Goal: Task Accomplishment & Management: Use online tool/utility

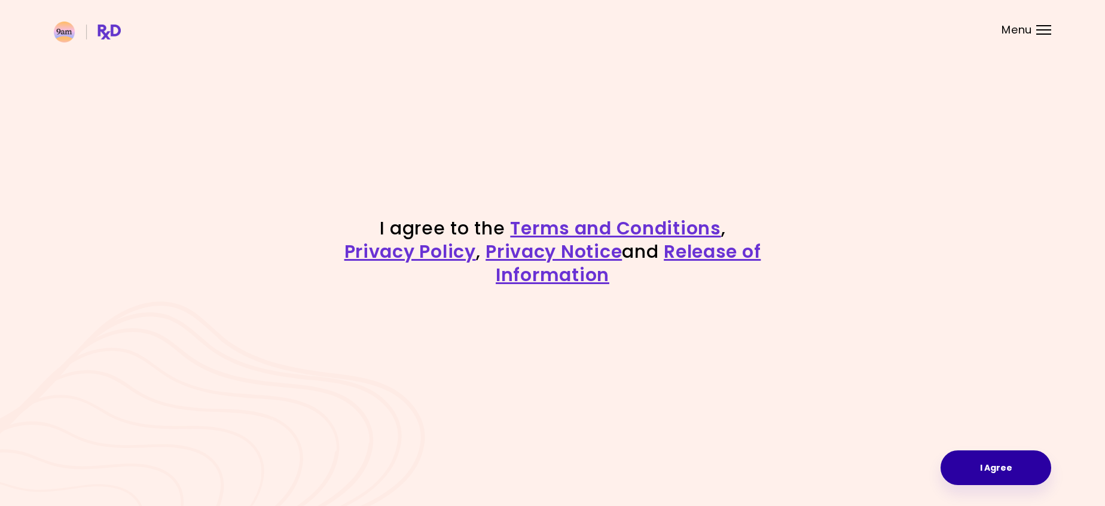
click at [993, 471] on button "I Agree" at bounding box center [996, 467] width 111 height 35
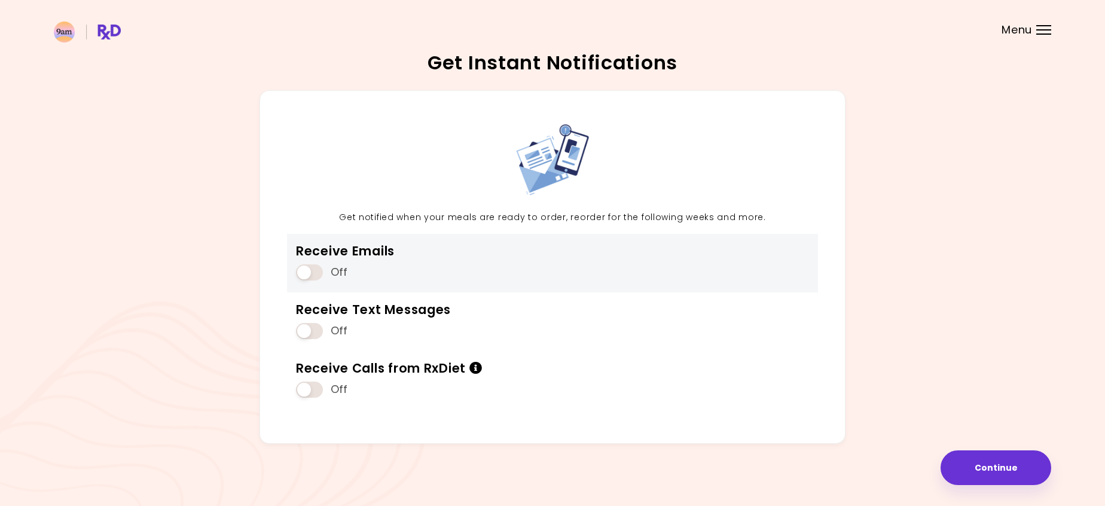
click at [315, 267] on span at bounding box center [309, 272] width 27 height 16
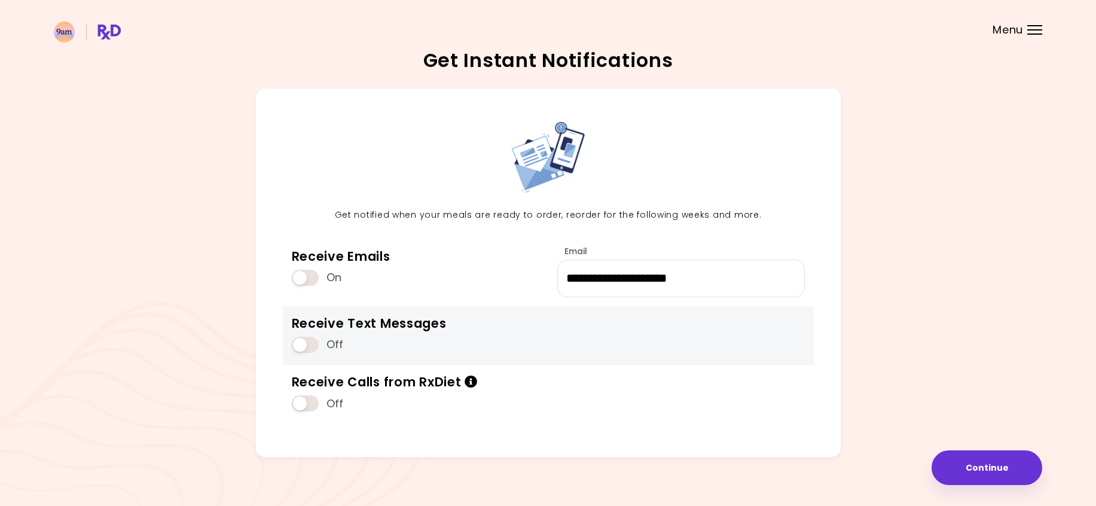
click at [312, 347] on span at bounding box center [305, 345] width 27 height 16
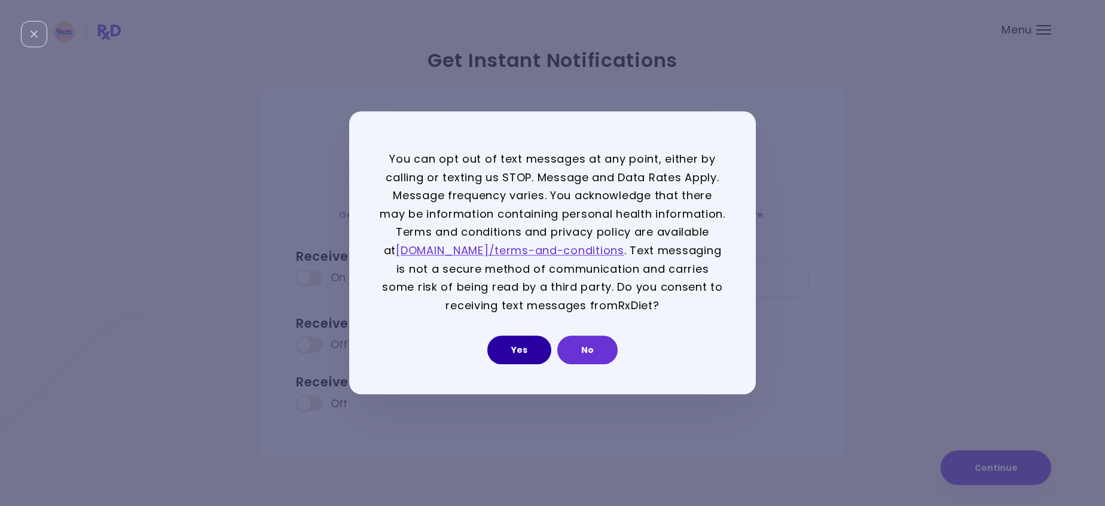
click at [530, 352] on button "Yes" at bounding box center [519, 350] width 64 height 29
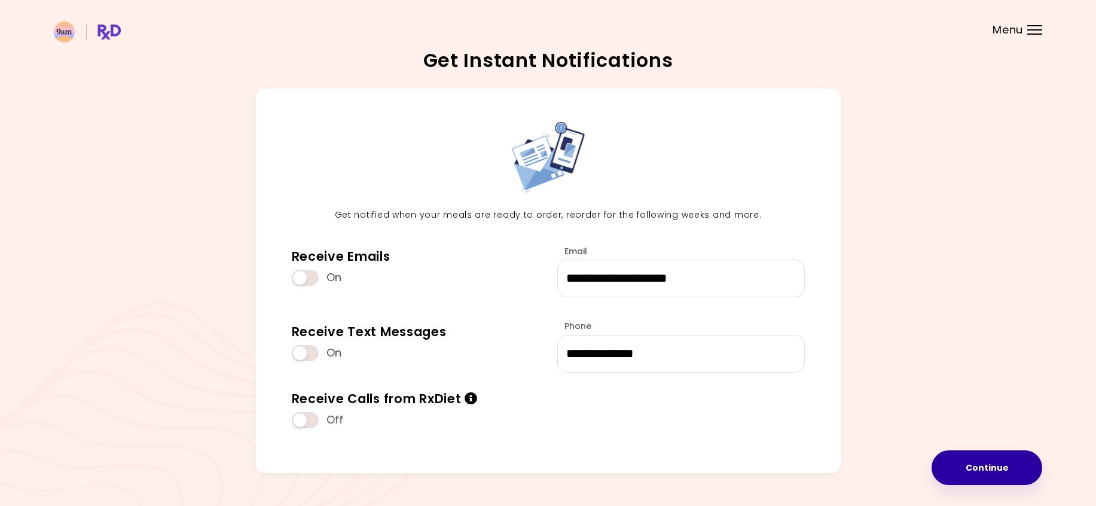
click at [993, 462] on button "Continue" at bounding box center [987, 467] width 111 height 35
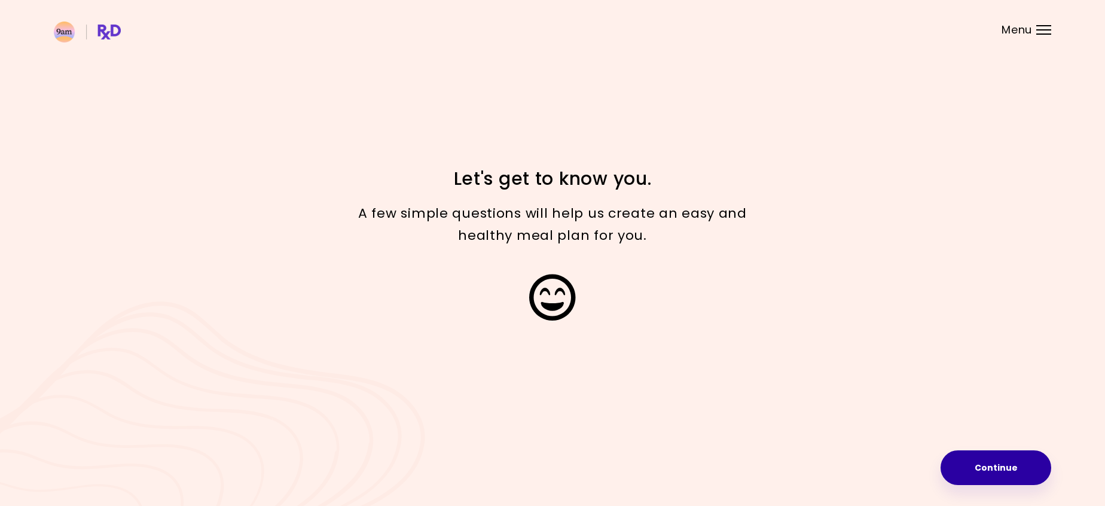
click at [999, 467] on button "Continue" at bounding box center [996, 467] width 111 height 35
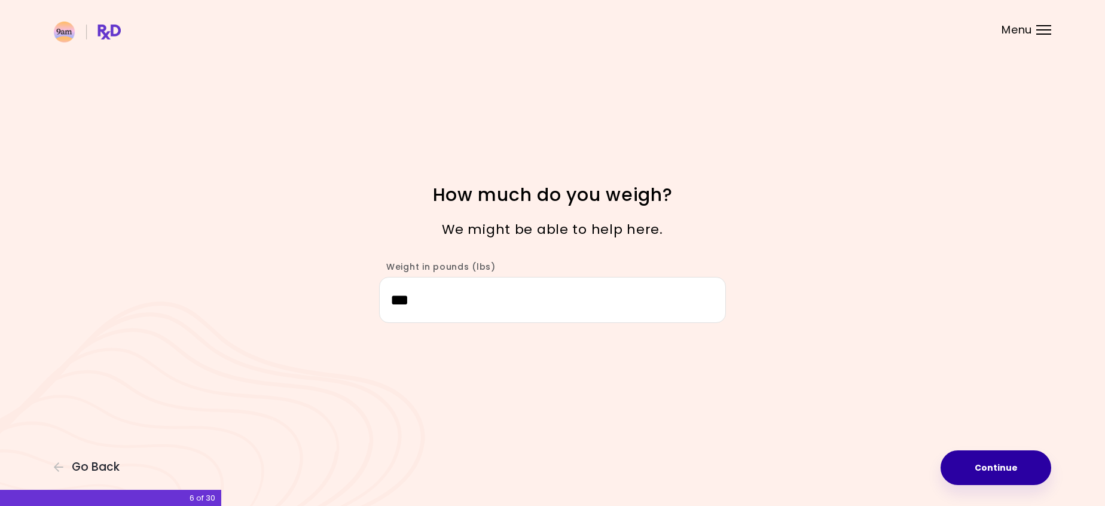
click at [988, 470] on button "Continue" at bounding box center [996, 467] width 111 height 35
select select "****"
click at [983, 465] on button "Continue" at bounding box center [996, 467] width 111 height 35
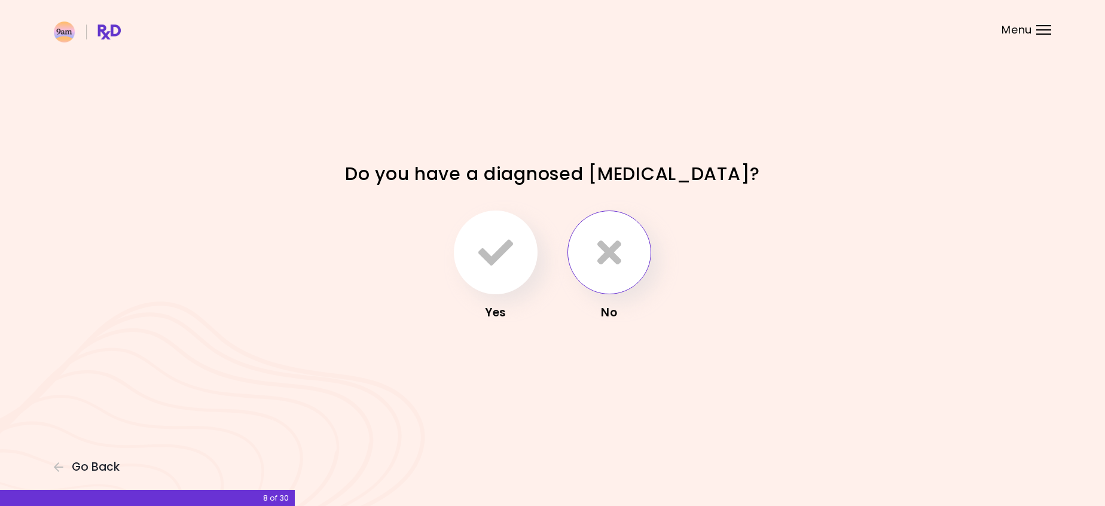
click at [608, 258] on icon "button" at bounding box center [609, 252] width 24 height 35
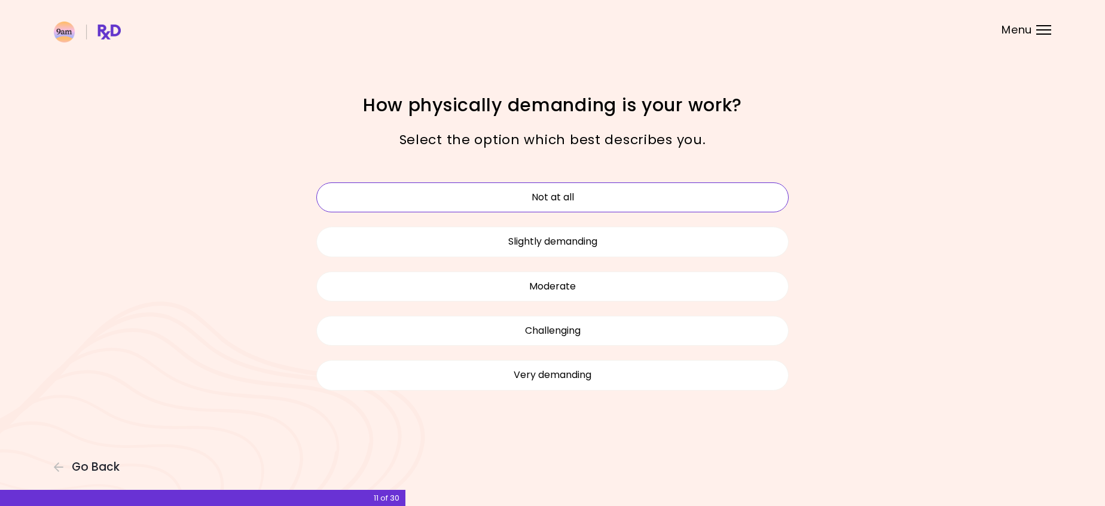
click at [556, 202] on button "Not at all" at bounding box center [552, 197] width 472 height 30
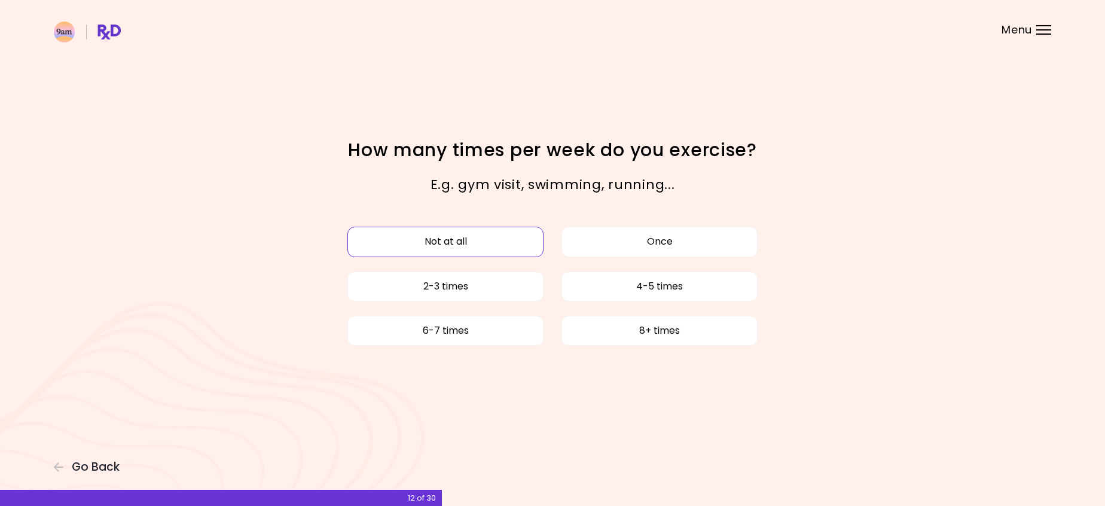
click at [486, 242] on button "Not at all" at bounding box center [445, 242] width 196 height 30
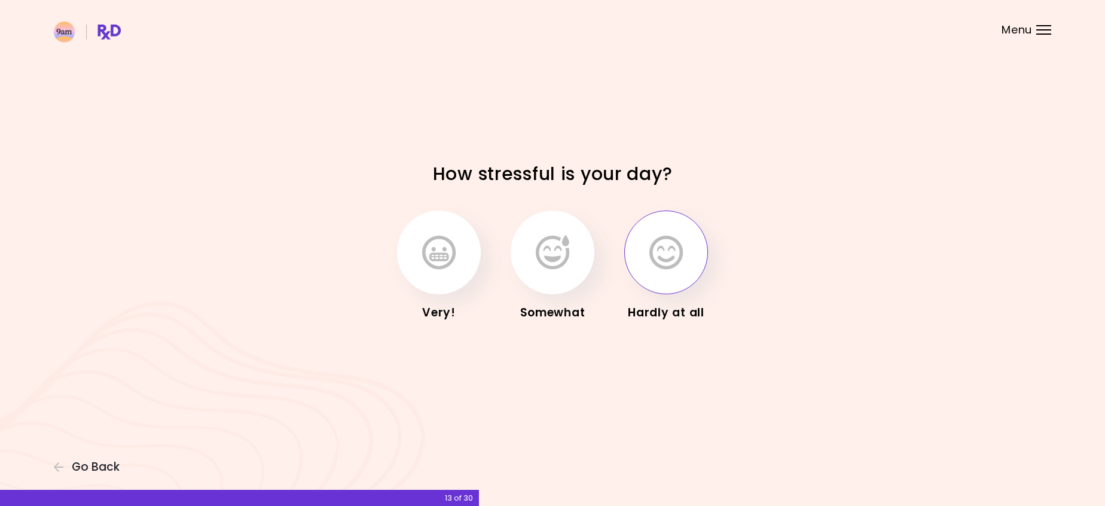
click at [670, 258] on icon "button" at bounding box center [665, 252] width 33 height 35
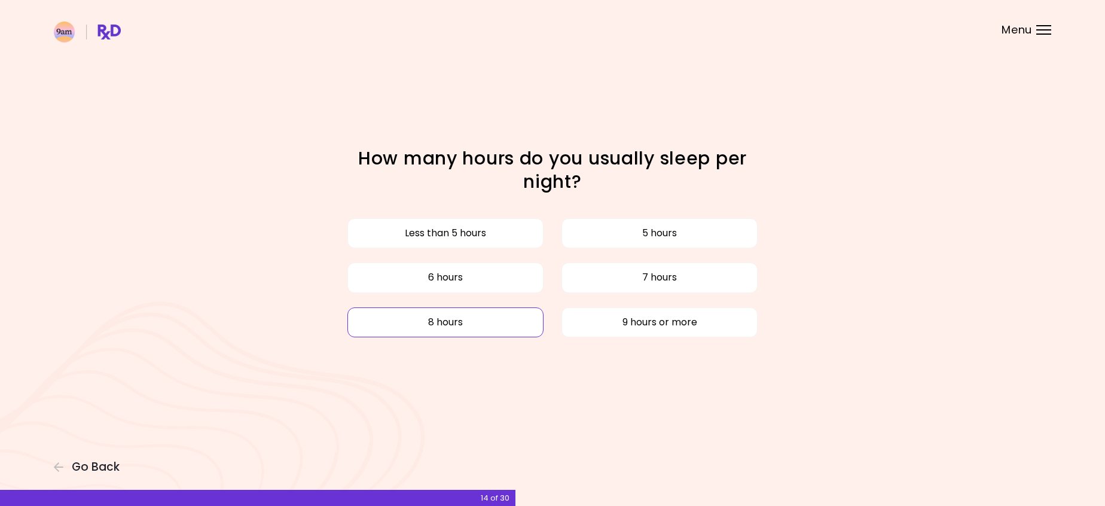
click at [464, 324] on button "8 hours" at bounding box center [445, 322] width 196 height 30
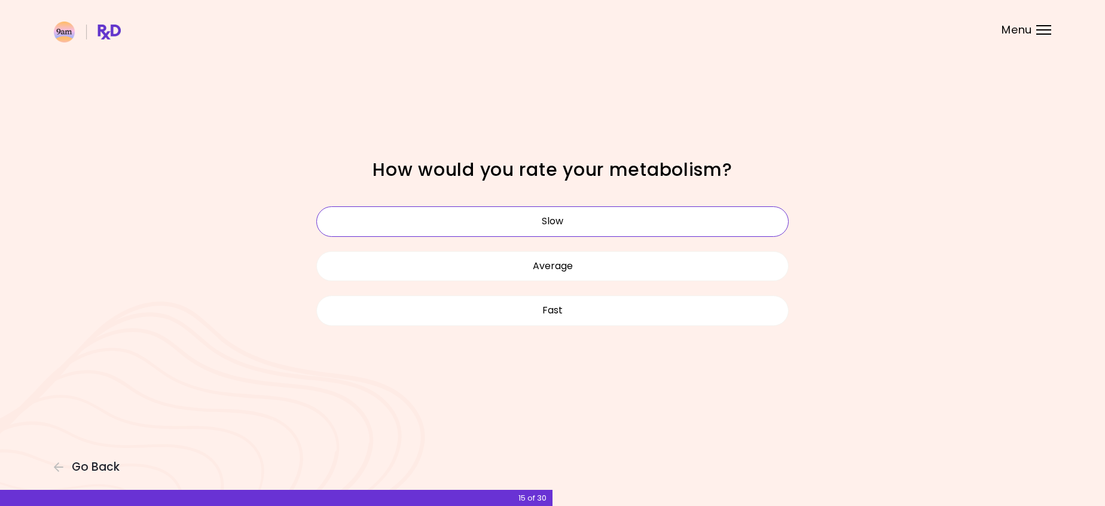
click at [524, 222] on button "Slow" at bounding box center [552, 221] width 472 height 30
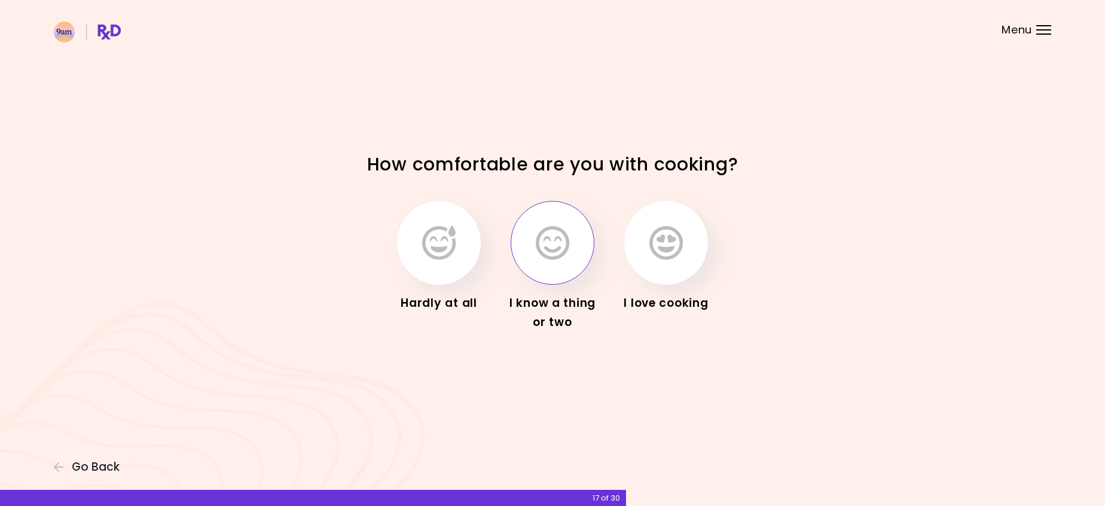
click at [539, 240] on icon "button" at bounding box center [552, 242] width 33 height 35
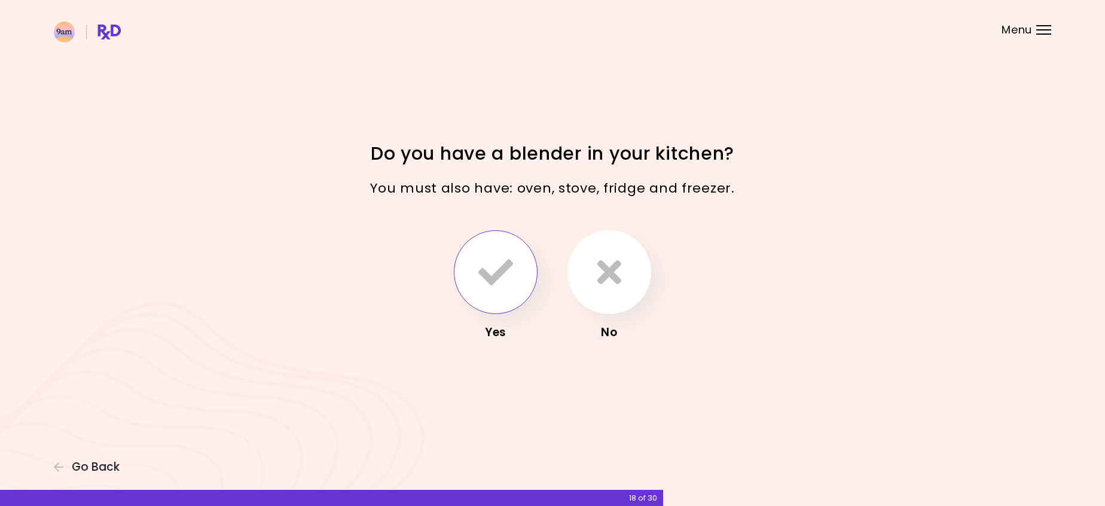
click at [508, 274] on icon "button" at bounding box center [495, 272] width 35 height 35
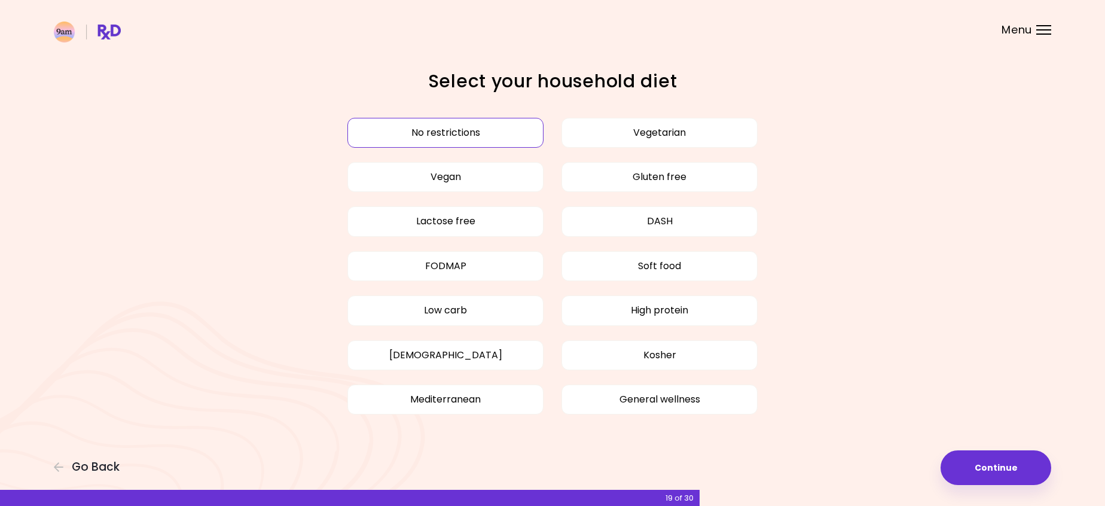
click at [470, 130] on button "No restrictions" at bounding box center [445, 133] width 196 height 30
click at [457, 129] on button "No restrictions" at bounding box center [445, 133] width 196 height 30
click at [1000, 466] on button "Continue" at bounding box center [996, 467] width 111 height 35
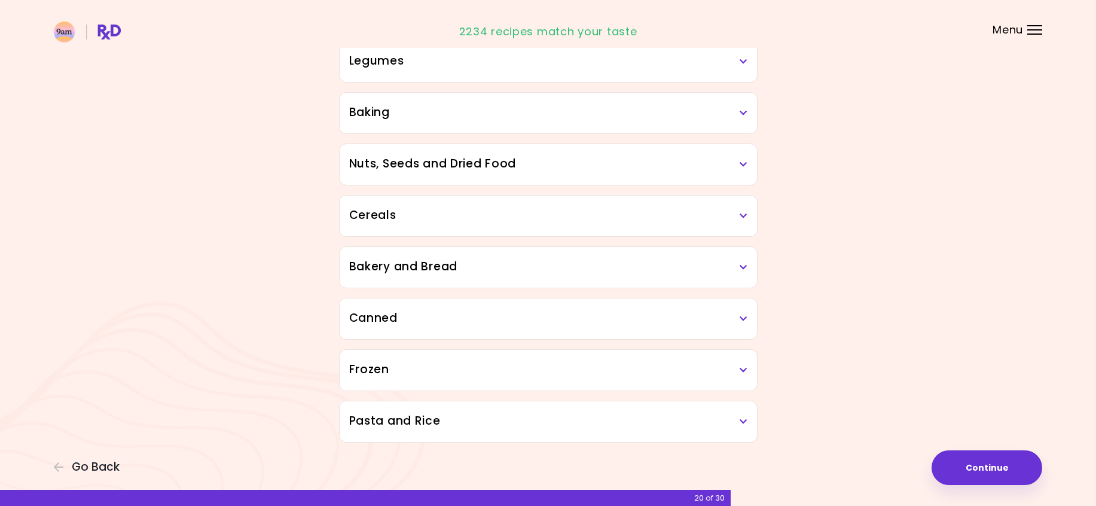
scroll to position [549, 0]
click at [734, 71] on div "Legumes" at bounding box center [548, 59] width 417 height 41
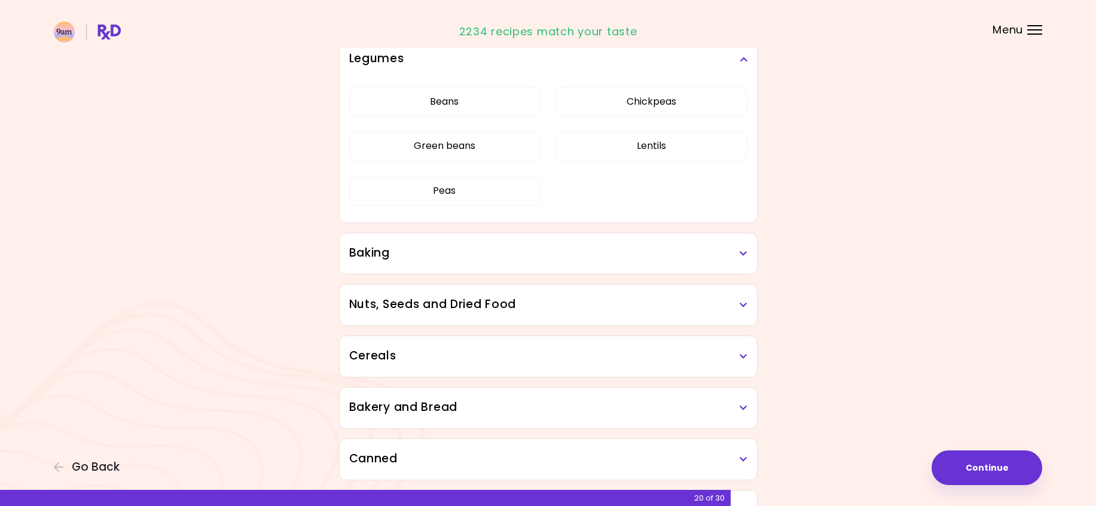
click at [832, 98] on div "Dried Herbs and Spices Adobo Annatto seeds Chilli Cinnamon Cumin Curry Italian …" at bounding box center [548, 91] width 574 height 983
click at [746, 58] on icon at bounding box center [744, 59] width 8 height 8
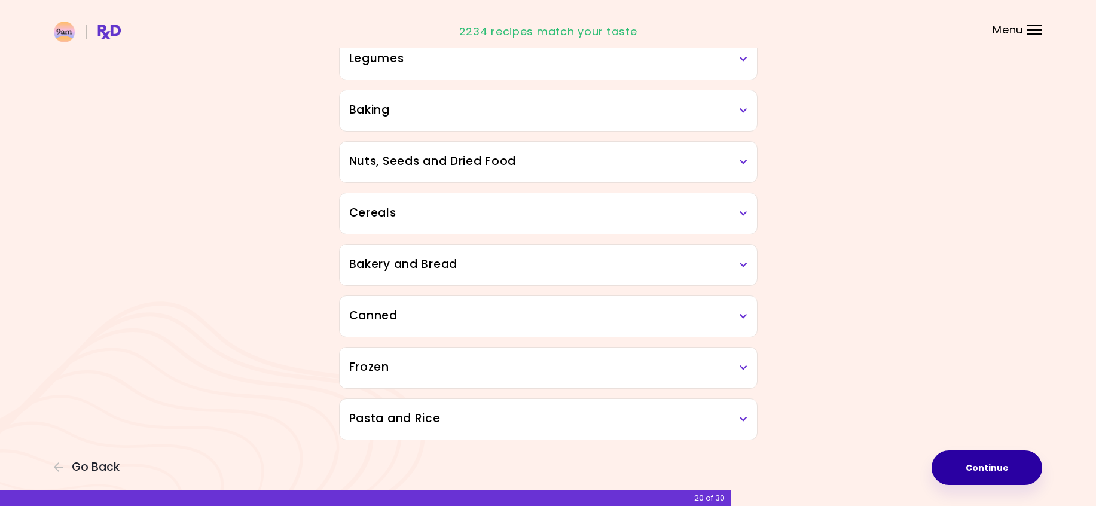
click at [999, 470] on button "Continue" at bounding box center [987, 467] width 111 height 35
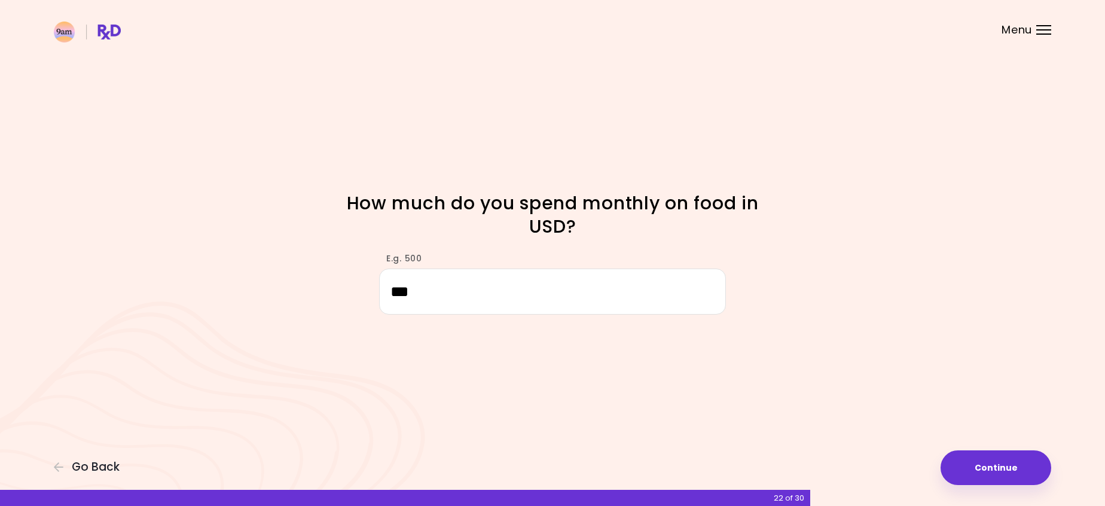
click at [401, 291] on input "***" at bounding box center [552, 292] width 347 height 46
type input "***"
click at [986, 463] on button "Continue" at bounding box center [996, 467] width 111 height 35
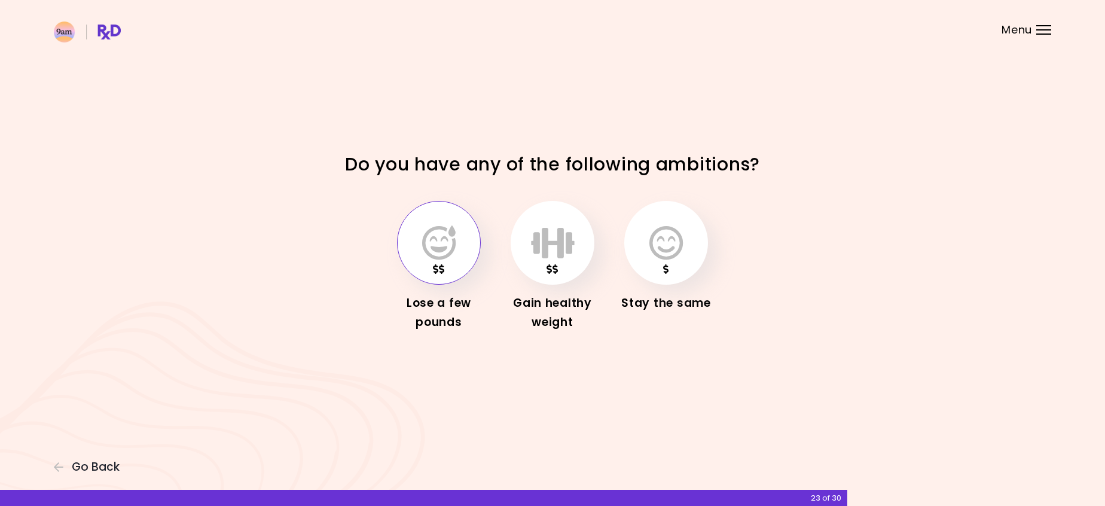
click at [425, 257] on icon "button" at bounding box center [438, 242] width 33 height 35
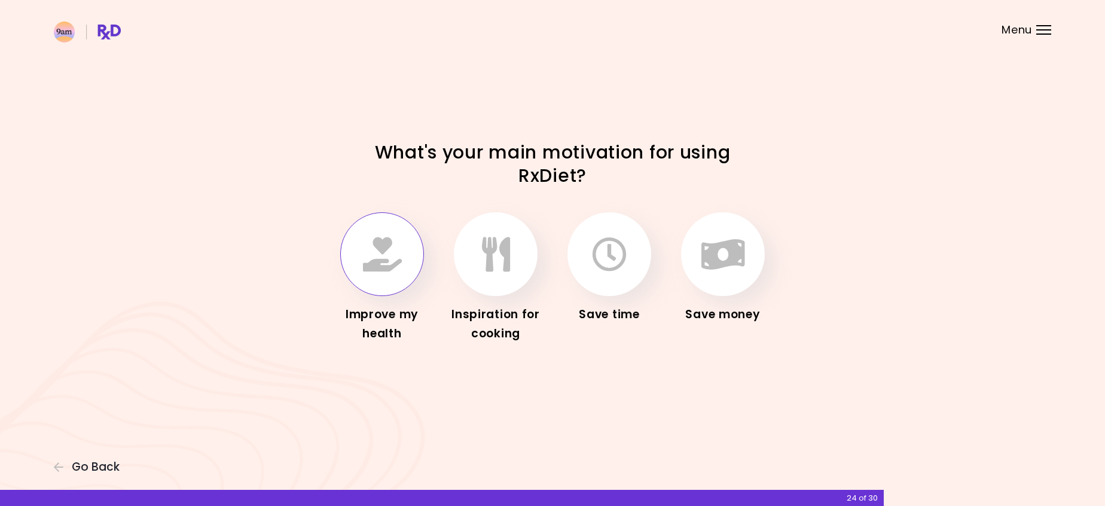
click at [364, 267] on icon "button" at bounding box center [382, 254] width 39 height 35
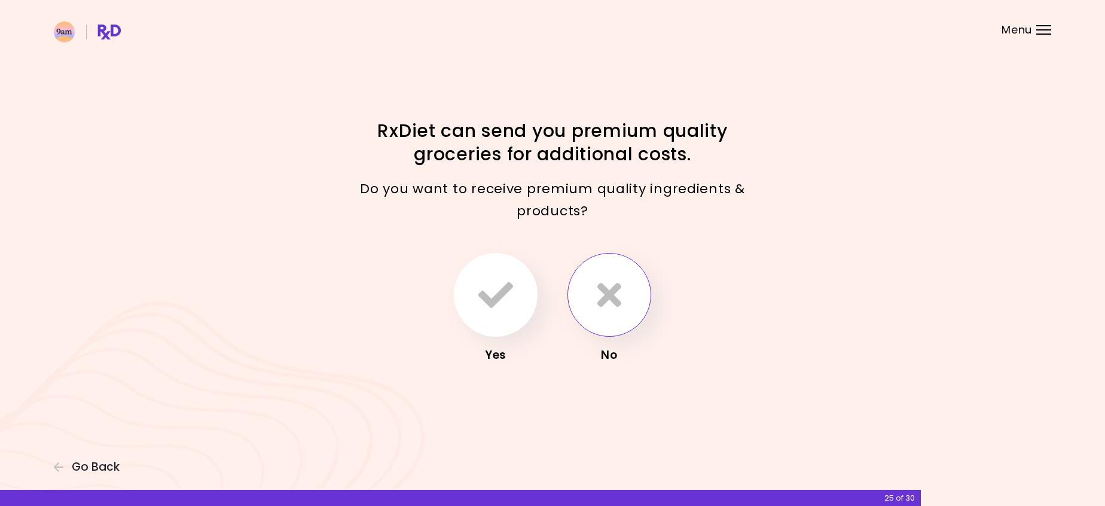
click at [597, 298] on icon "button" at bounding box center [609, 294] width 24 height 35
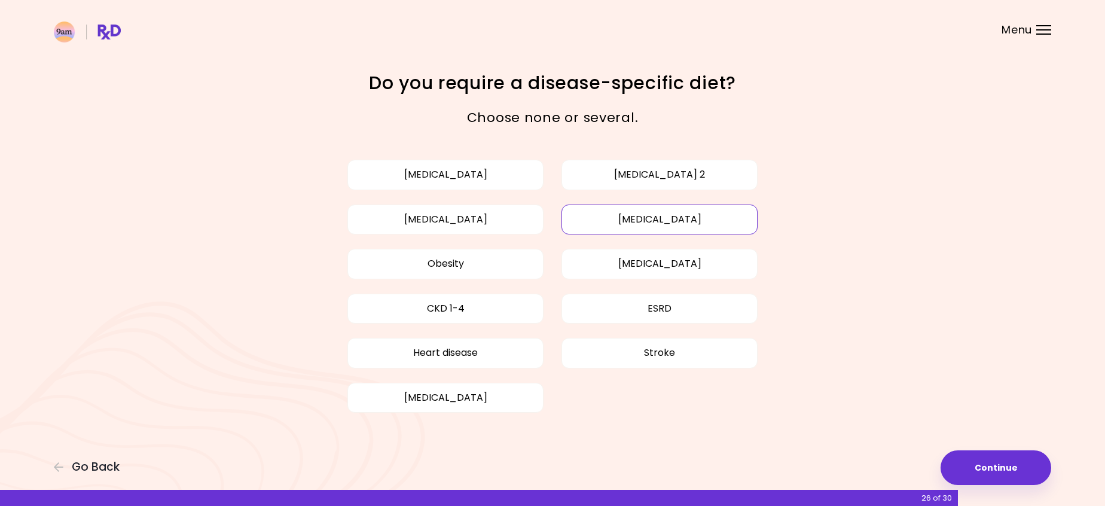
click at [664, 217] on button "High cholesterol" at bounding box center [660, 220] width 196 height 30
click at [864, 181] on div "Focusable invisible element Do you require a disease-specific diet? Choose none…" at bounding box center [552, 253] width 1105 height 506
click at [744, 222] on button "High cholesterol" at bounding box center [660, 220] width 196 height 30
click at [984, 469] on button "Continue" at bounding box center [996, 467] width 111 height 35
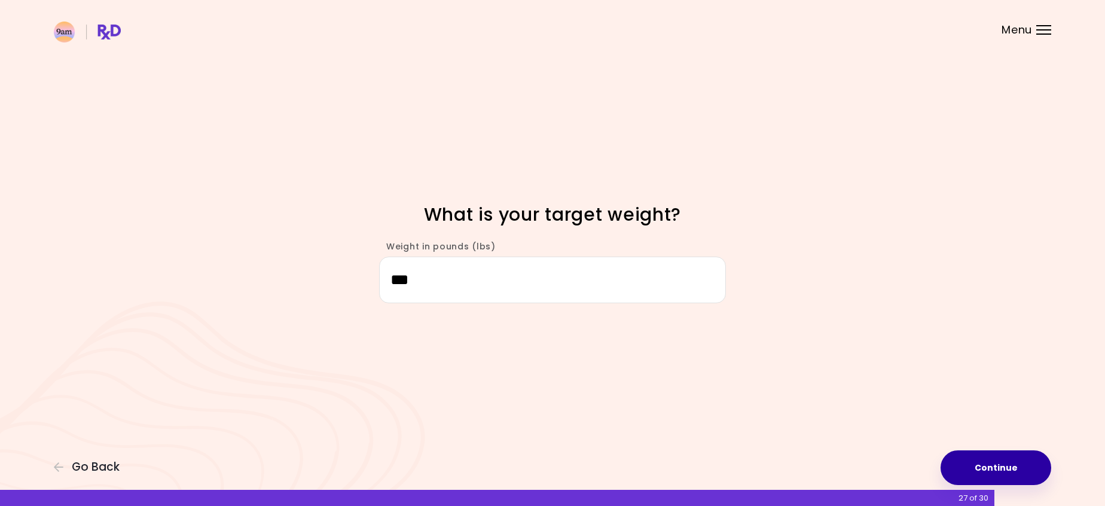
type input "***"
click at [989, 467] on button "Continue" at bounding box center [996, 467] width 111 height 35
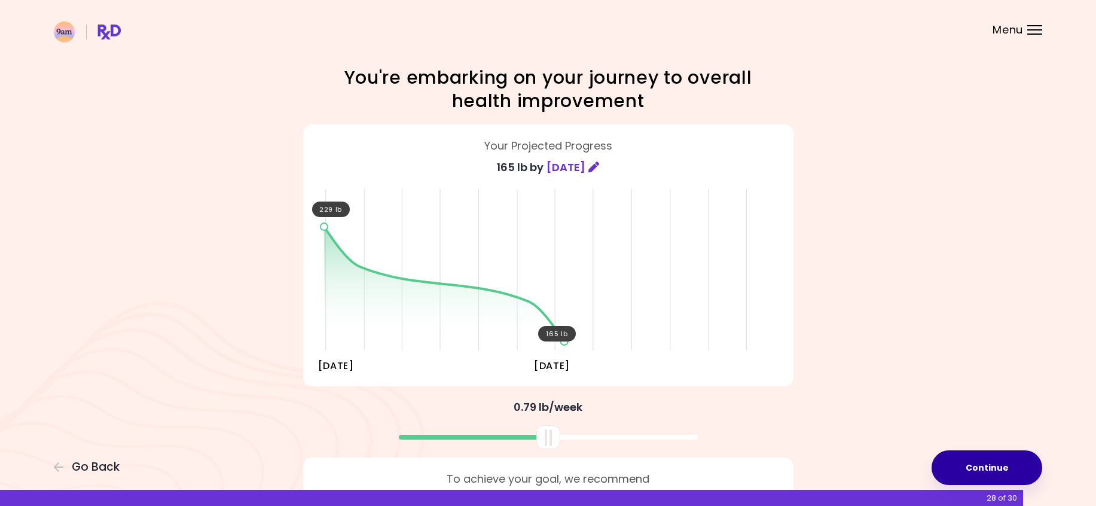
click at [975, 464] on button "Continue" at bounding box center [987, 467] width 111 height 35
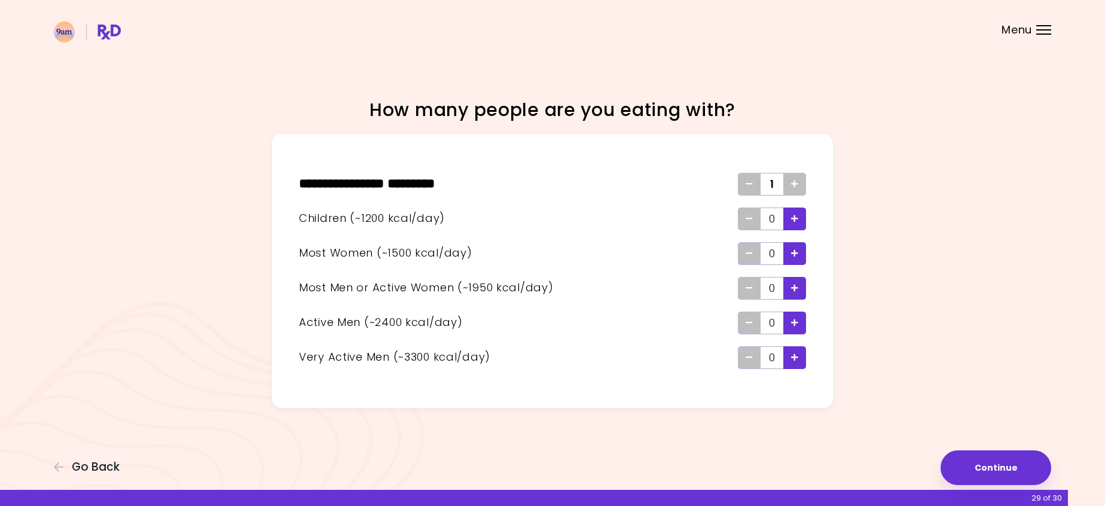
click at [794, 252] on icon "Add - Woman" at bounding box center [794, 253] width 7 height 8
click at [989, 465] on button "Continue" at bounding box center [996, 467] width 111 height 35
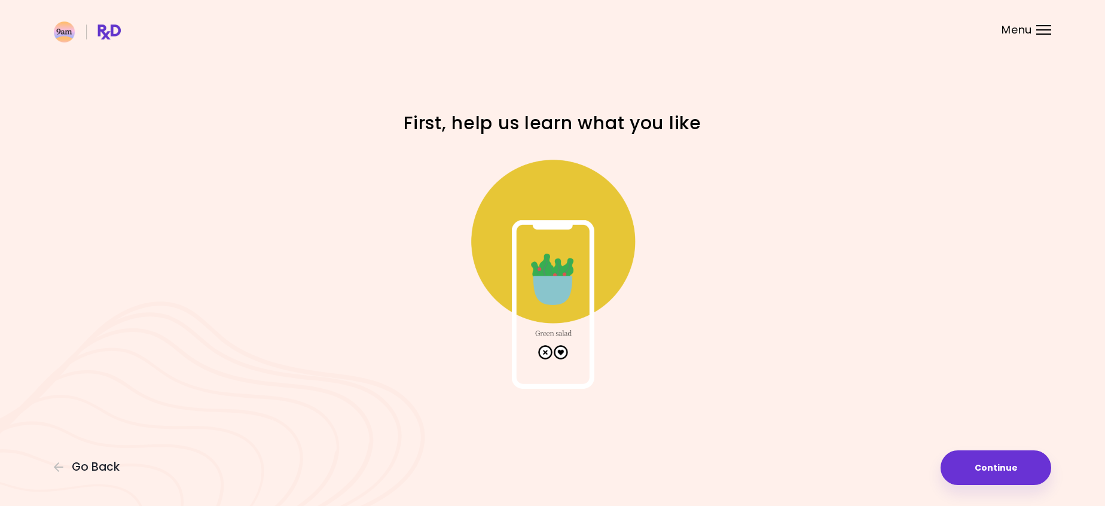
click at [562, 350] on img at bounding box center [552, 269] width 239 height 239
click at [539, 261] on img at bounding box center [552, 269] width 239 height 239
click at [992, 471] on button "Continue" at bounding box center [996, 467] width 111 height 35
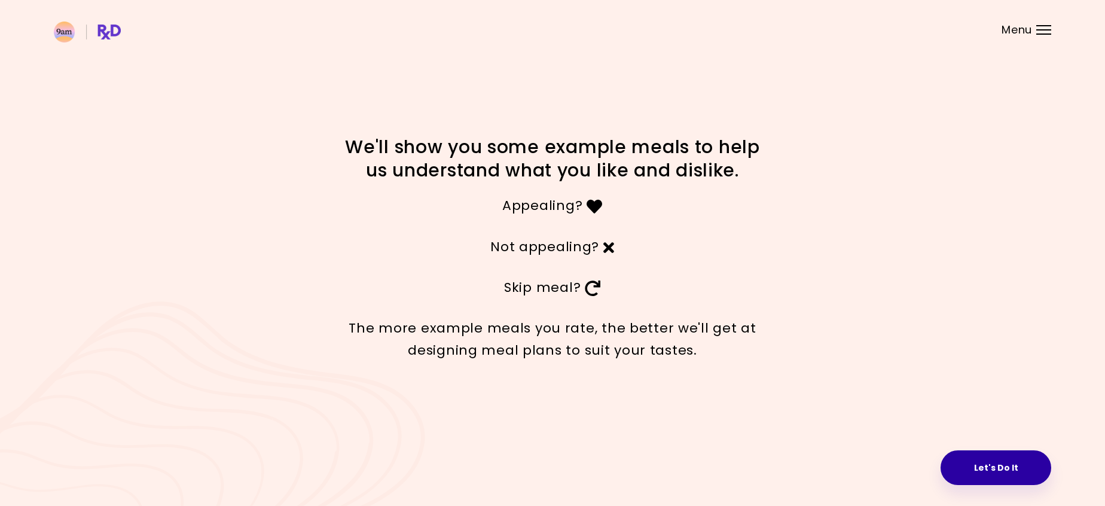
click at [993, 469] on button "Let's Do It" at bounding box center [996, 467] width 111 height 35
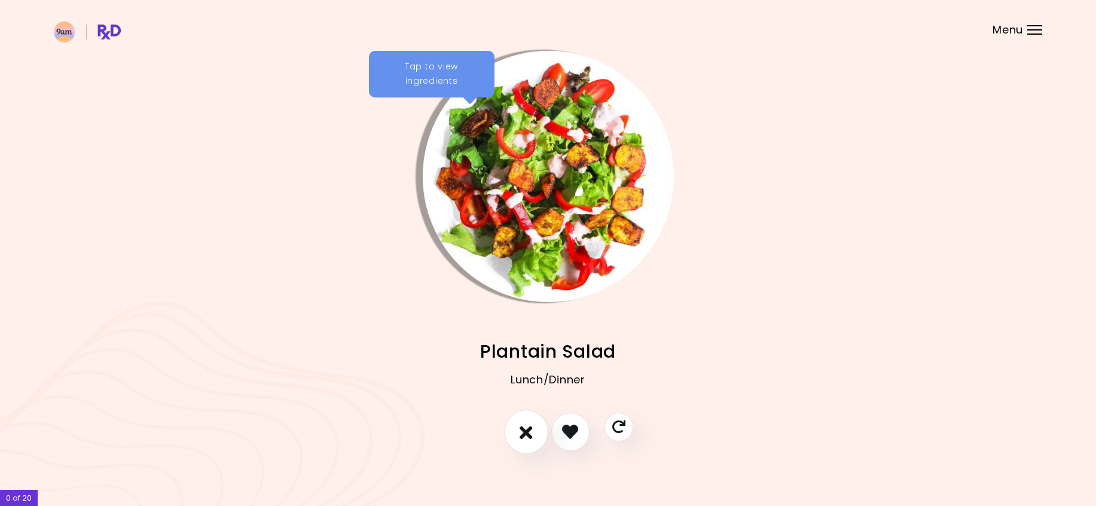
click at [526, 429] on icon "I don't like this recipe" at bounding box center [526, 431] width 13 height 19
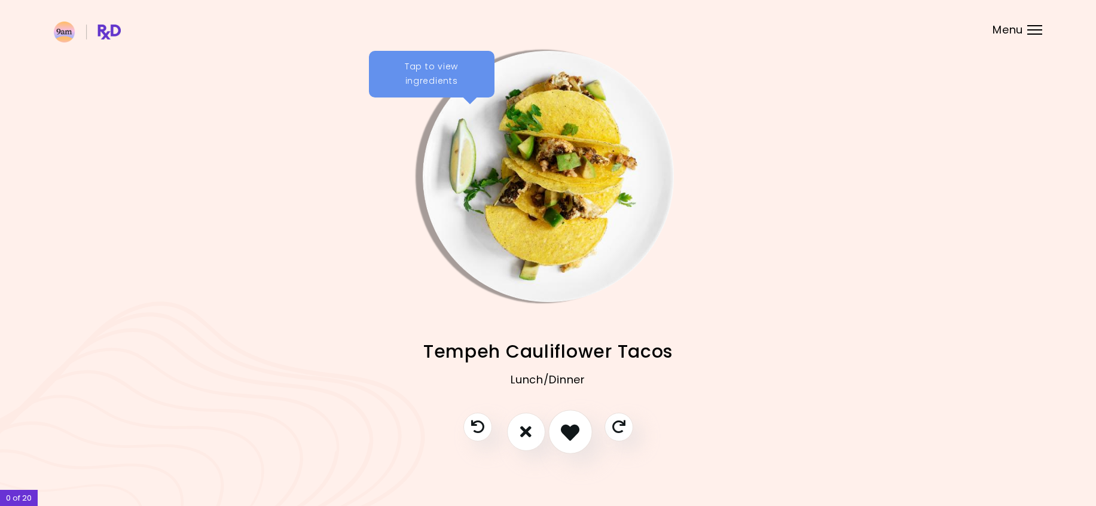
click at [568, 434] on icon "I like this recipe" at bounding box center [570, 431] width 19 height 19
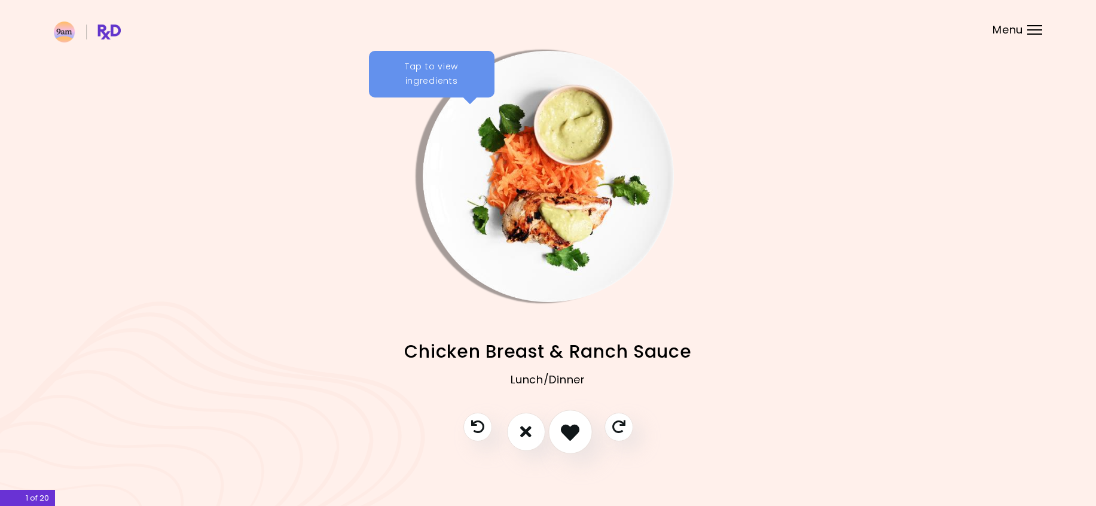
click at [568, 436] on icon "I like this recipe" at bounding box center [570, 431] width 19 height 19
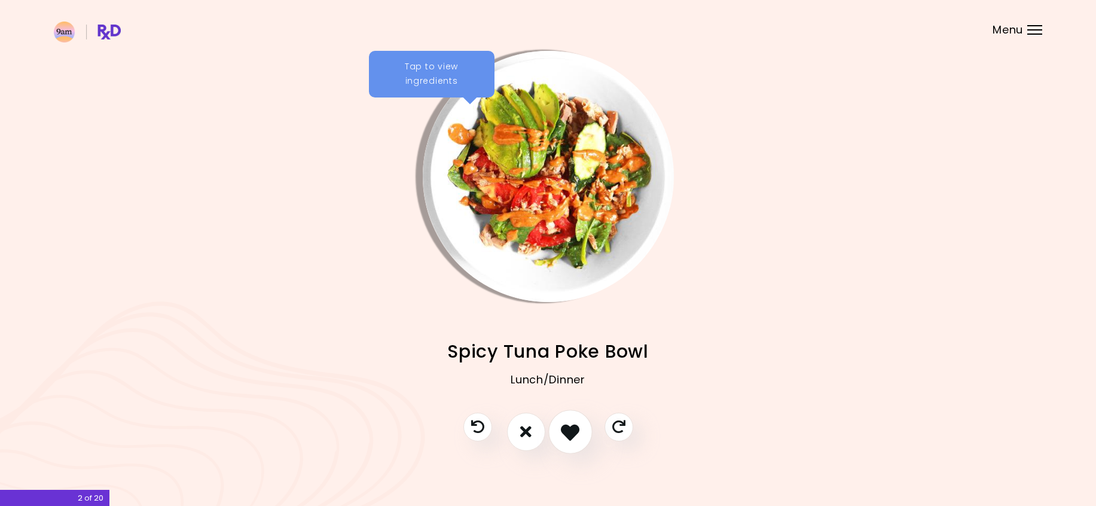
click at [568, 436] on icon "I like this recipe" at bounding box center [570, 431] width 19 height 19
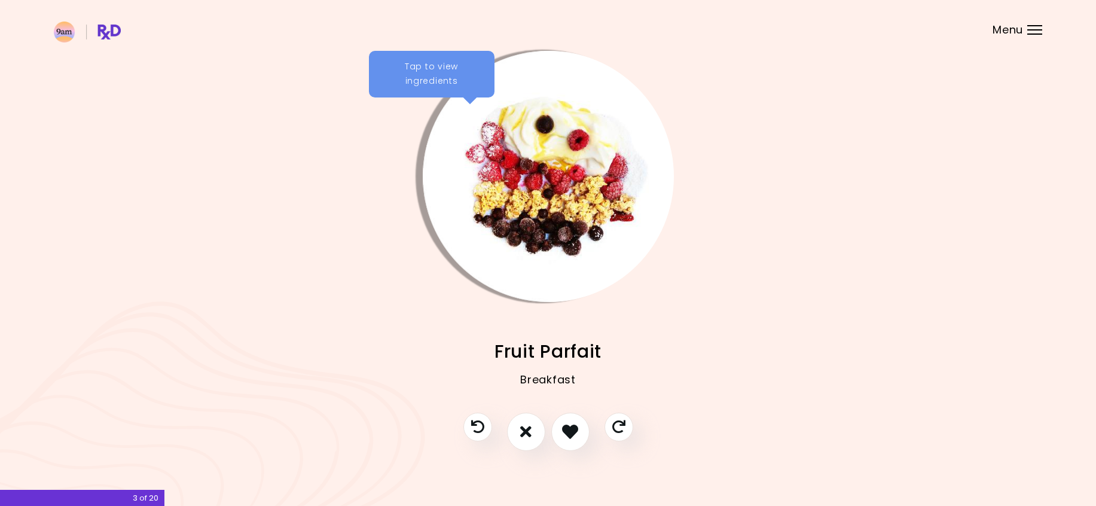
click at [419, 60] on div "Tap to view ingredients" at bounding box center [432, 74] width 126 height 47
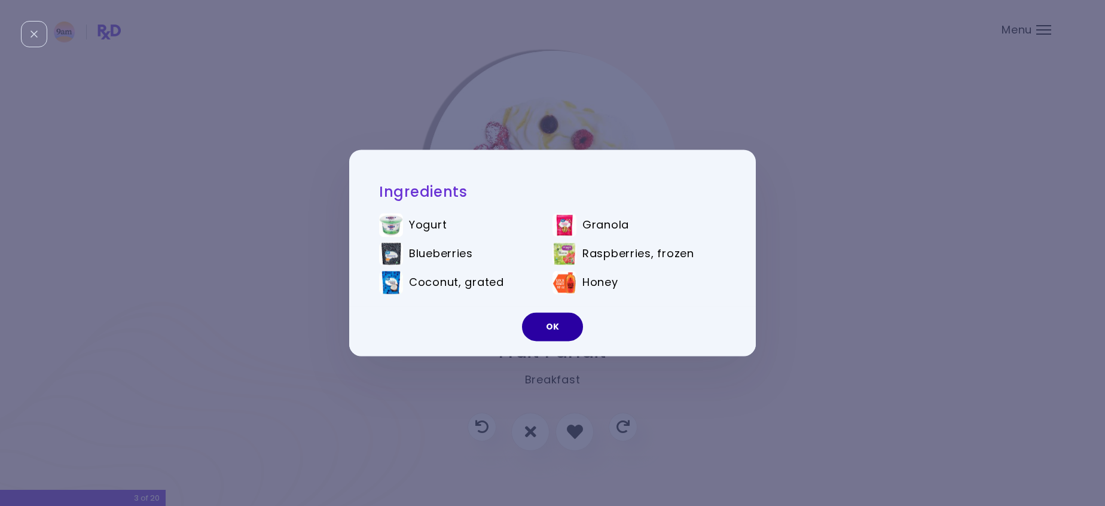
click at [550, 327] on button "OK" at bounding box center [552, 327] width 61 height 29
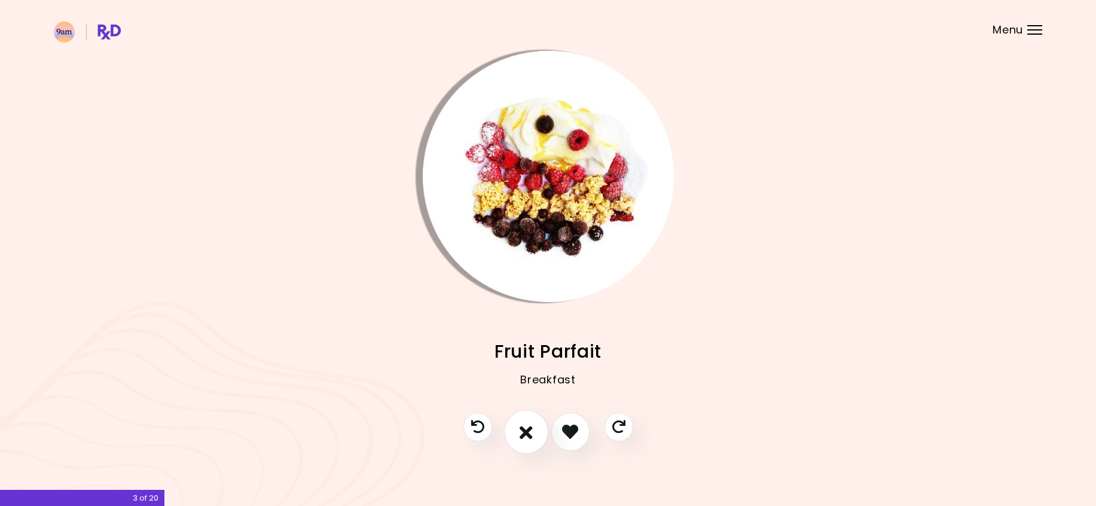
click at [531, 431] on icon "I don't like this recipe" at bounding box center [526, 431] width 13 height 19
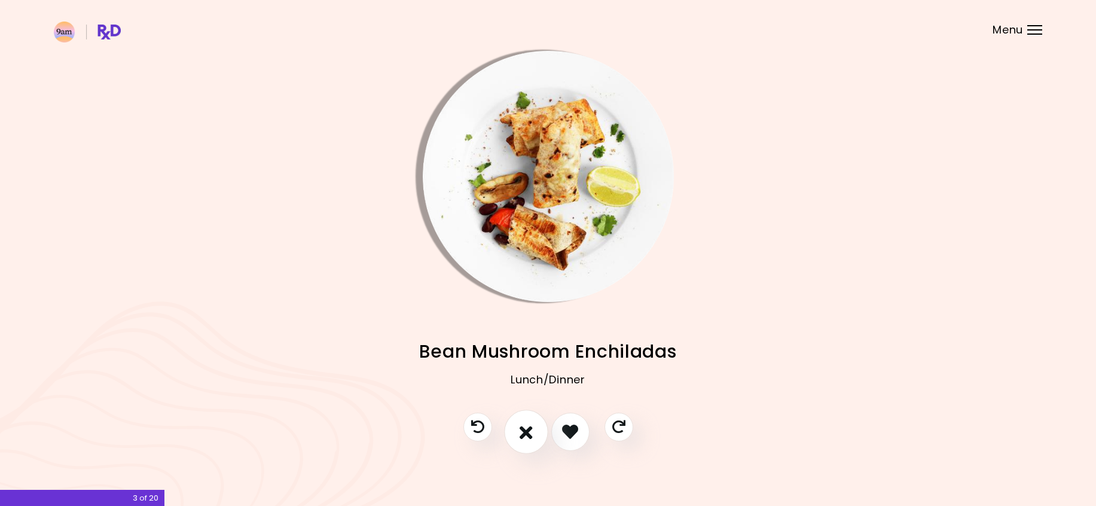
click at [531, 432] on icon "I don't like this recipe" at bounding box center [526, 431] width 13 height 19
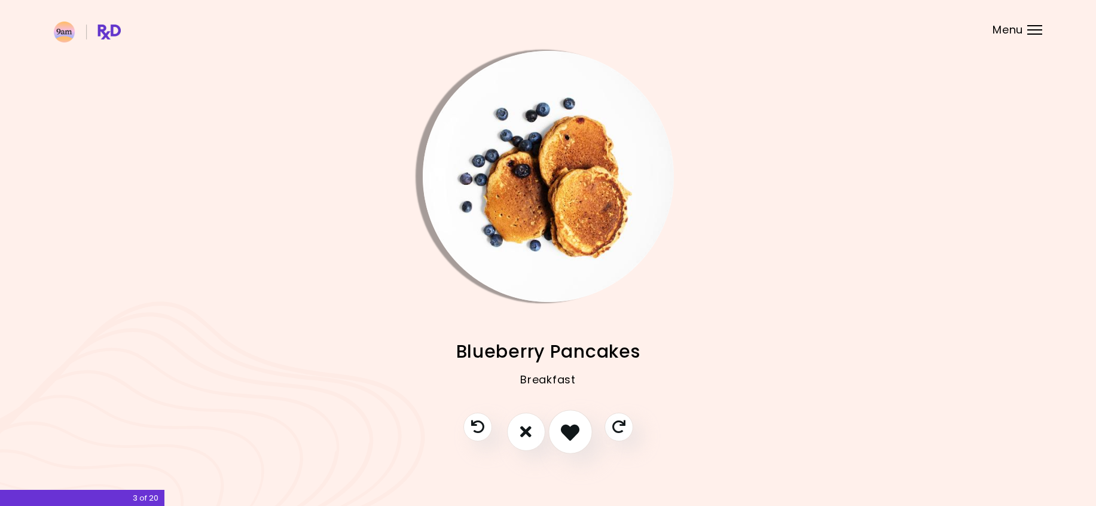
click at [565, 428] on icon "I like this recipe" at bounding box center [570, 431] width 19 height 19
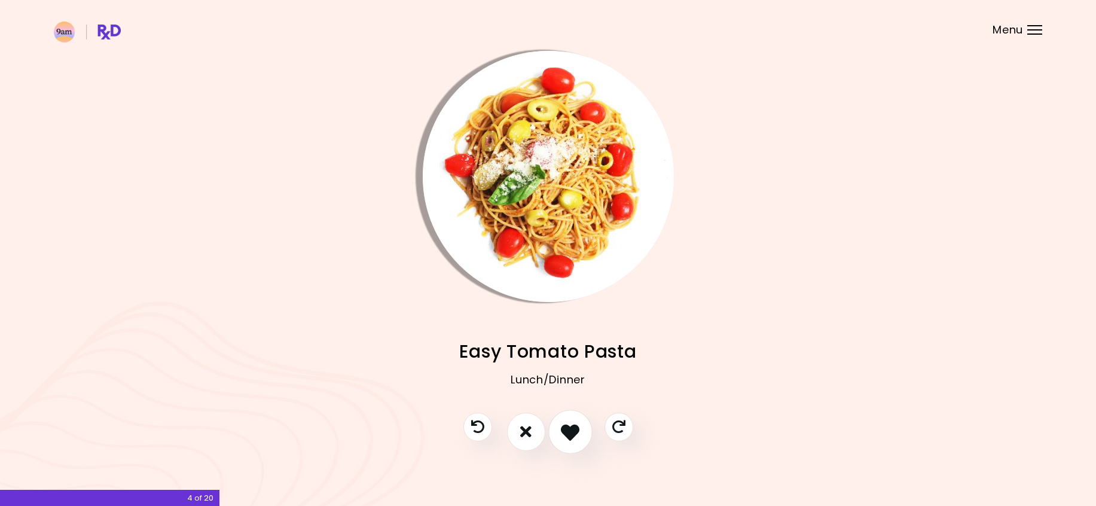
click at [570, 428] on icon "I like this recipe" at bounding box center [570, 431] width 19 height 19
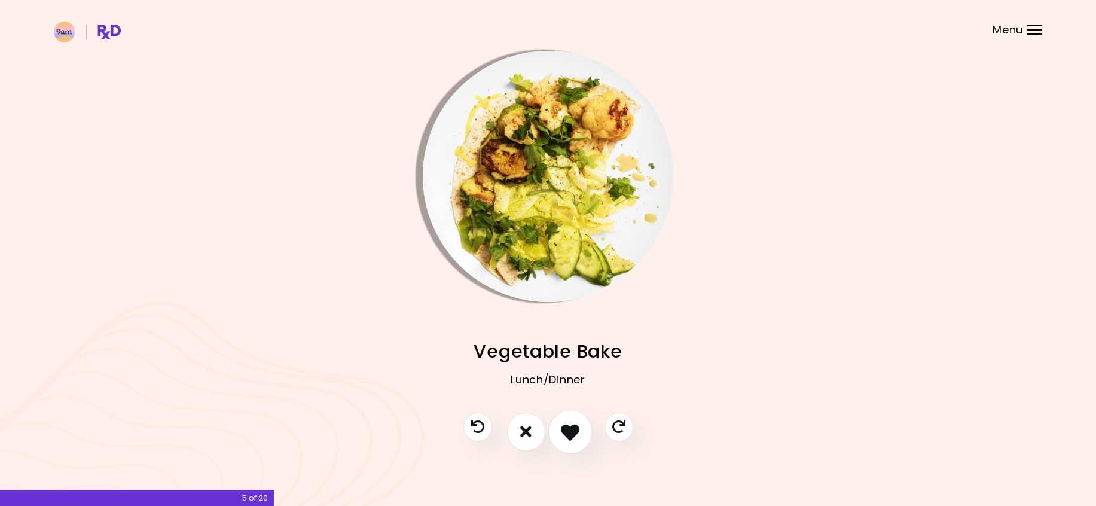
click at [570, 428] on icon "I like this recipe" at bounding box center [570, 431] width 19 height 19
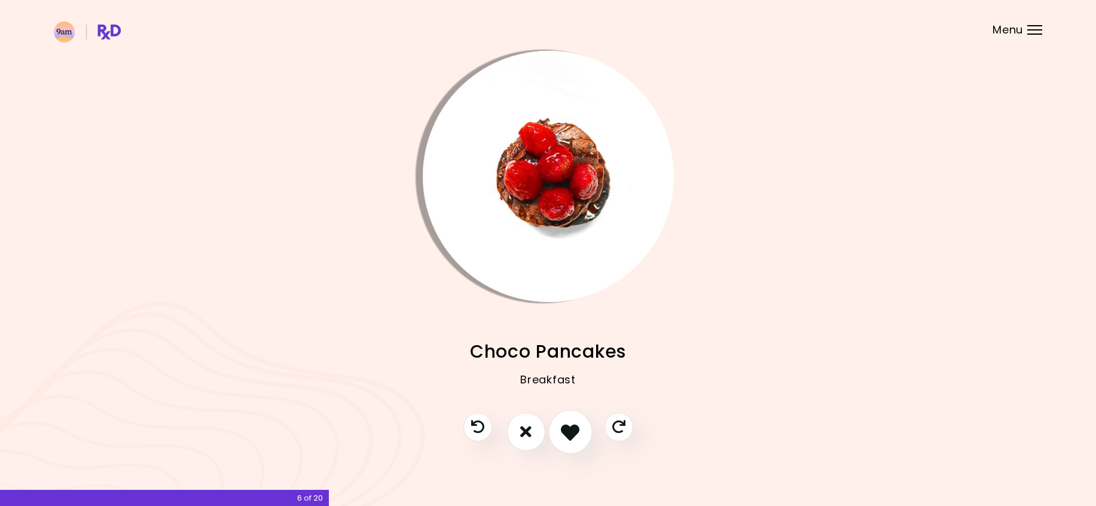
click at [570, 428] on icon "I like this recipe" at bounding box center [570, 431] width 19 height 19
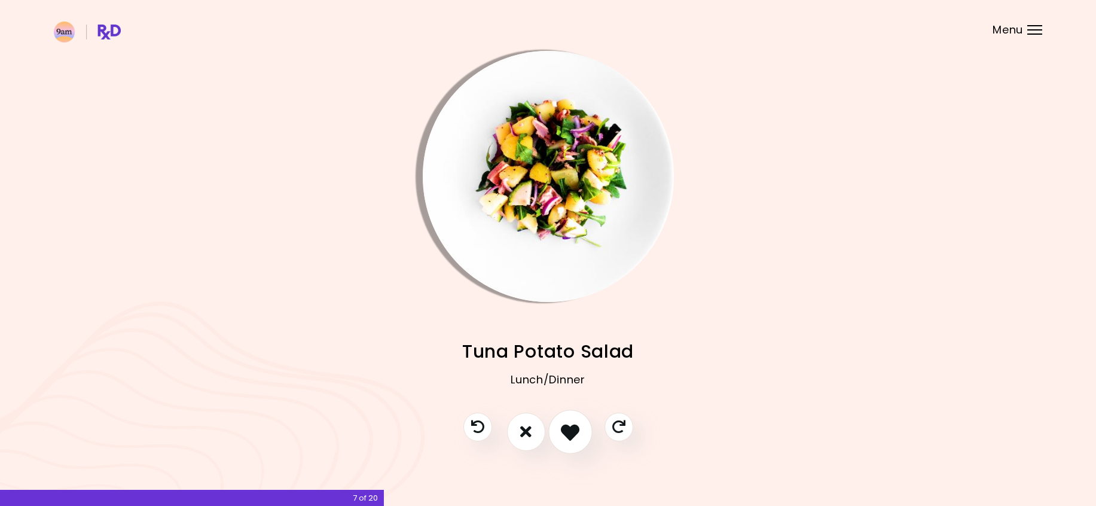
click at [570, 428] on icon "I like this recipe" at bounding box center [570, 431] width 19 height 19
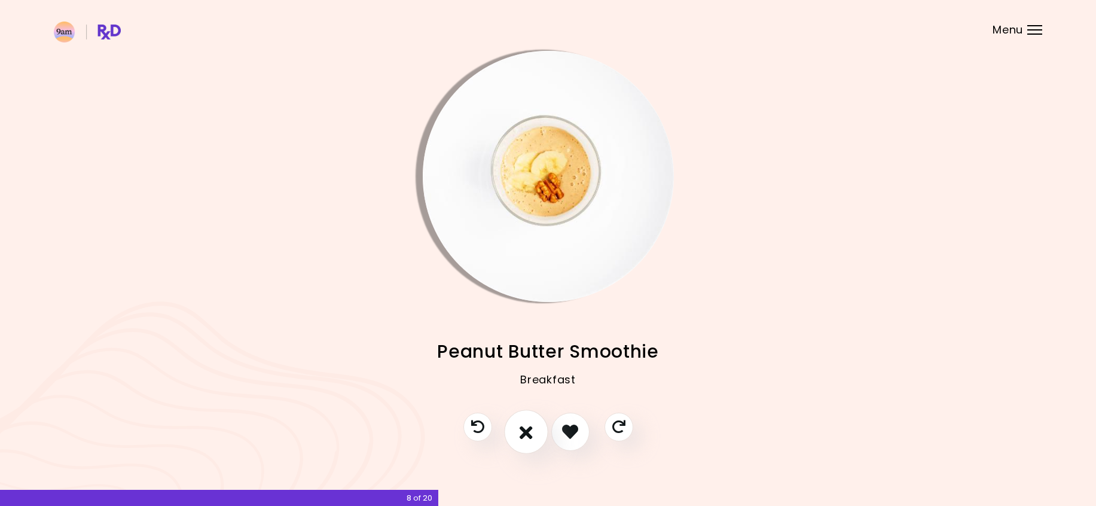
click at [526, 434] on icon "I don't like this recipe" at bounding box center [526, 431] width 13 height 19
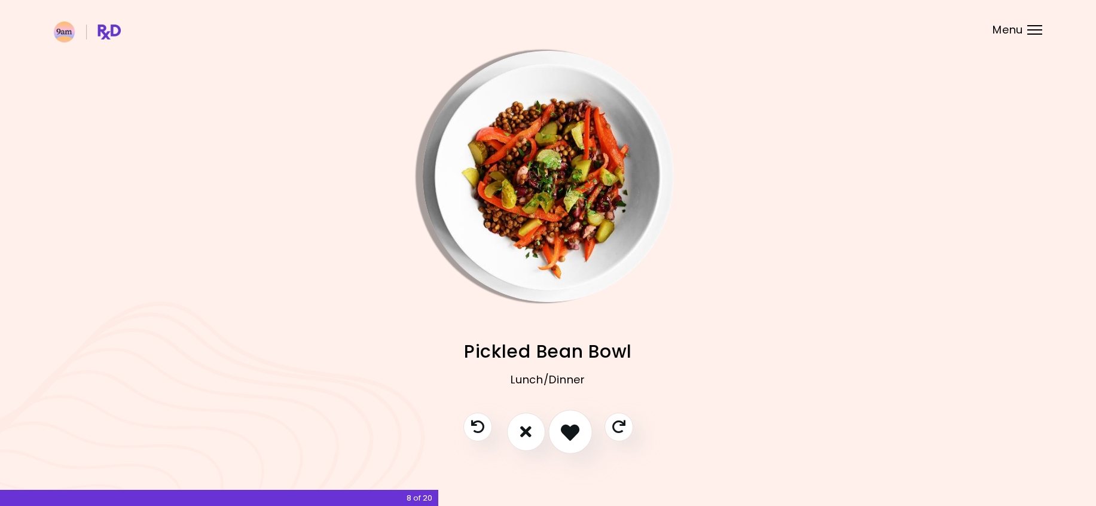
click at [571, 436] on icon "I like this recipe" at bounding box center [570, 431] width 19 height 19
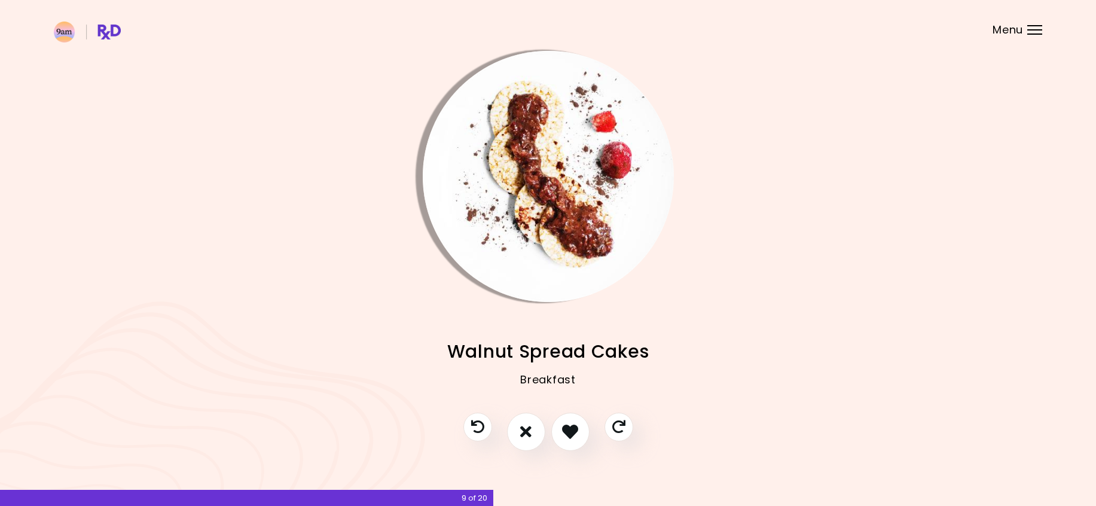
click at [526, 91] on img "Info - Walnut Spread Cakes" at bounding box center [548, 176] width 251 height 251
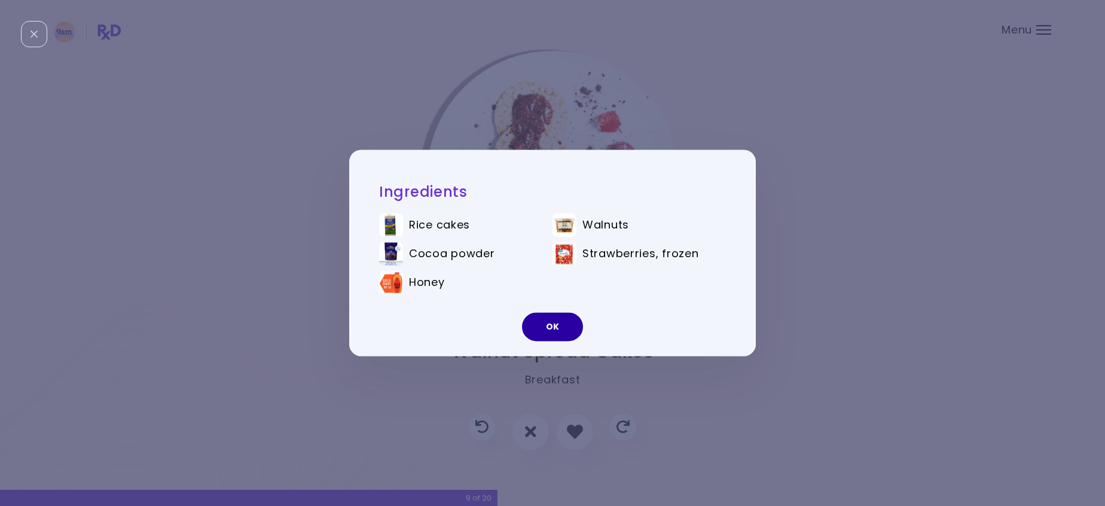
click at [551, 332] on button "OK" at bounding box center [552, 327] width 61 height 29
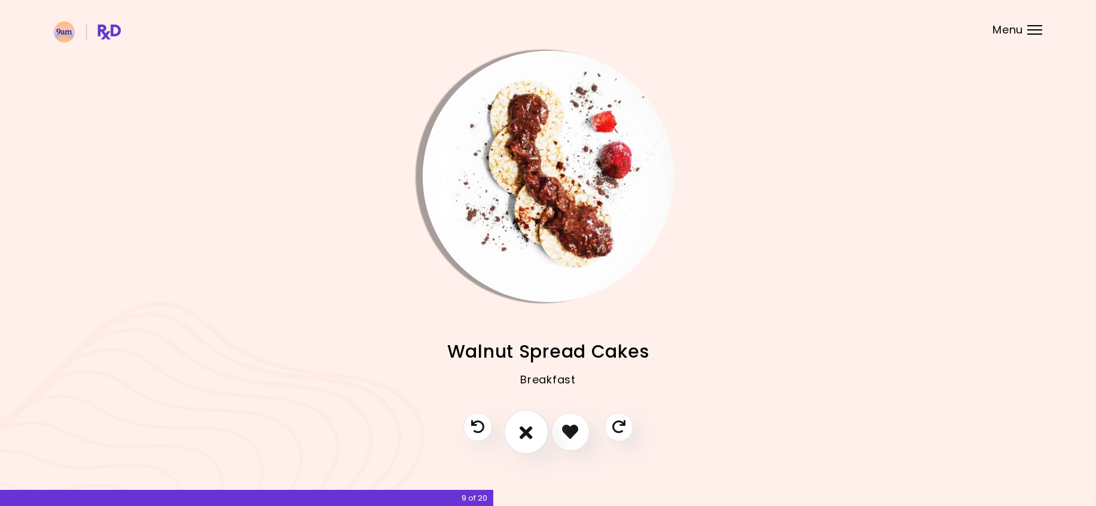
click at [528, 438] on icon "I don't like this recipe" at bounding box center [526, 431] width 13 height 19
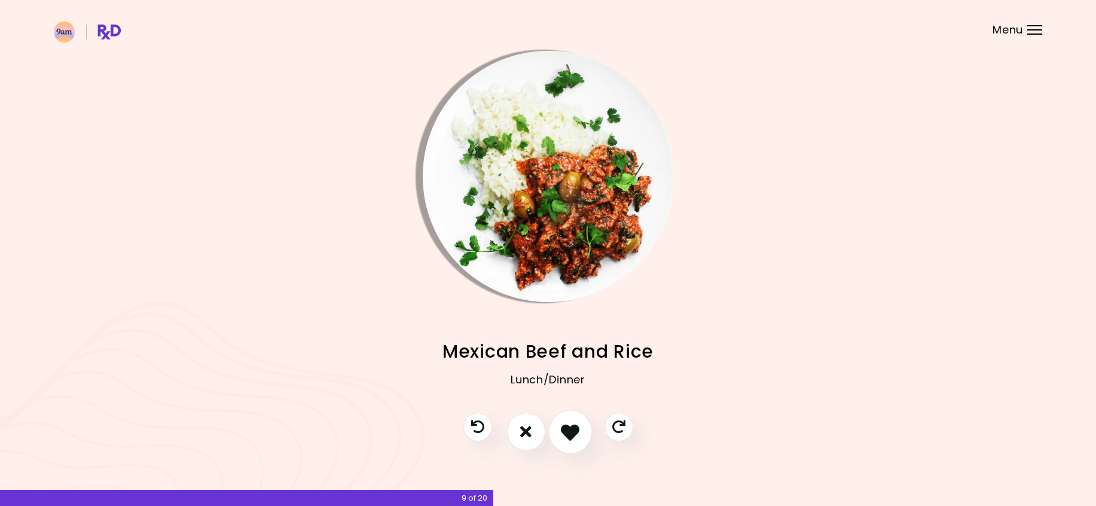
click at [572, 437] on icon "I like this recipe" at bounding box center [570, 431] width 19 height 19
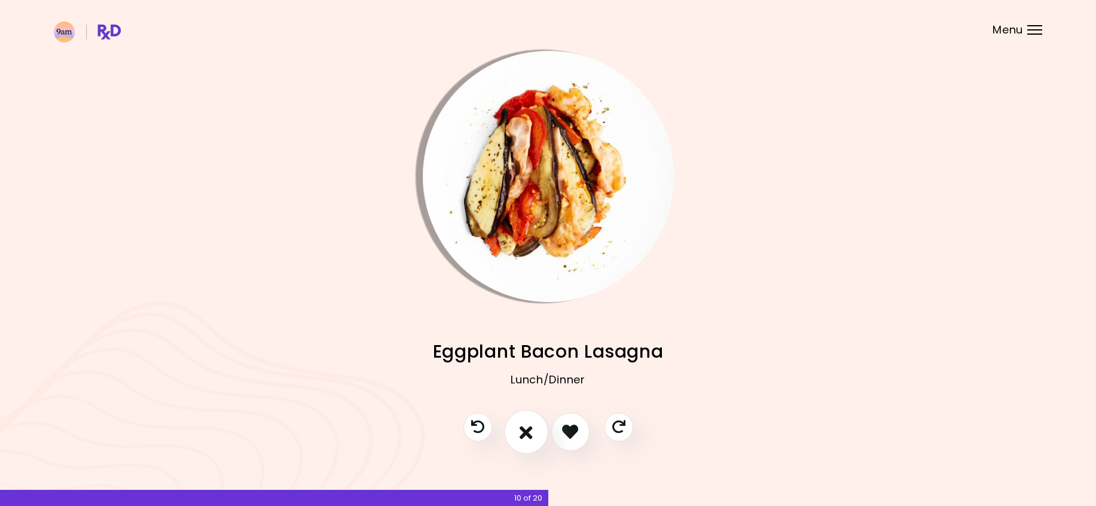
click at [524, 431] on icon "I don't like this recipe" at bounding box center [526, 431] width 13 height 19
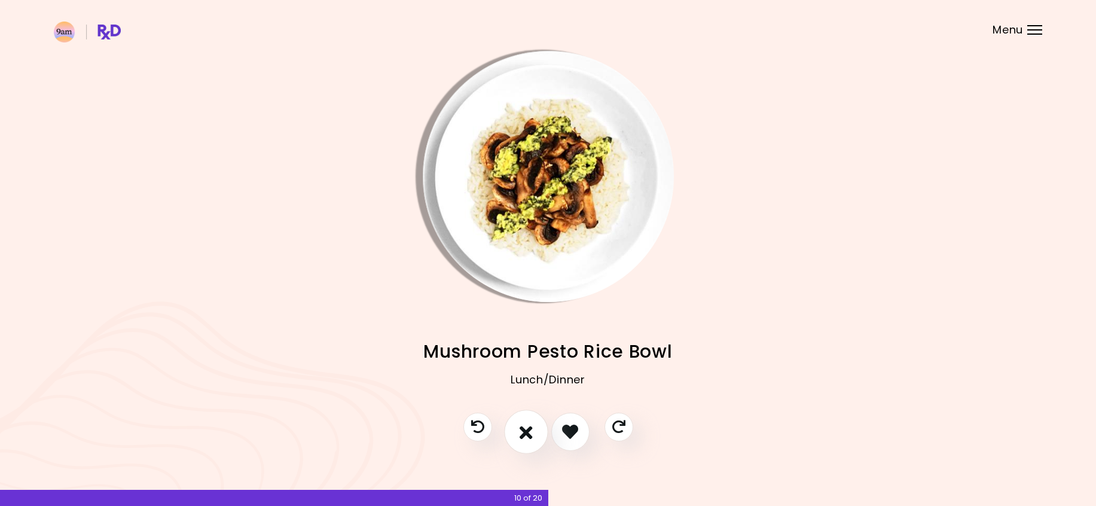
click at [529, 432] on icon "I don't like this recipe" at bounding box center [526, 431] width 13 height 19
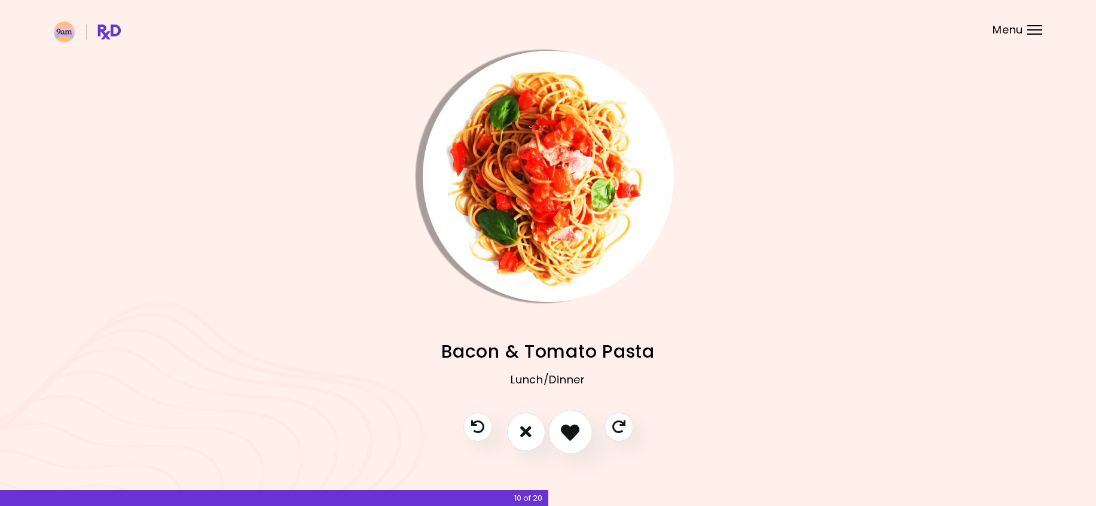
click at [575, 434] on icon "I like this recipe" at bounding box center [570, 431] width 19 height 19
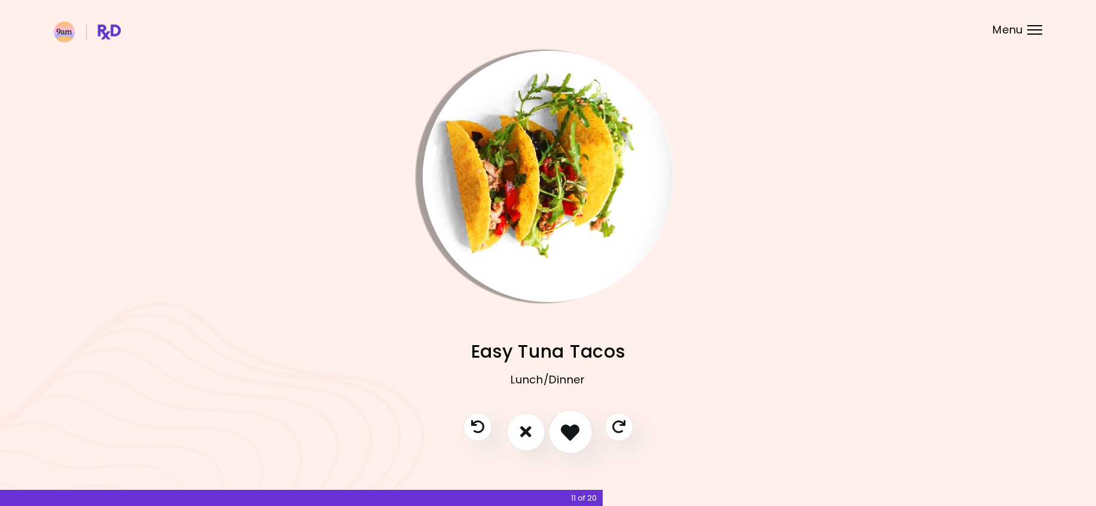
click at [569, 434] on icon "I like this recipe" at bounding box center [570, 431] width 19 height 19
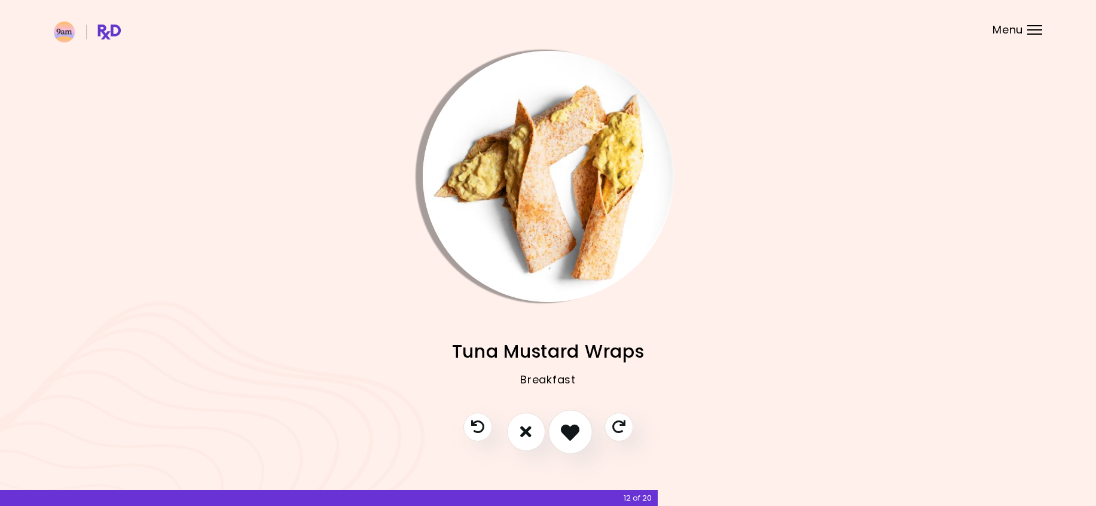
click at [569, 434] on icon "I like this recipe" at bounding box center [570, 431] width 19 height 19
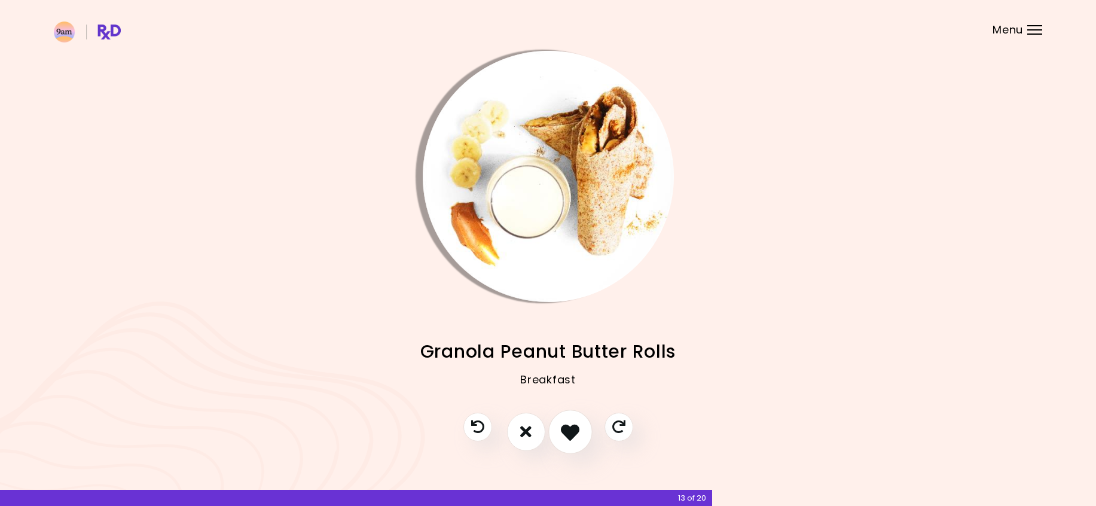
click at [576, 429] on icon "I like this recipe" at bounding box center [570, 431] width 19 height 19
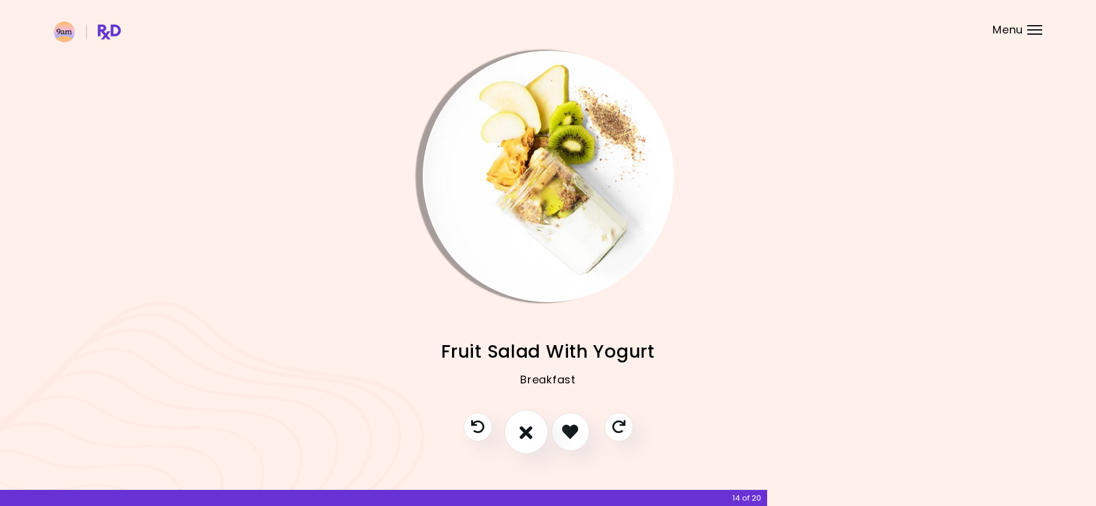
click at [527, 440] on icon "I don't like this recipe" at bounding box center [526, 431] width 13 height 19
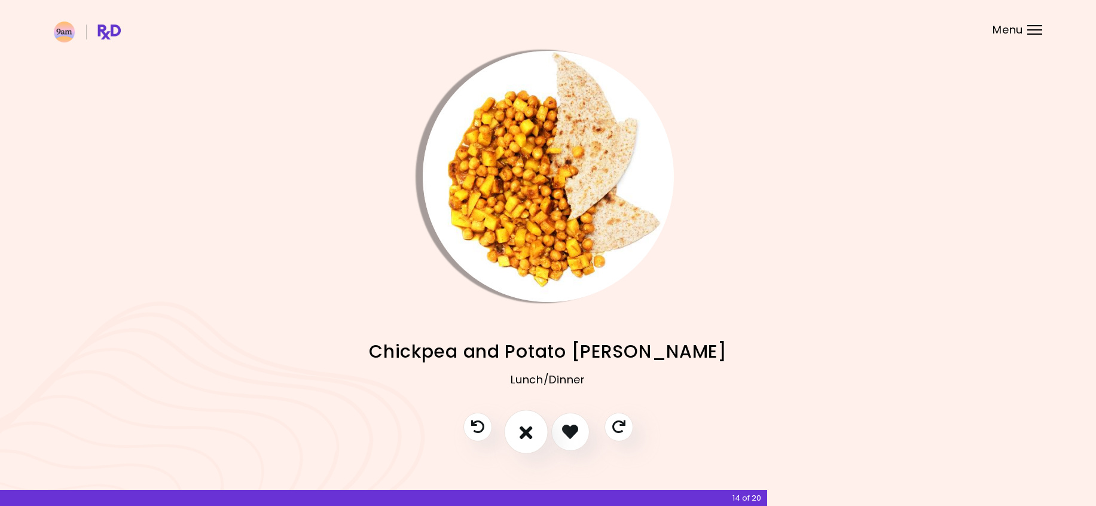
click at [523, 433] on icon "I don't like this recipe" at bounding box center [526, 431] width 13 height 19
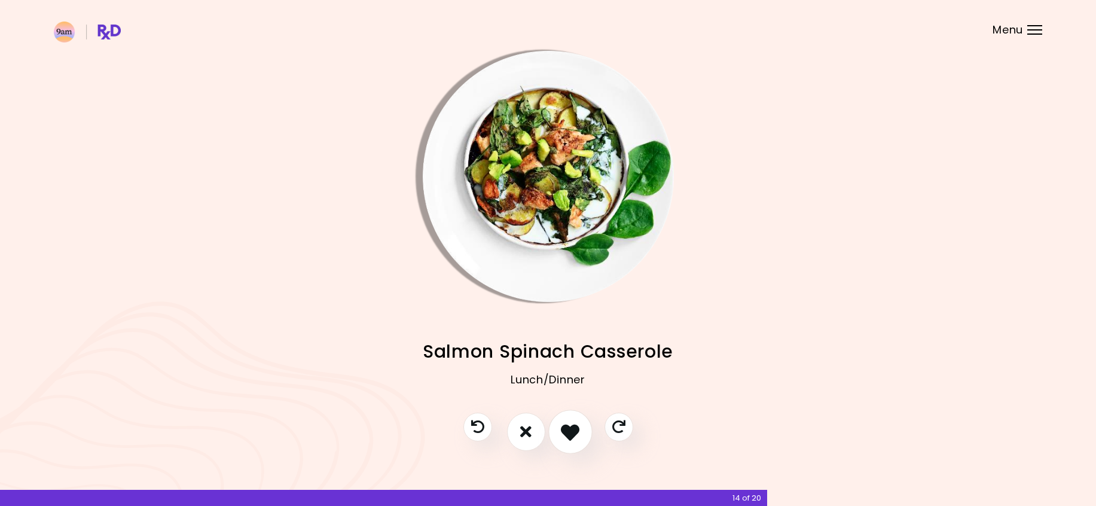
click at [568, 435] on icon "I like this recipe" at bounding box center [570, 431] width 19 height 19
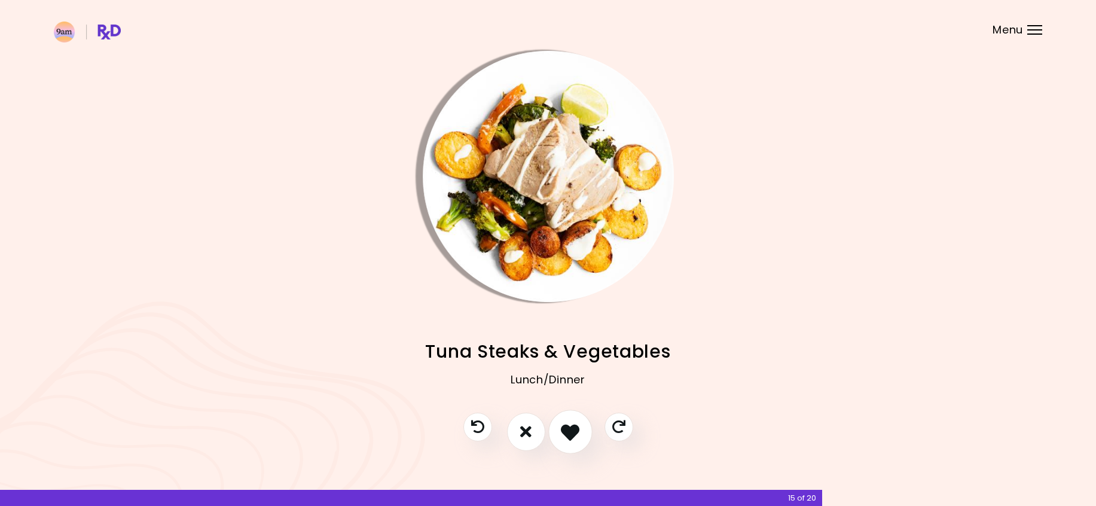
click at [568, 435] on icon "I like this recipe" at bounding box center [570, 431] width 19 height 19
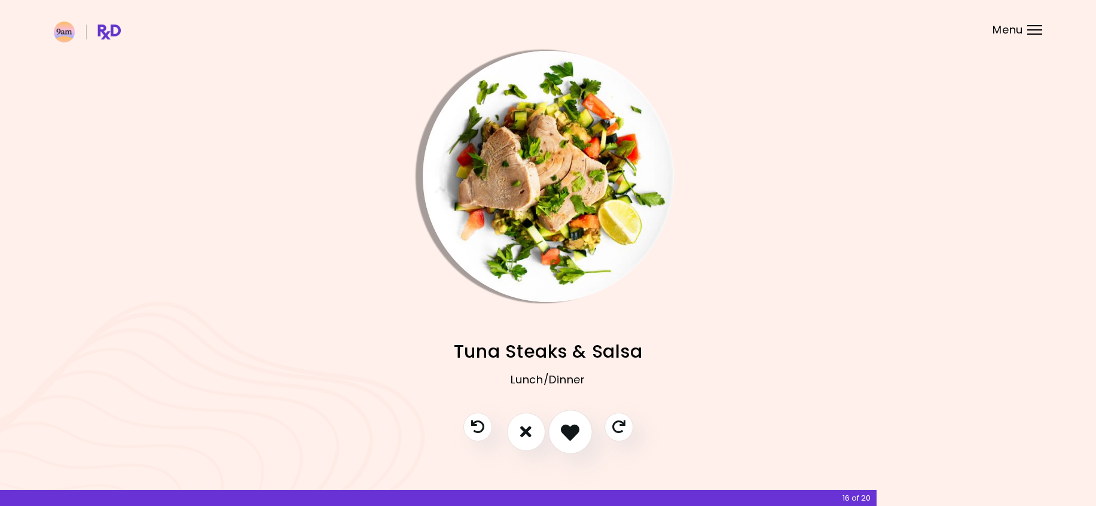
click at [562, 435] on icon "I like this recipe" at bounding box center [570, 431] width 19 height 19
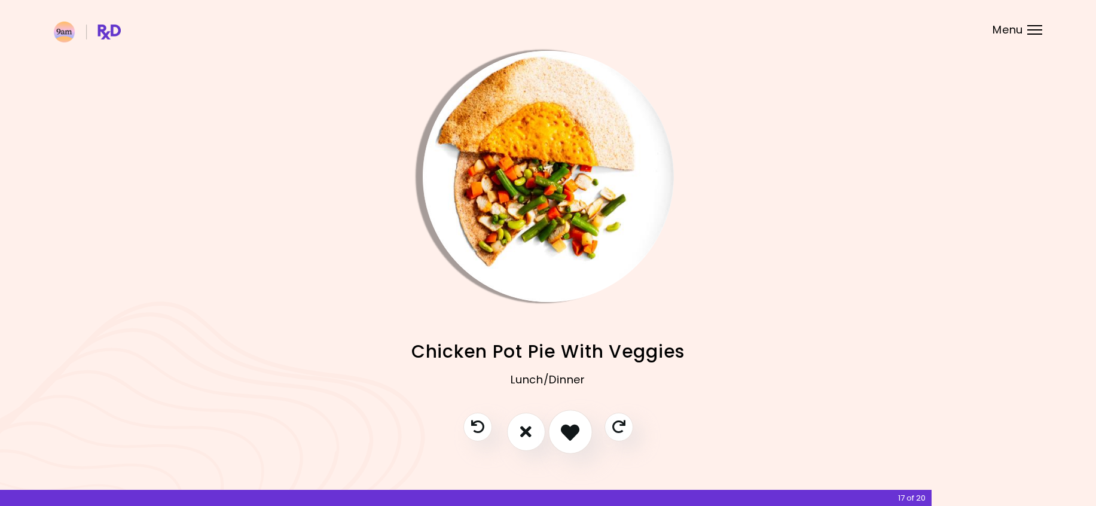
click at [562, 435] on icon "I like this recipe" at bounding box center [570, 431] width 19 height 19
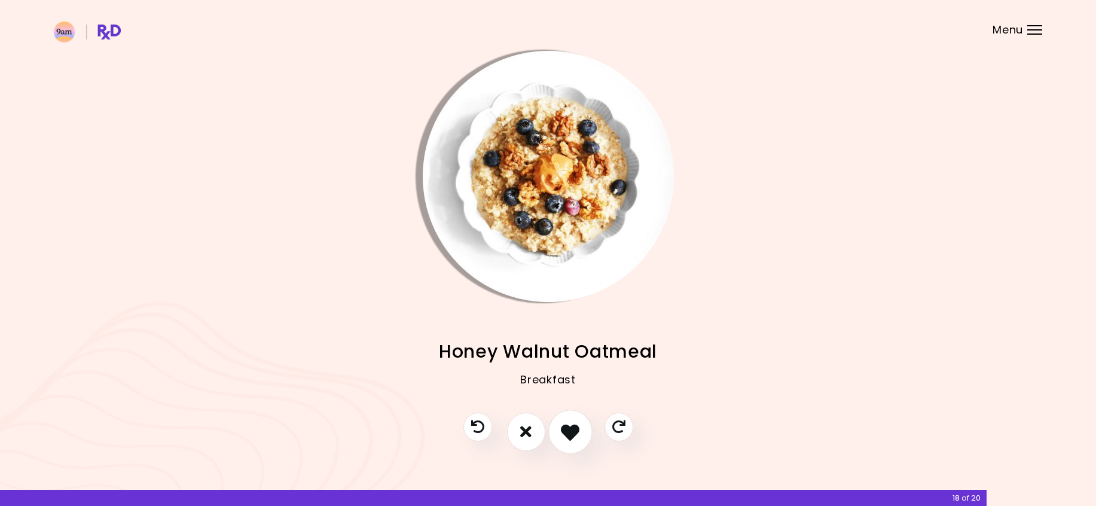
click at [563, 432] on icon "I like this recipe" at bounding box center [570, 431] width 19 height 19
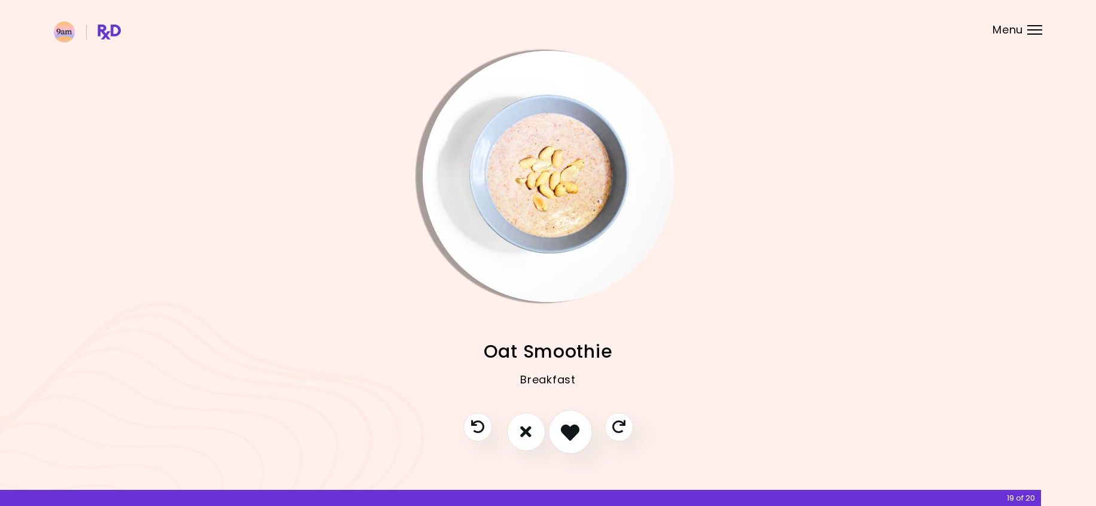
click at [565, 433] on icon "I like this recipe" at bounding box center [570, 431] width 19 height 19
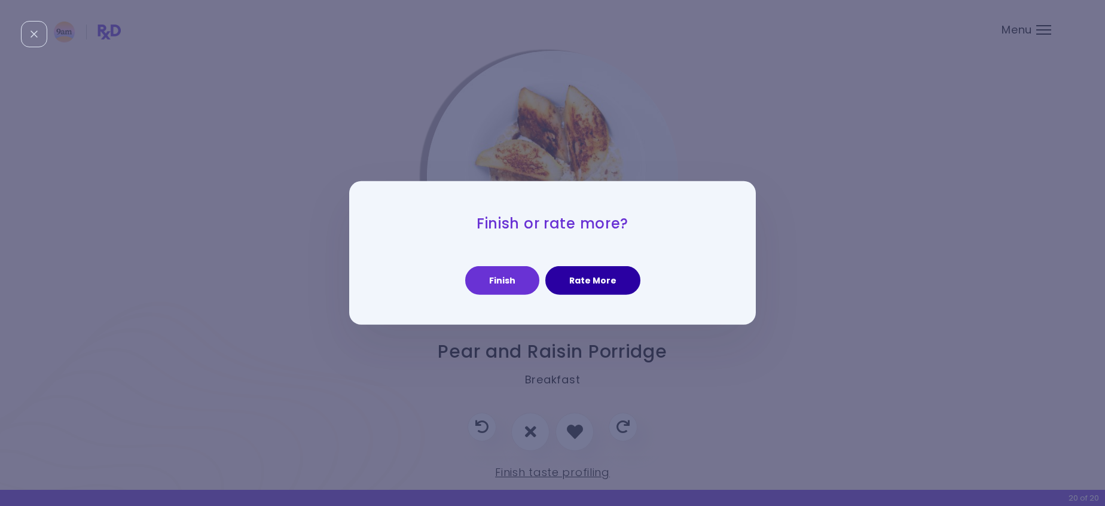
click at [586, 281] on button "Rate More" at bounding box center [592, 280] width 95 height 29
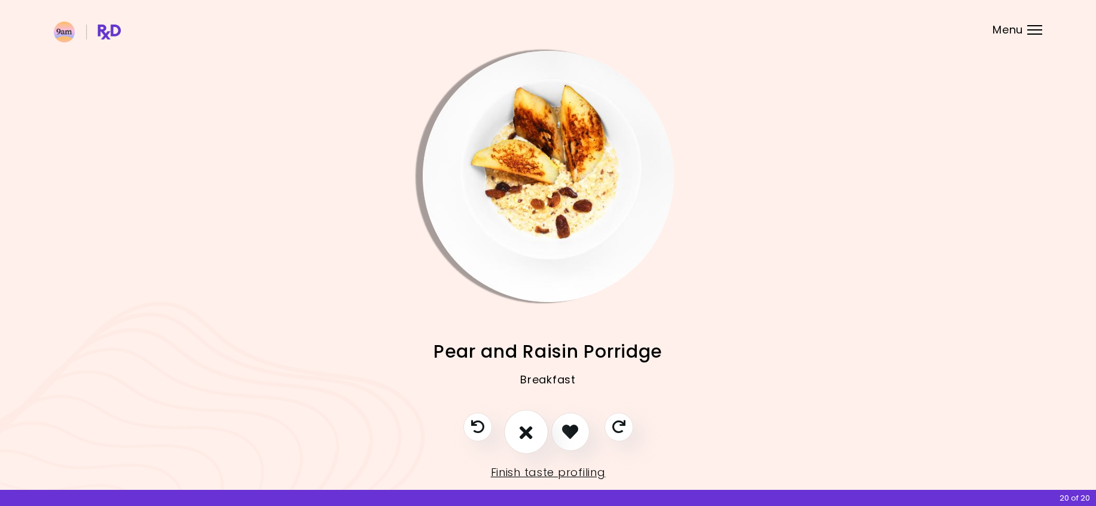
click at [526, 439] on icon "I don't like this recipe" at bounding box center [526, 431] width 13 height 19
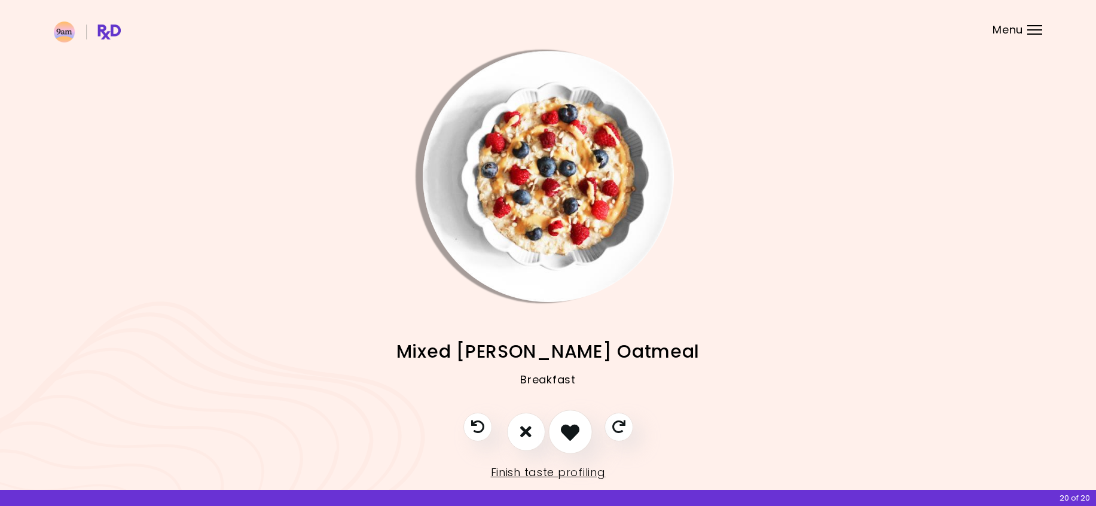
click at [574, 422] on icon "I like this recipe" at bounding box center [570, 431] width 19 height 19
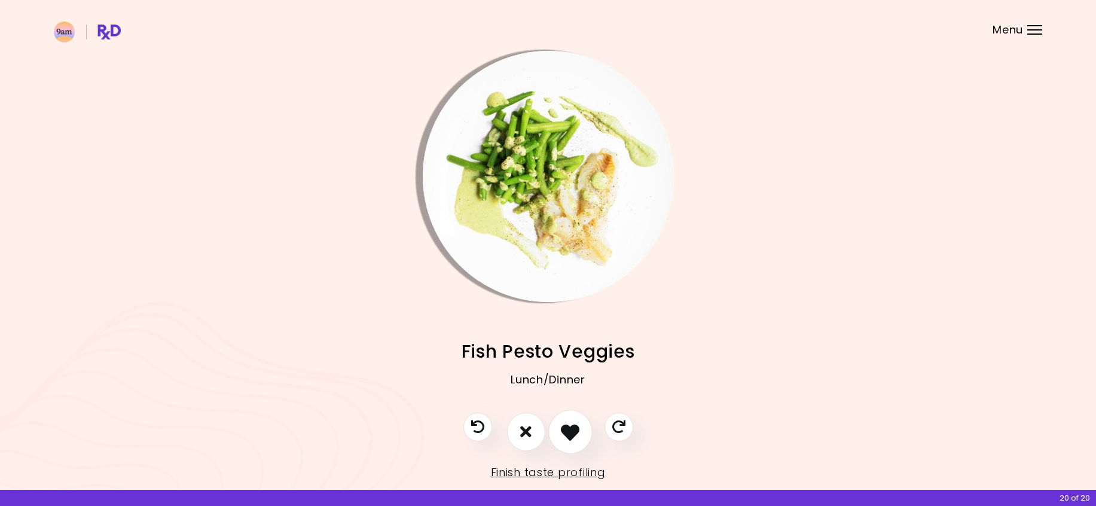
click at [571, 432] on icon "I like this recipe" at bounding box center [570, 431] width 19 height 19
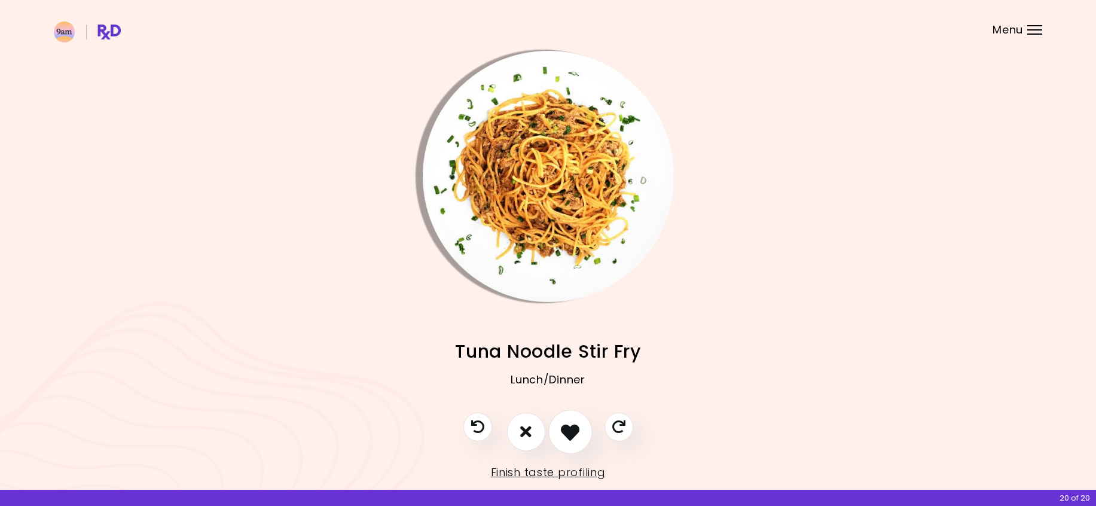
click at [570, 432] on icon "I like this recipe" at bounding box center [570, 431] width 19 height 19
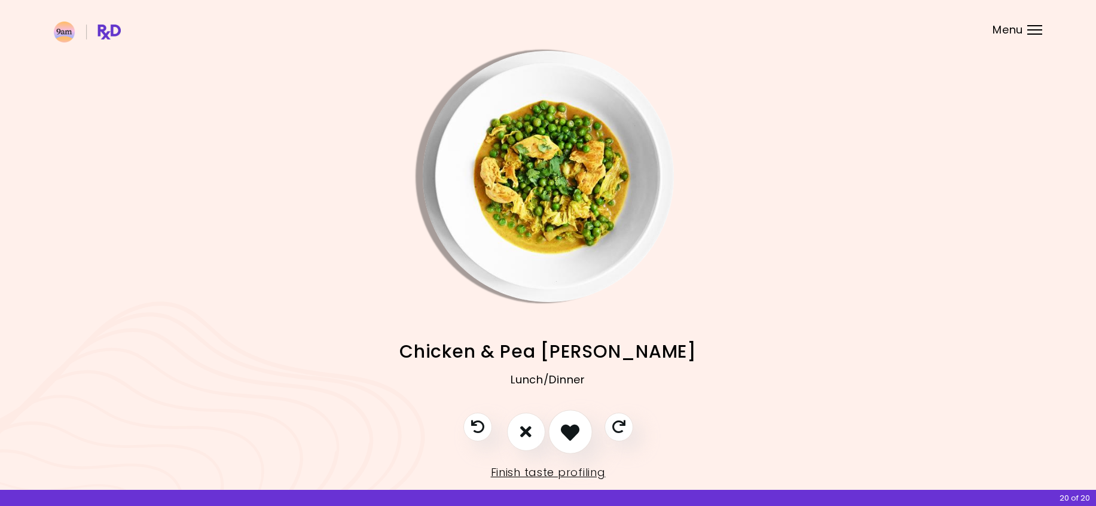
click at [572, 435] on icon "I like this recipe" at bounding box center [570, 431] width 19 height 19
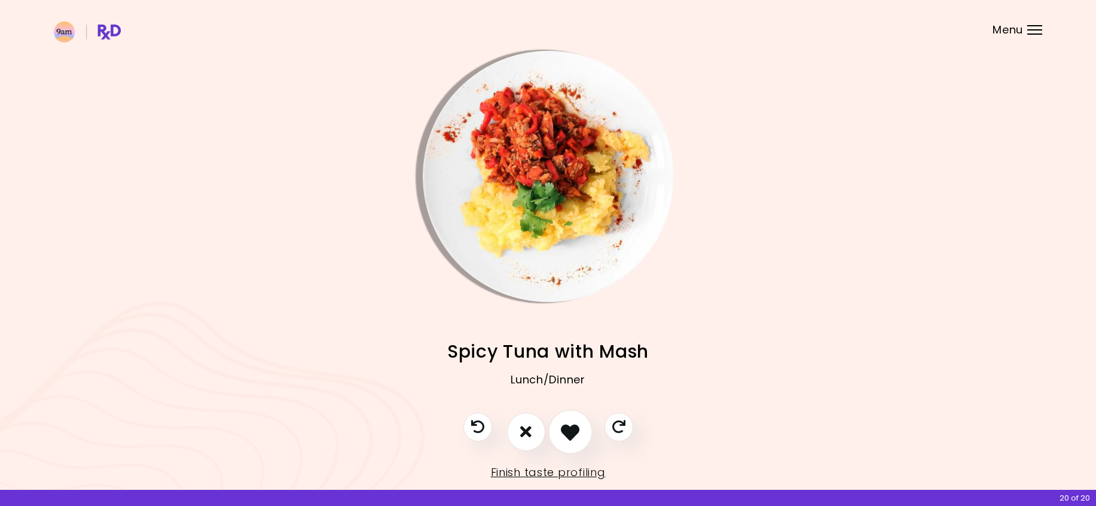
click at [572, 437] on icon "I like this recipe" at bounding box center [570, 431] width 19 height 19
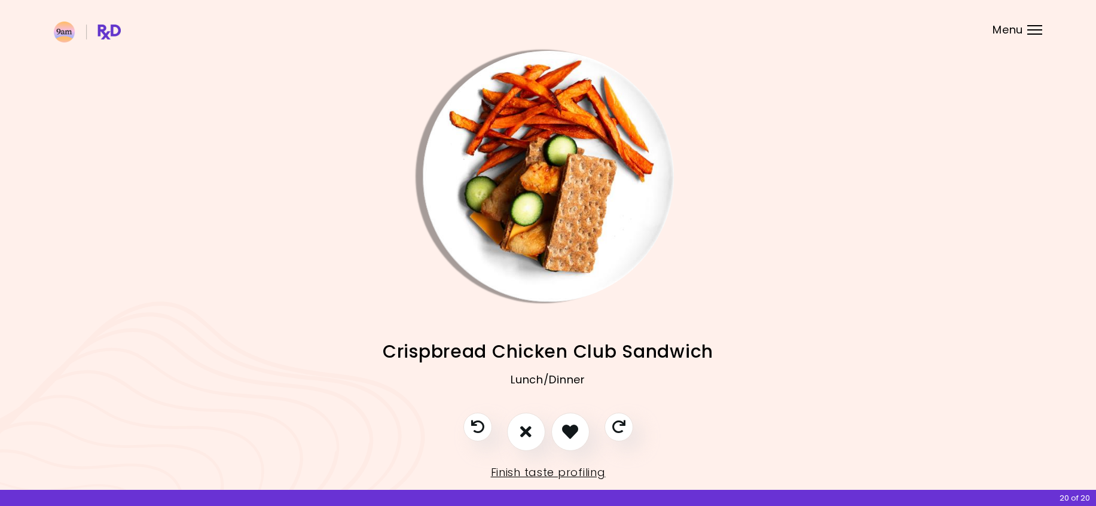
click at [543, 99] on img "Info - Crispbread Chicken Club Sandwich" at bounding box center [548, 176] width 251 height 251
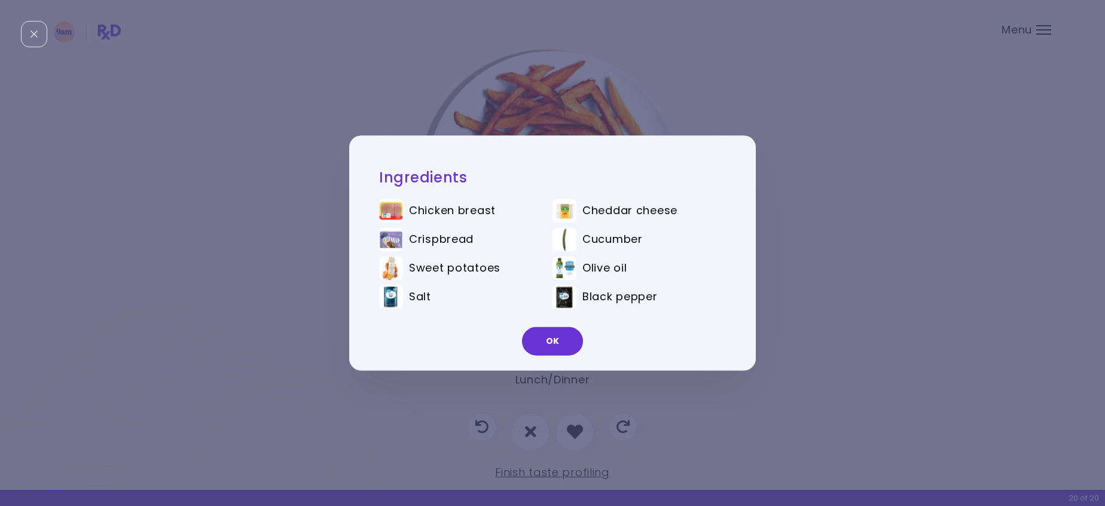
click at [553, 195] on ul "Chicken breast Cheddar cheese Crispbread Cucumber Sweet potatoes Olive oil Salt…" at bounding box center [552, 256] width 347 height 133
click at [546, 346] on button "OK" at bounding box center [552, 341] width 61 height 29
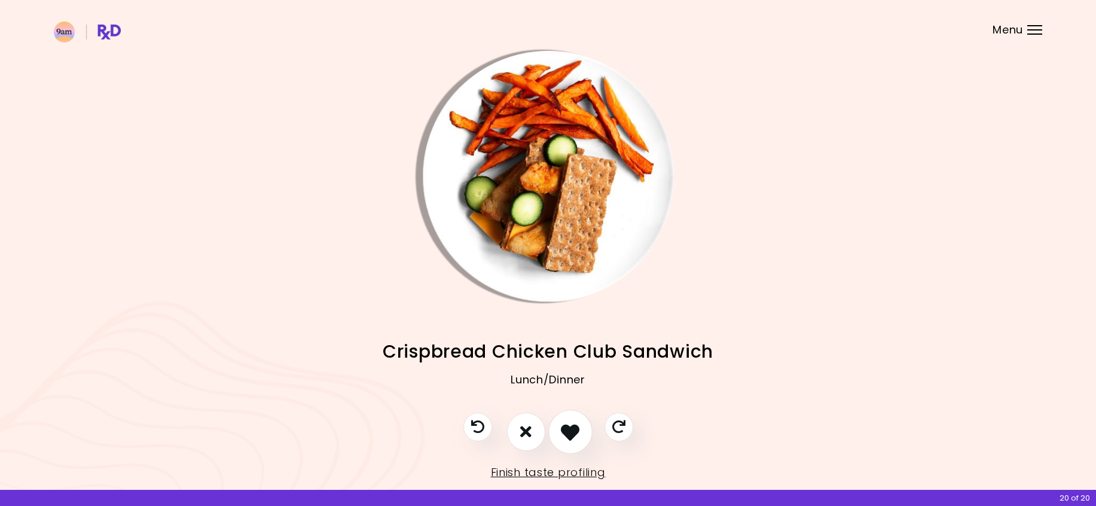
click at [571, 423] on icon "I like this recipe" at bounding box center [570, 431] width 19 height 19
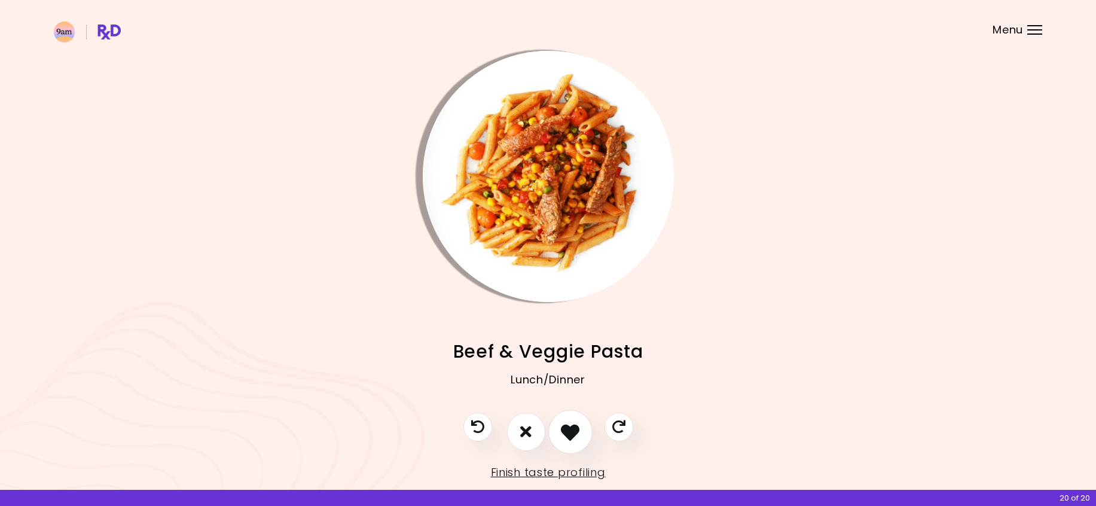
click at [564, 434] on icon "I like this recipe" at bounding box center [570, 431] width 19 height 19
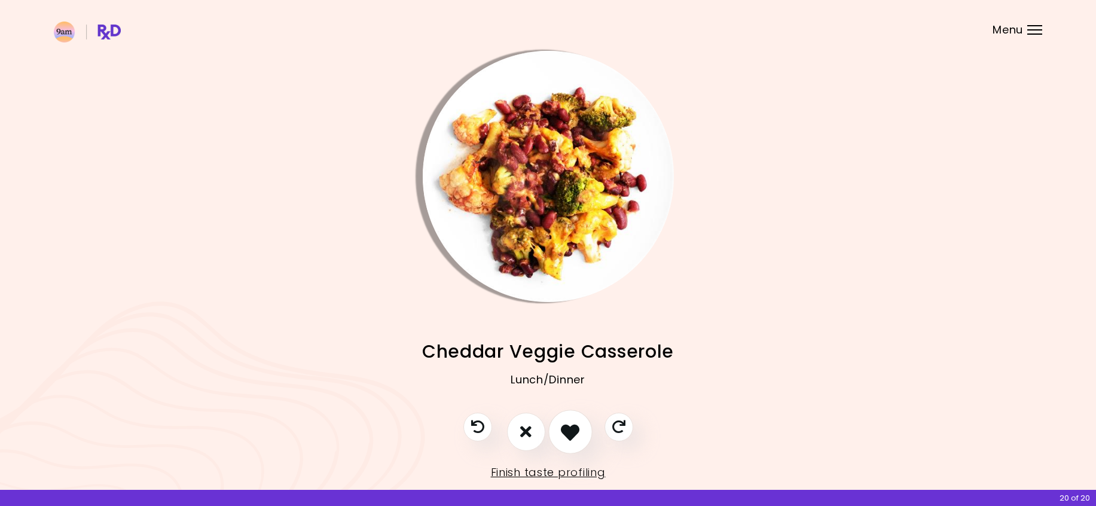
click at [562, 431] on icon "I like this recipe" at bounding box center [570, 431] width 19 height 19
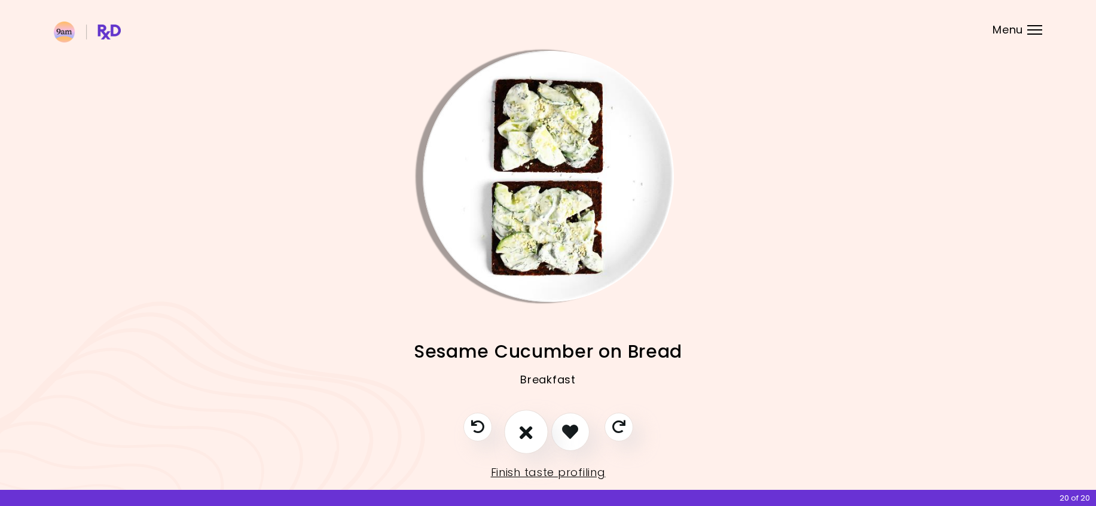
click at [520, 427] on icon "I don't like this recipe" at bounding box center [526, 431] width 13 height 19
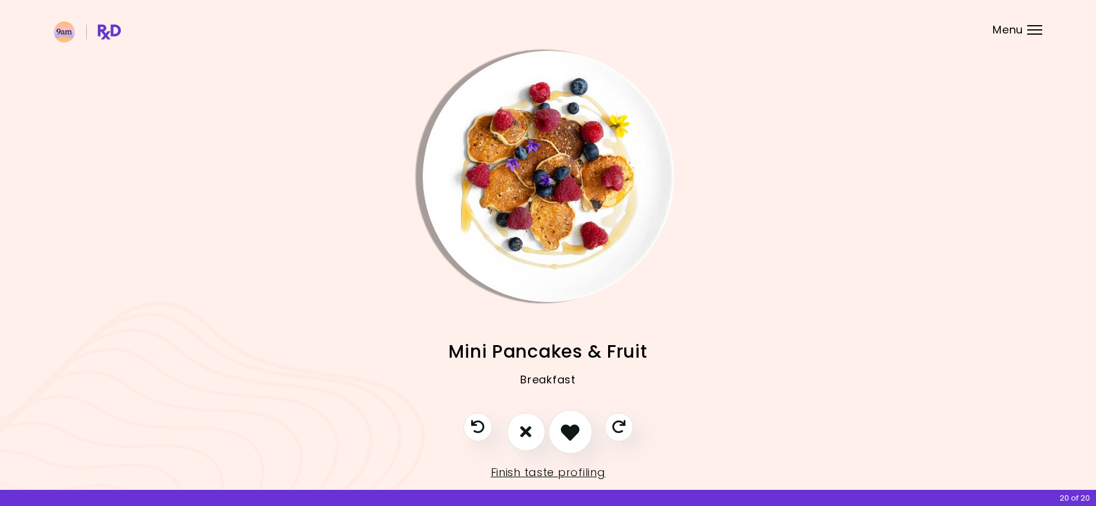
click at [575, 434] on icon "I like this recipe" at bounding box center [570, 431] width 19 height 19
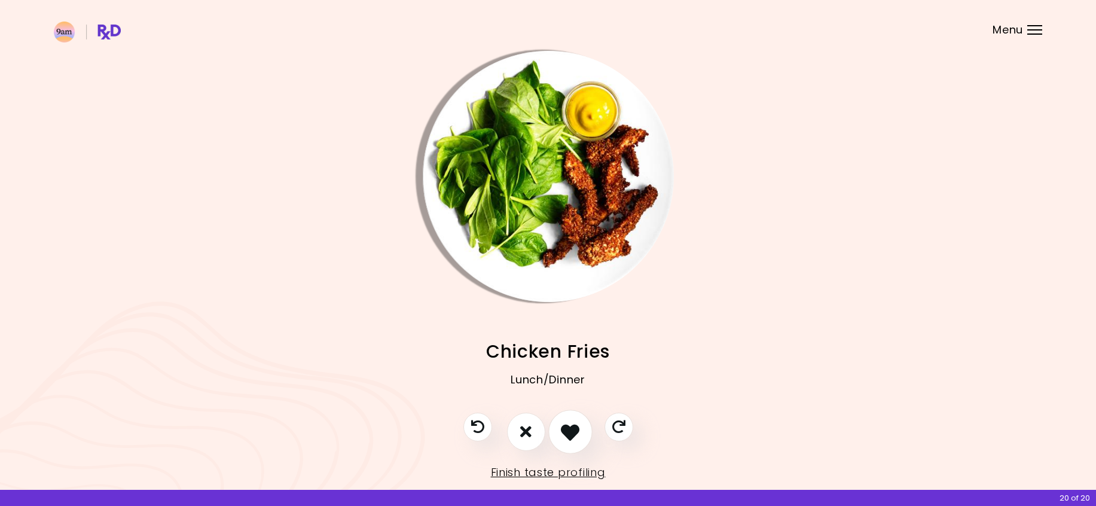
click at [575, 434] on icon "I like this recipe" at bounding box center [570, 431] width 19 height 19
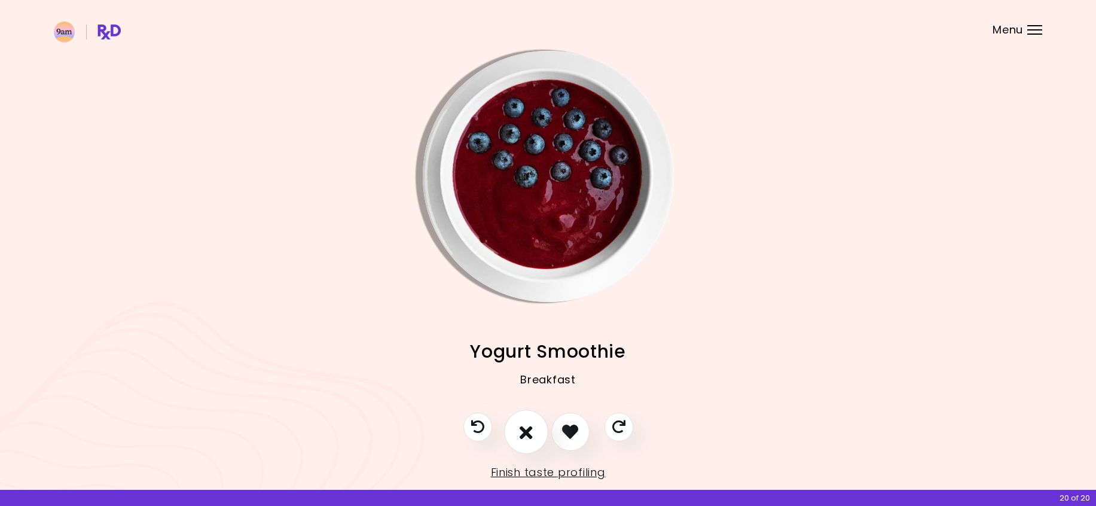
click at [518, 432] on button "I don't like this recipe" at bounding box center [526, 432] width 44 height 44
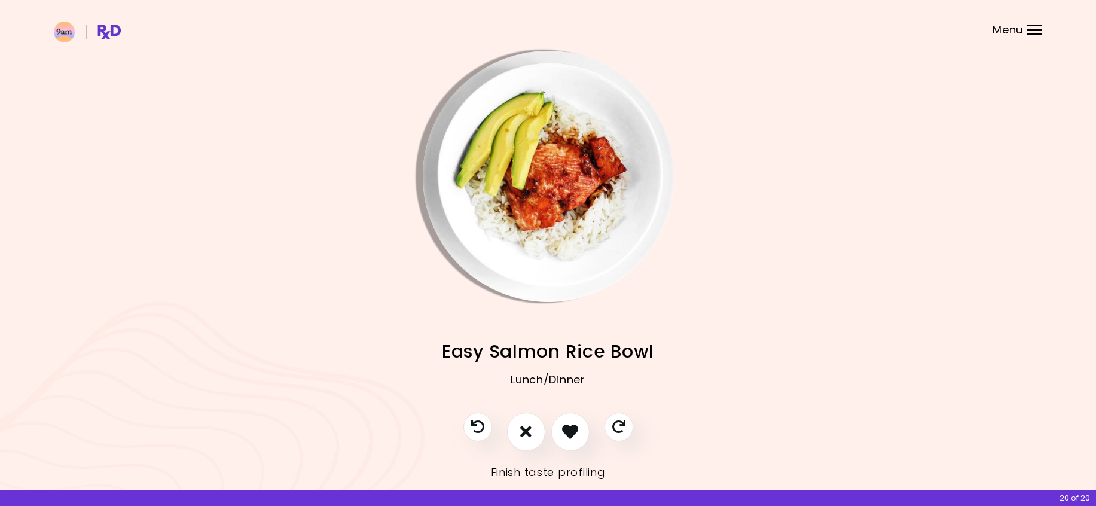
click at [538, 97] on img "Info - Easy Salmon Rice Bowl" at bounding box center [548, 176] width 251 height 251
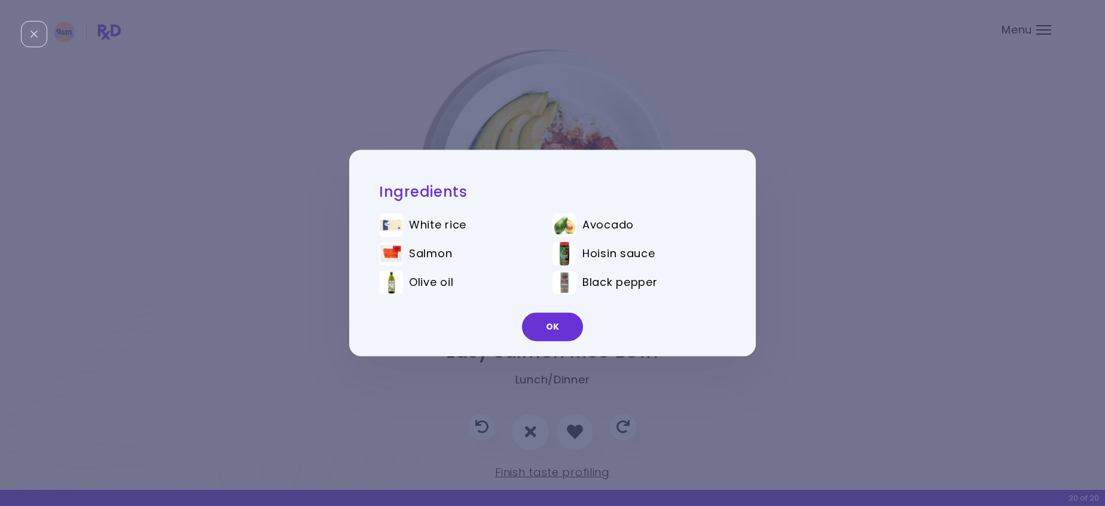
click at [553, 333] on button "OK" at bounding box center [552, 327] width 61 height 29
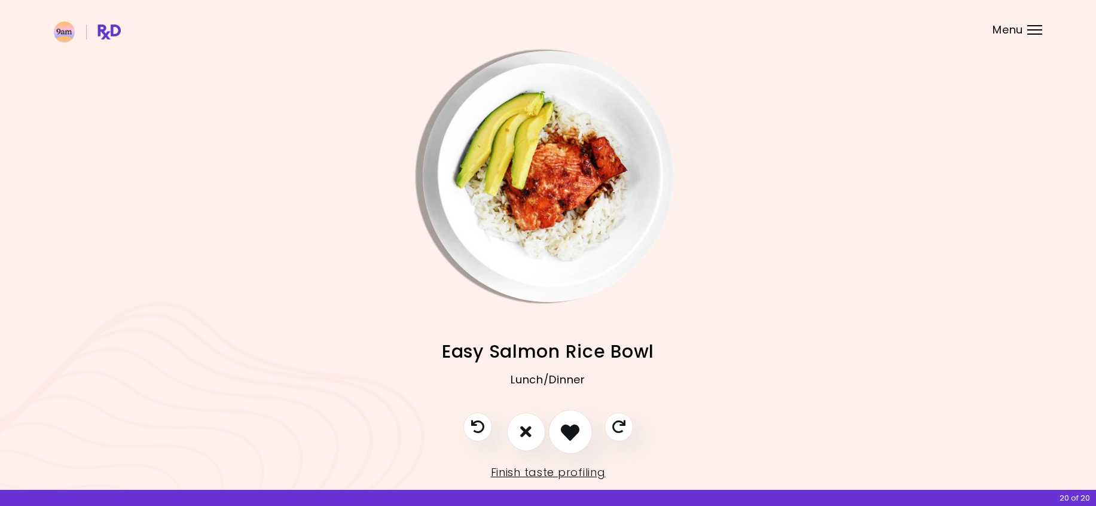
click at [572, 434] on icon "I like this recipe" at bounding box center [570, 431] width 19 height 19
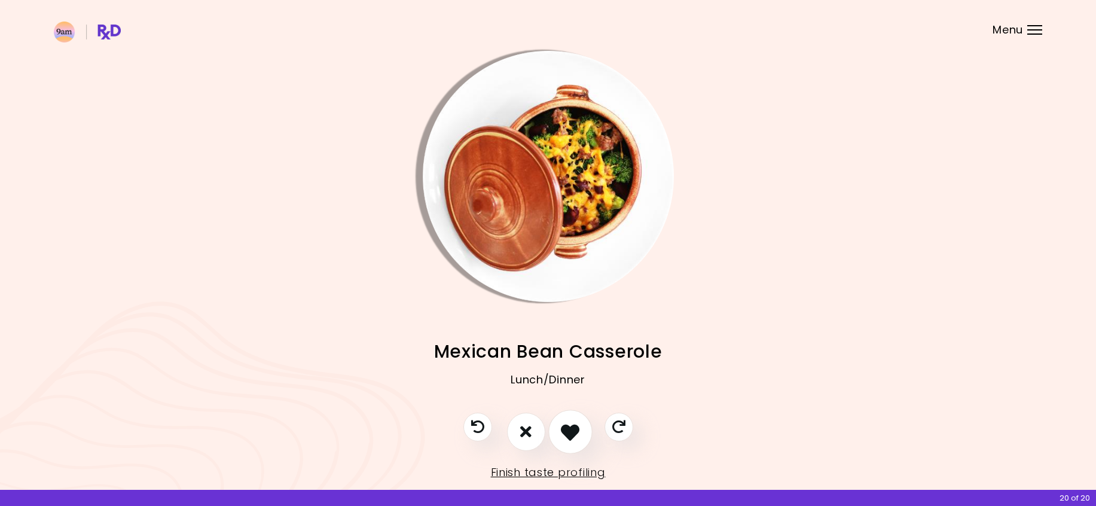
click at [565, 428] on icon "I like this recipe" at bounding box center [570, 431] width 19 height 19
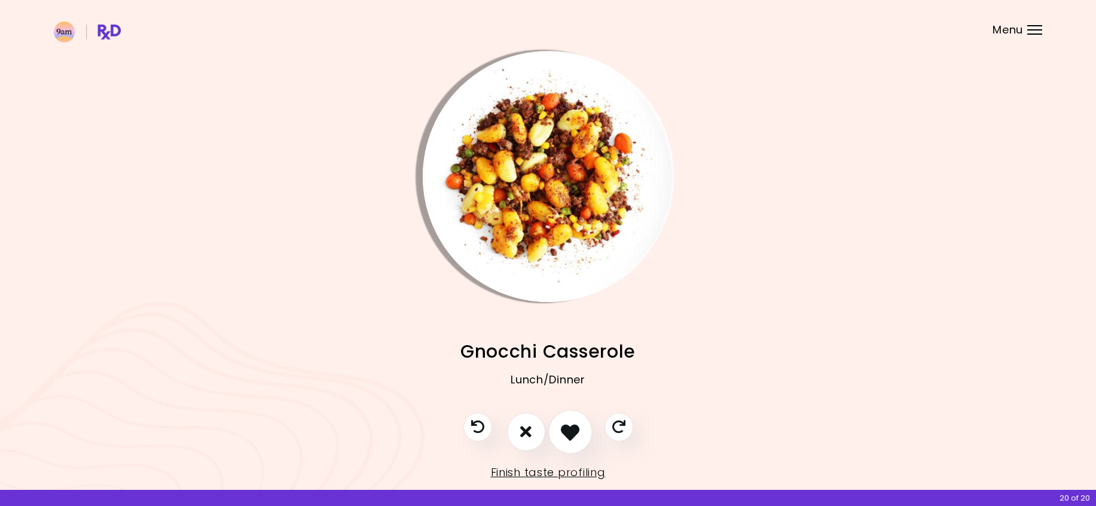
click at [565, 428] on icon "I like this recipe" at bounding box center [570, 431] width 19 height 19
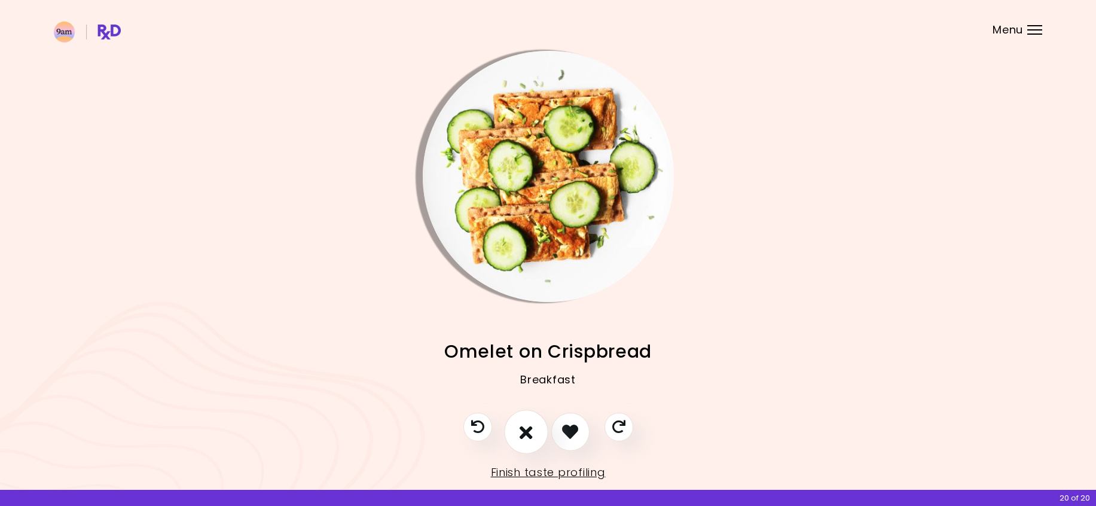
click at [521, 432] on icon "I don't like this recipe" at bounding box center [526, 431] width 13 height 19
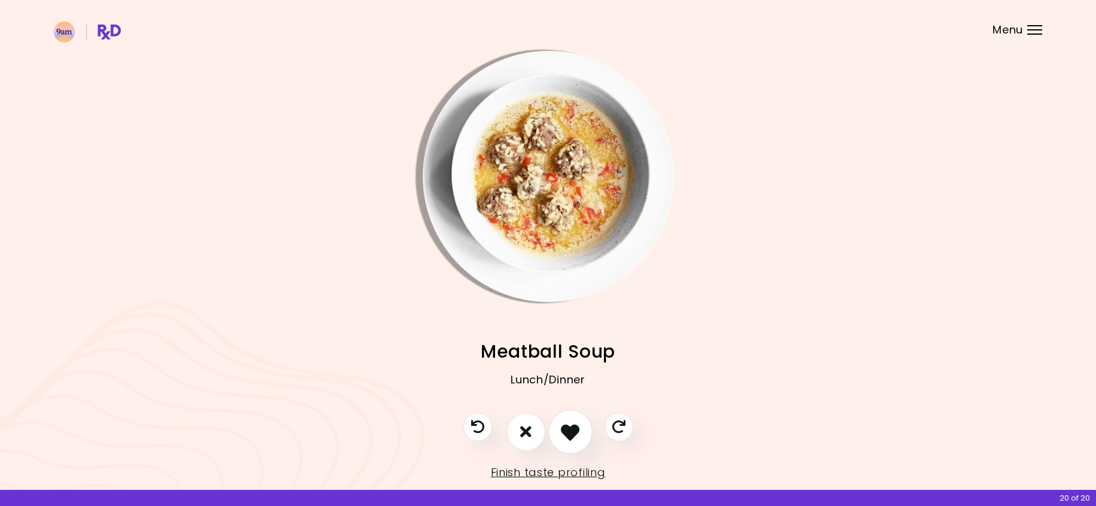
click at [574, 431] on icon "I like this recipe" at bounding box center [570, 431] width 19 height 19
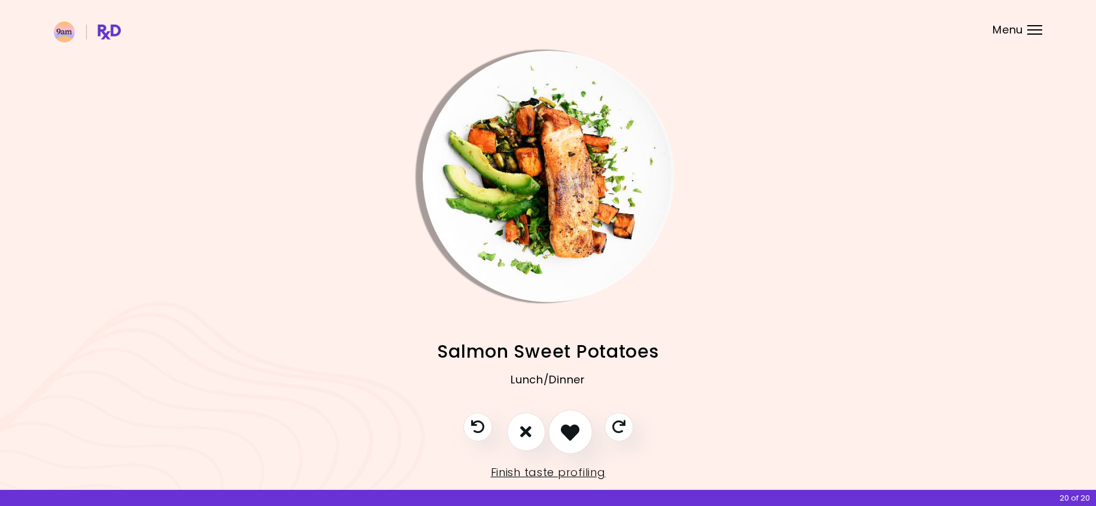
click at [574, 431] on icon "I like this recipe" at bounding box center [570, 431] width 19 height 19
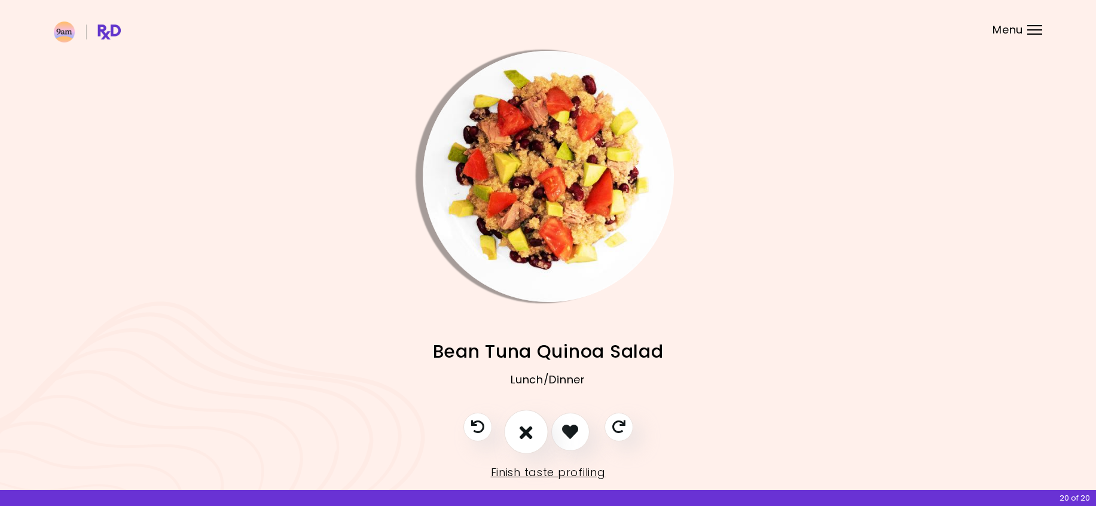
click at [529, 436] on icon "I don't like this recipe" at bounding box center [526, 431] width 13 height 19
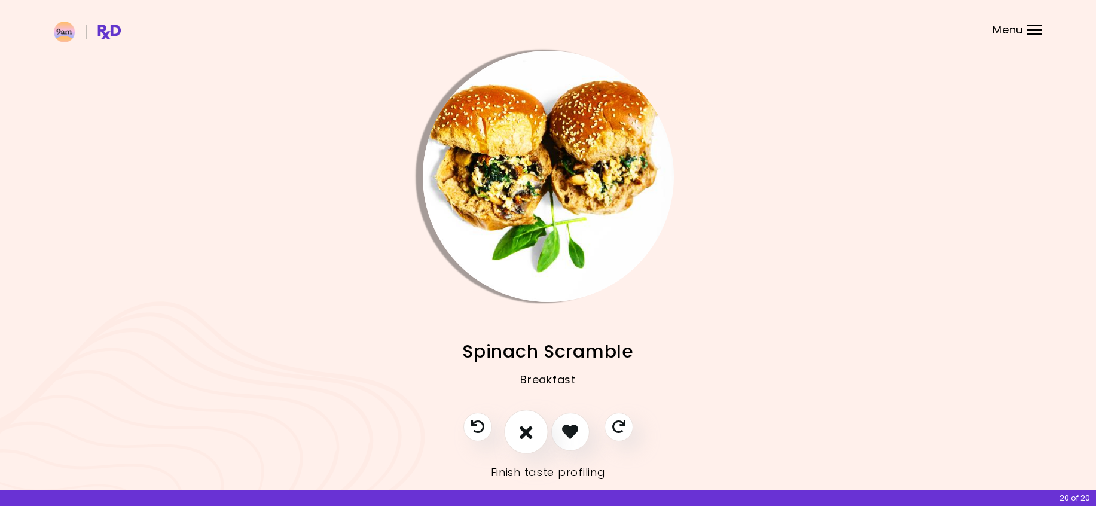
click at [529, 436] on icon "I don't like this recipe" at bounding box center [526, 431] width 13 height 19
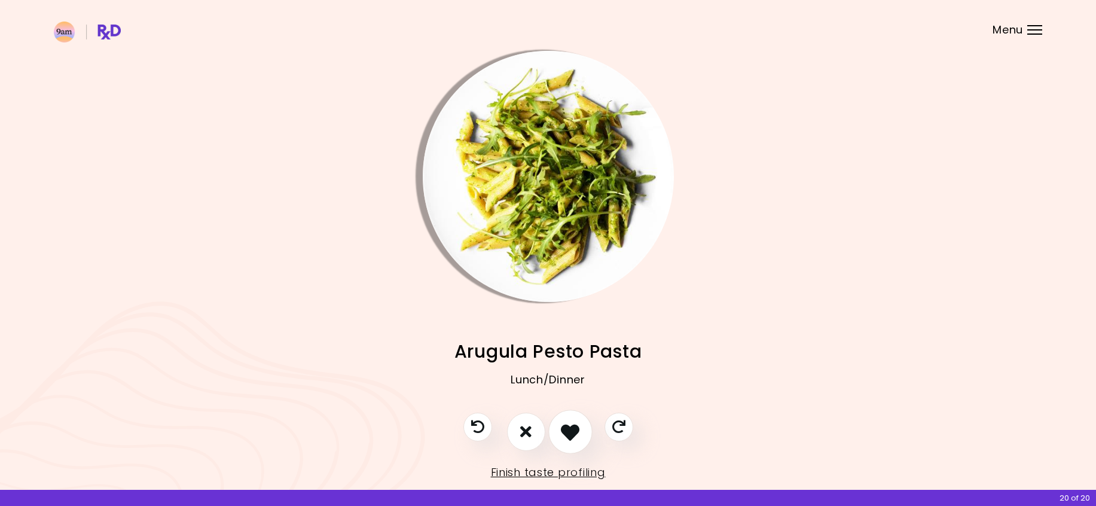
click at [579, 434] on icon "I like this recipe" at bounding box center [570, 431] width 19 height 19
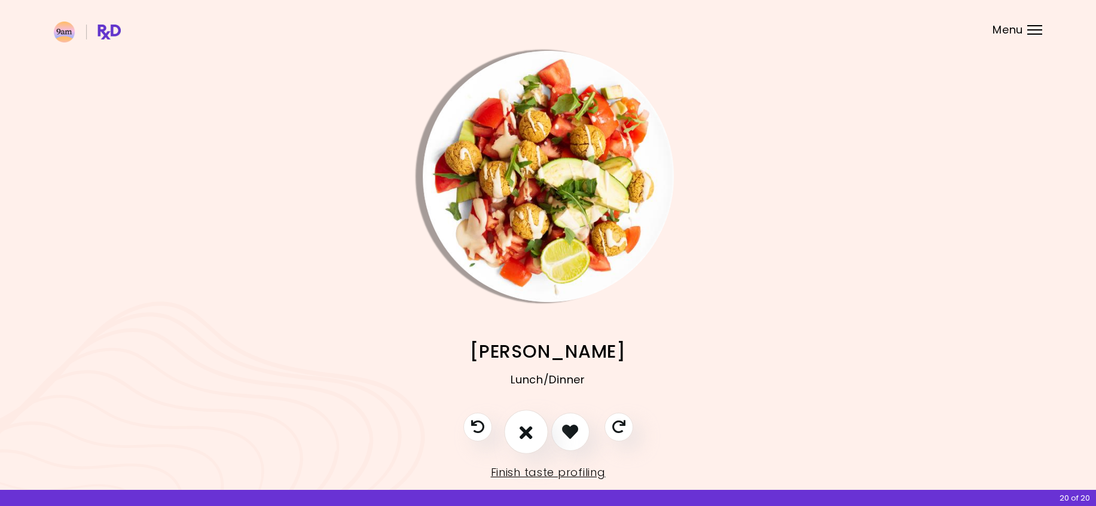
click at [520, 426] on icon "I don't like this recipe" at bounding box center [526, 431] width 13 height 19
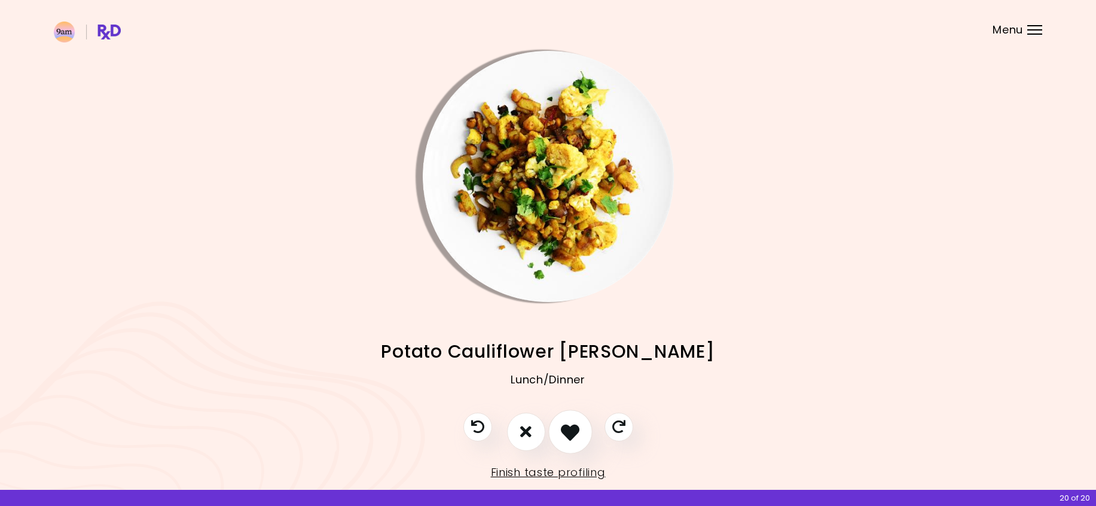
click at [578, 427] on icon "I like this recipe" at bounding box center [570, 431] width 19 height 19
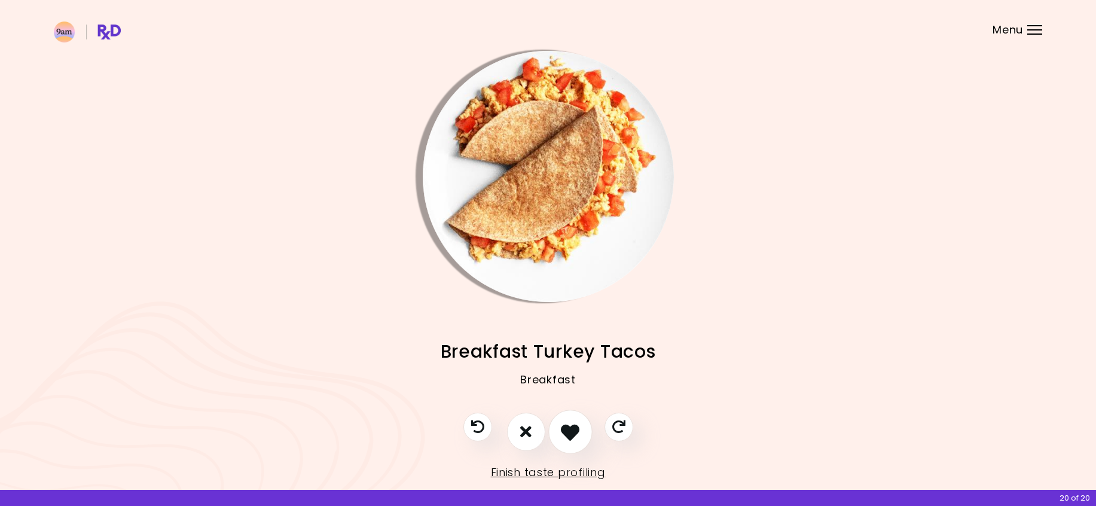
click at [578, 427] on icon "I like this recipe" at bounding box center [570, 431] width 19 height 19
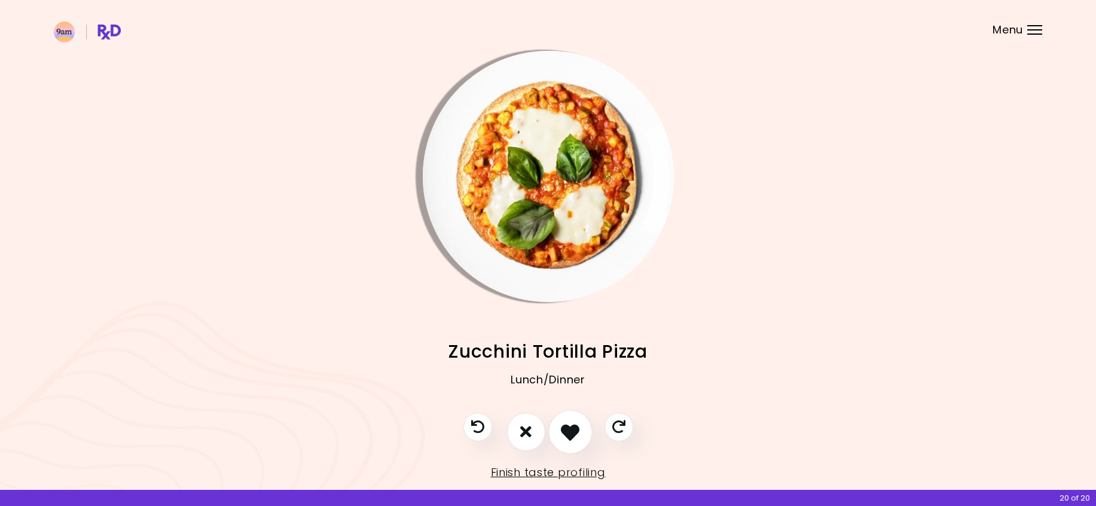
click at [578, 427] on icon "I like this recipe" at bounding box center [570, 431] width 19 height 19
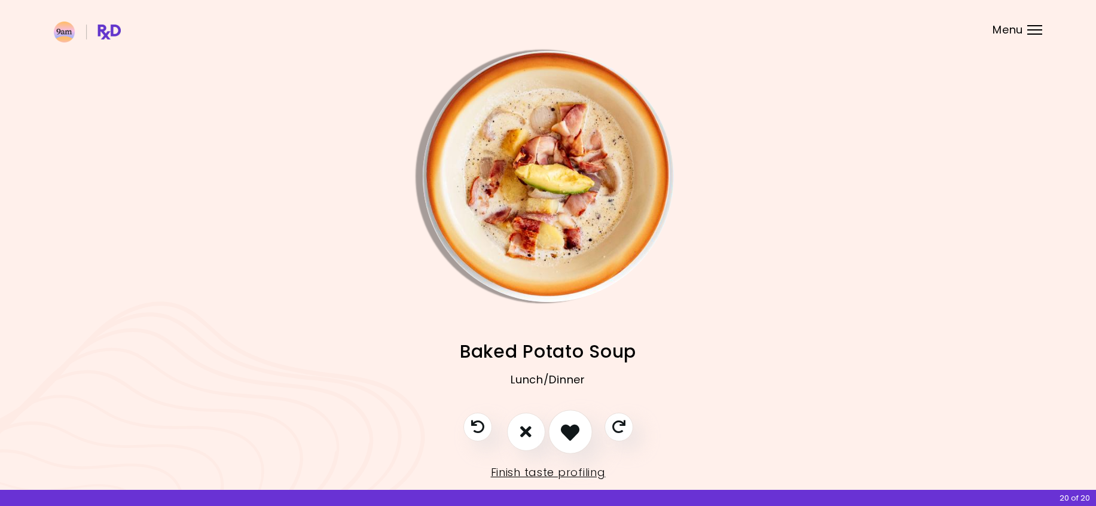
click at [578, 427] on icon "I like this recipe" at bounding box center [570, 431] width 19 height 19
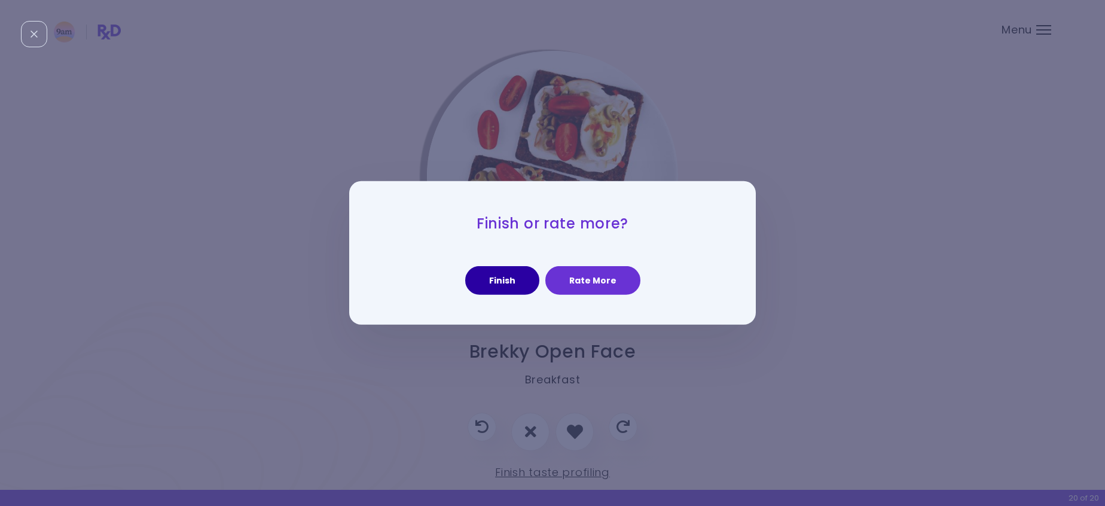
click at [504, 285] on button "Finish" at bounding box center [502, 280] width 74 height 29
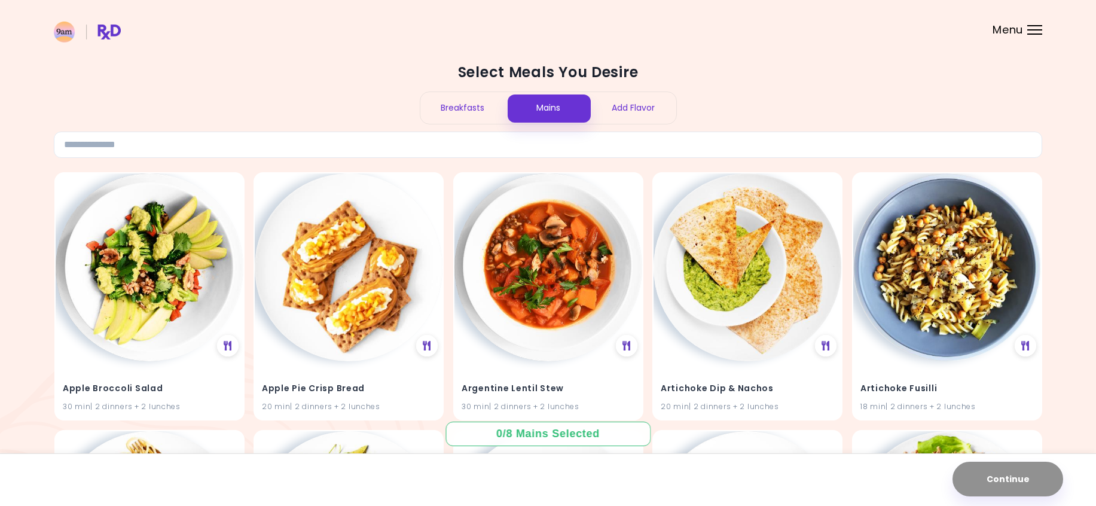
click at [460, 106] on div "Breakfasts" at bounding box center [463, 108] width 86 height 32
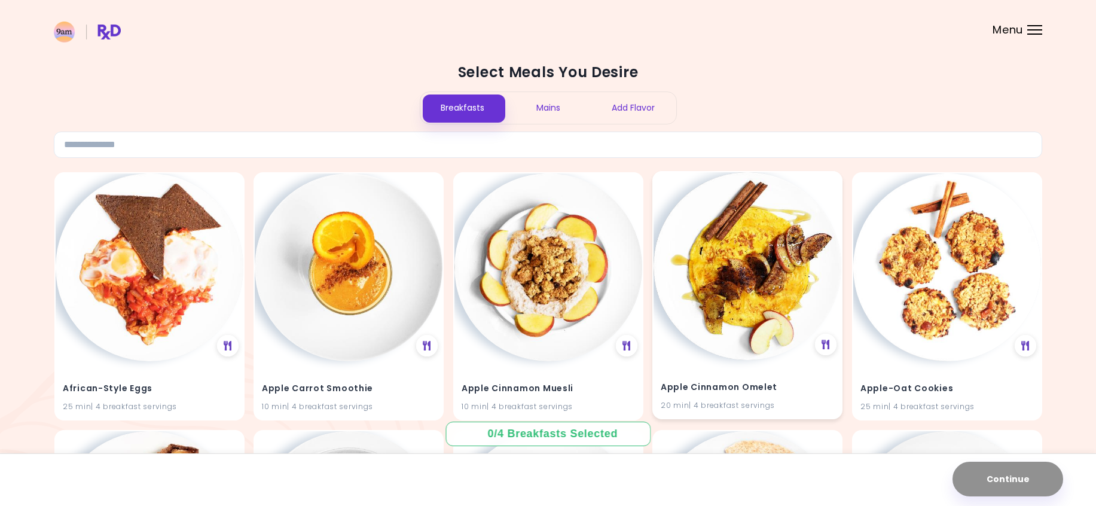
click at [724, 316] on img at bounding box center [748, 266] width 188 height 188
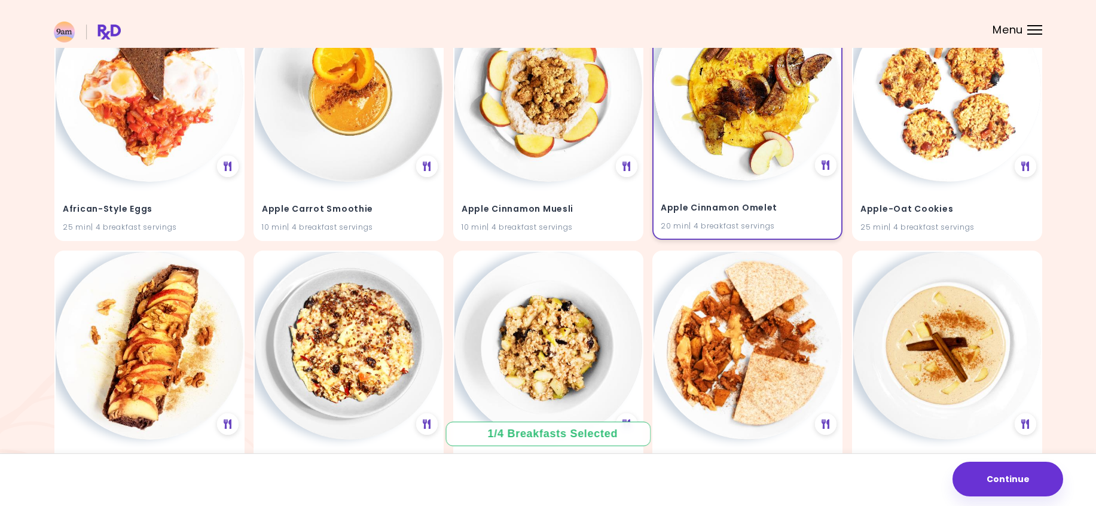
scroll to position [239, 0]
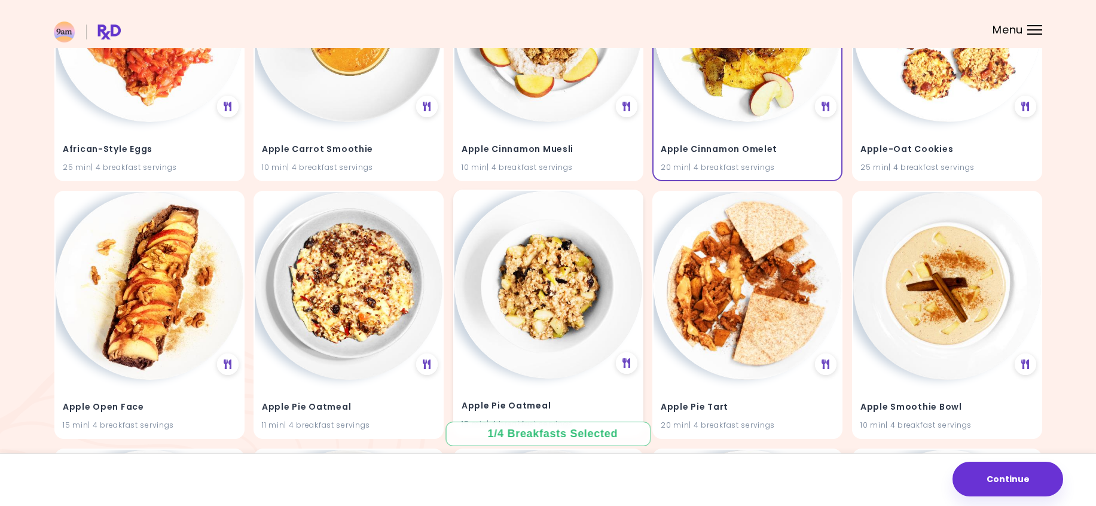
click at [532, 261] on img at bounding box center [549, 285] width 188 height 188
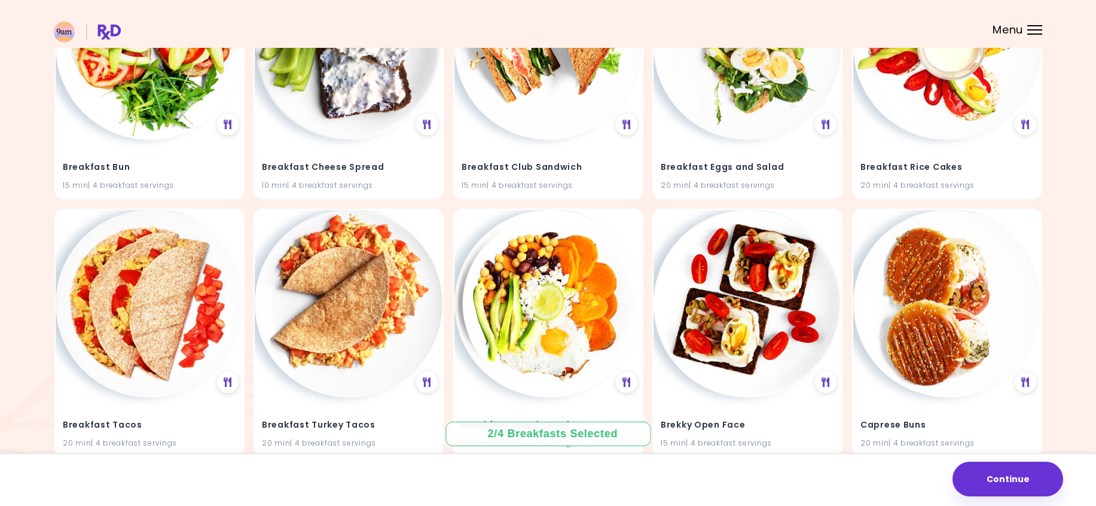
scroll to position [2572, 0]
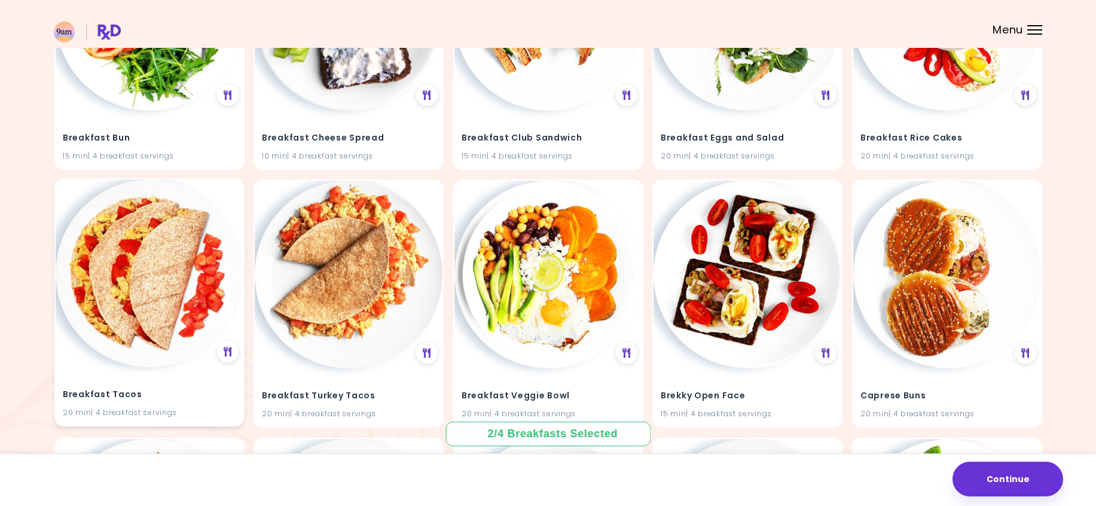
click at [141, 327] on img at bounding box center [150, 273] width 188 height 188
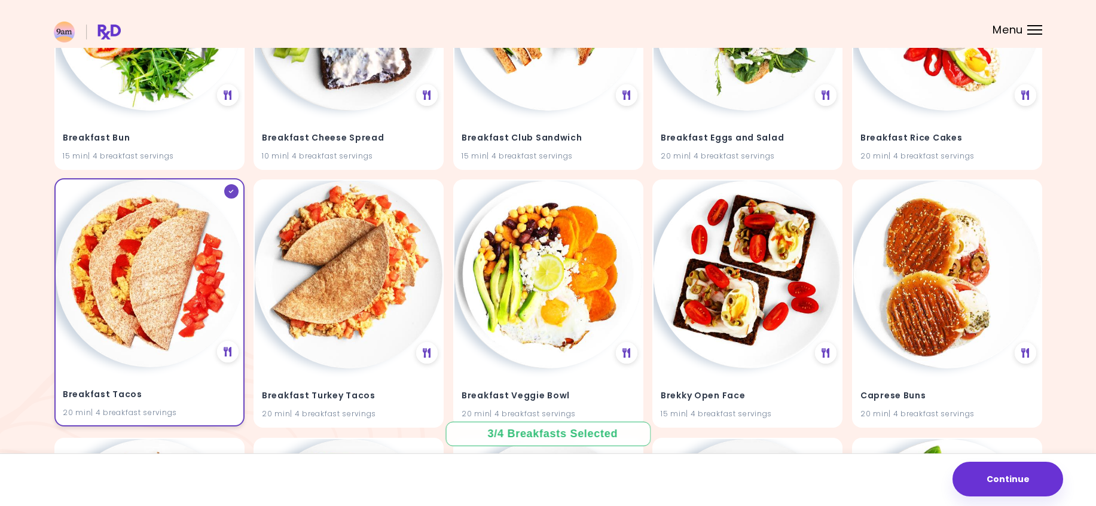
click at [170, 346] on img at bounding box center [150, 273] width 188 height 188
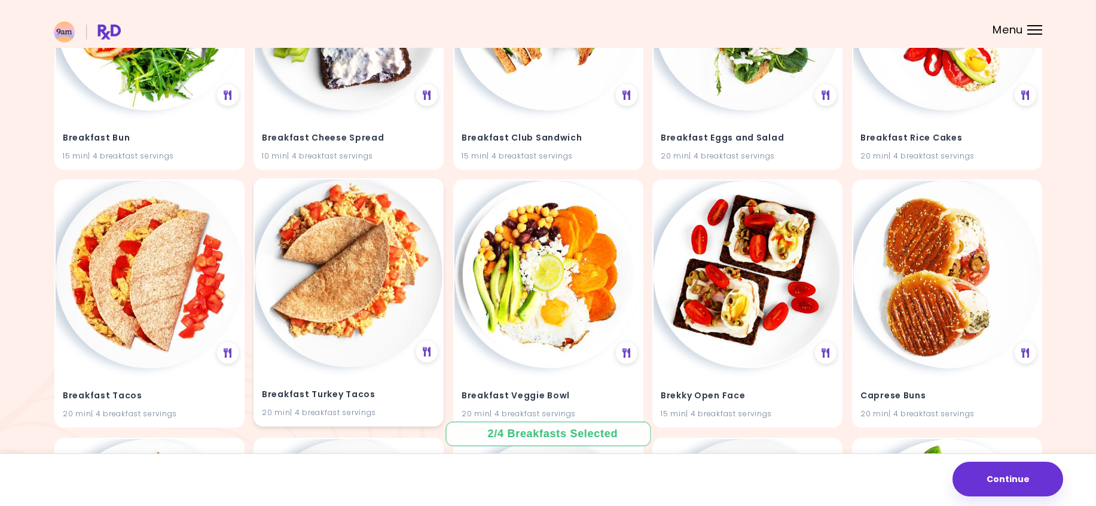
click at [337, 317] on img at bounding box center [349, 273] width 188 height 188
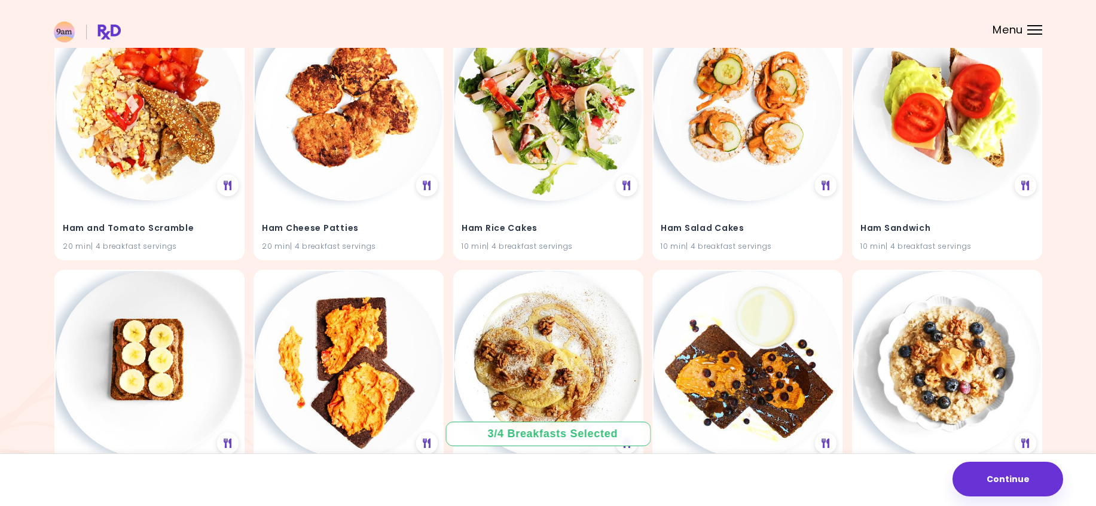
scroll to position [6219, 0]
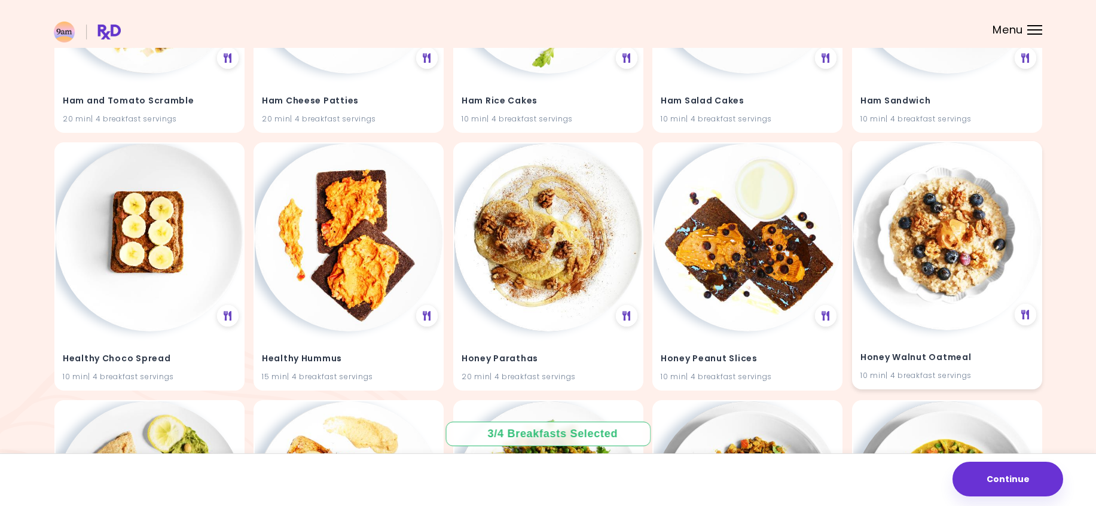
click at [929, 253] on img at bounding box center [947, 236] width 188 height 188
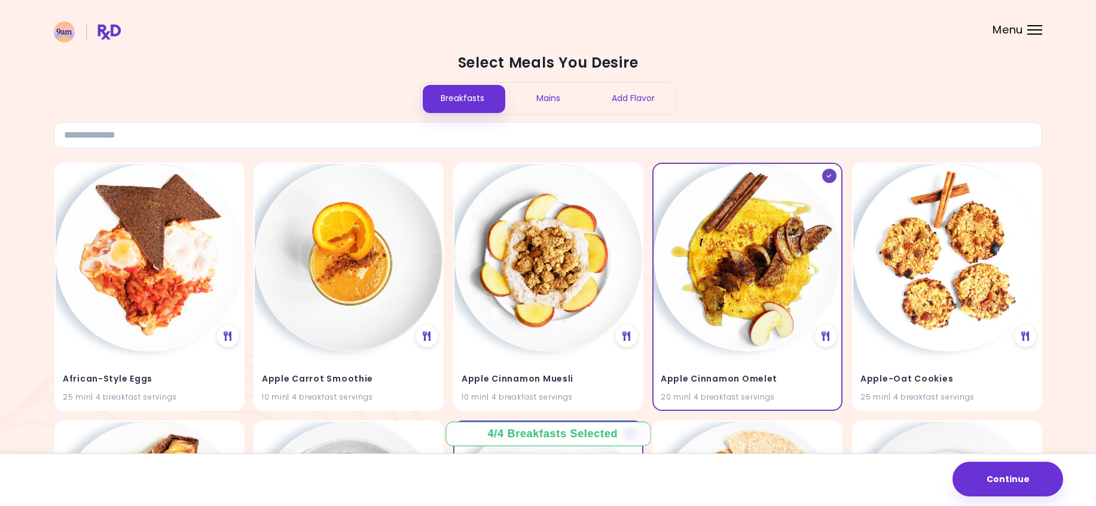
scroll to position [0, 0]
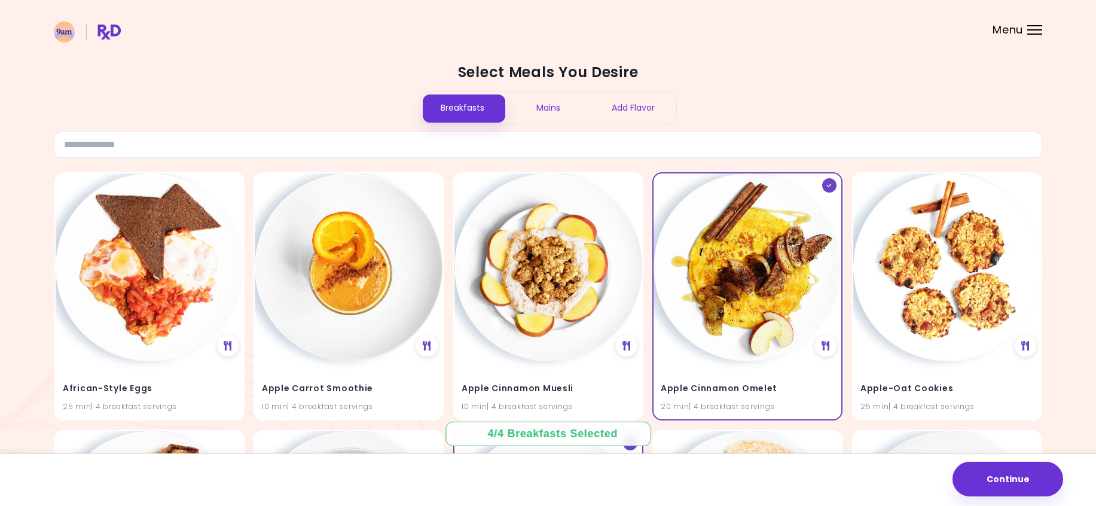
click at [543, 102] on div "Mains" at bounding box center [548, 108] width 86 height 32
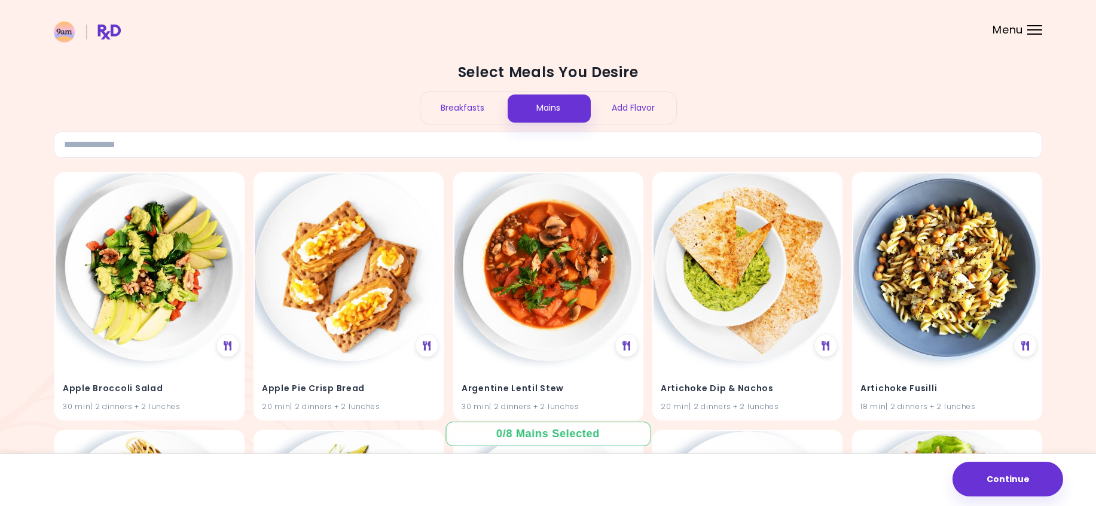
click at [471, 108] on div "Breakfasts" at bounding box center [463, 108] width 86 height 32
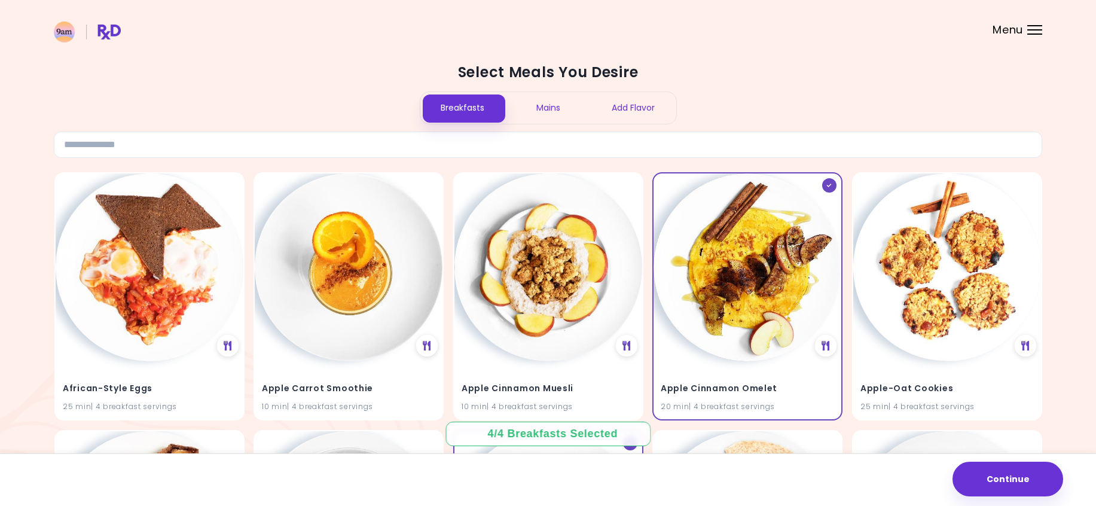
click at [545, 108] on div "Mains" at bounding box center [548, 108] width 86 height 32
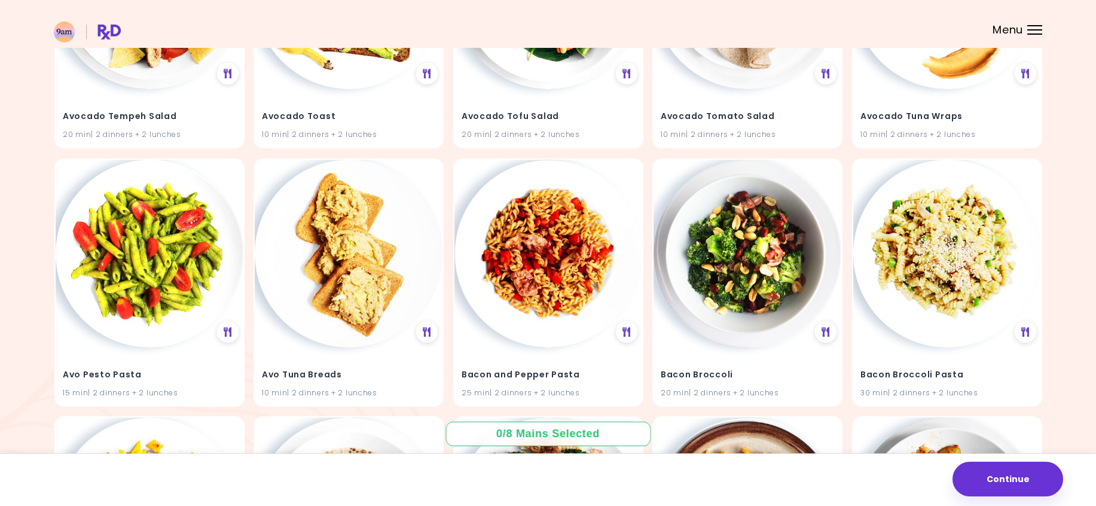
scroll to position [1895, 0]
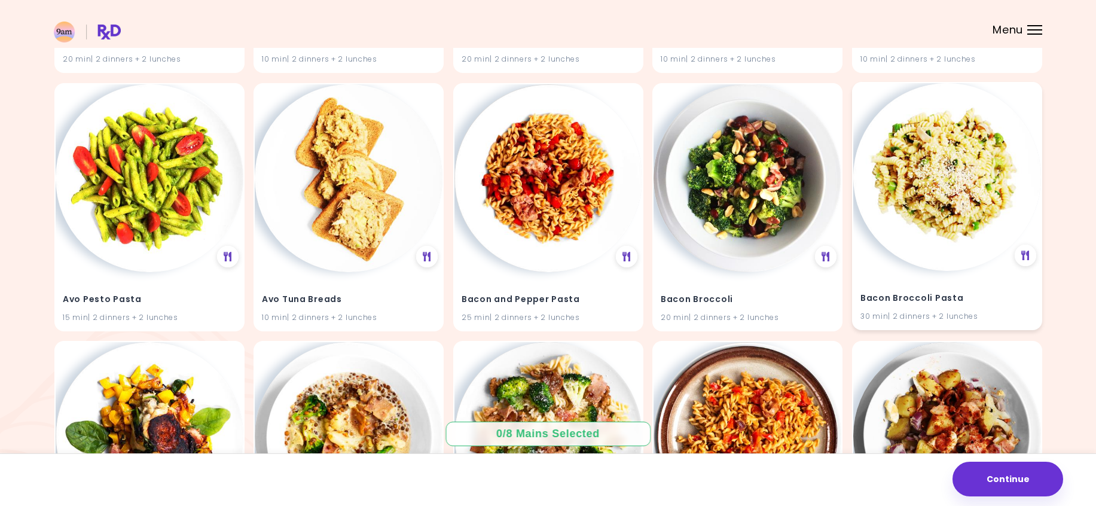
click at [969, 156] on img at bounding box center [947, 177] width 188 height 188
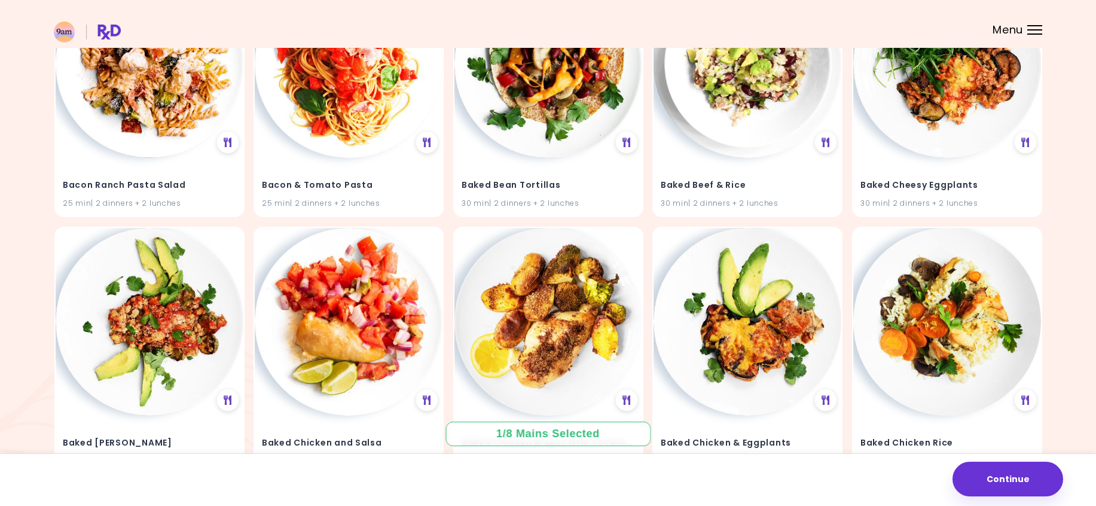
scroll to position [2552, 0]
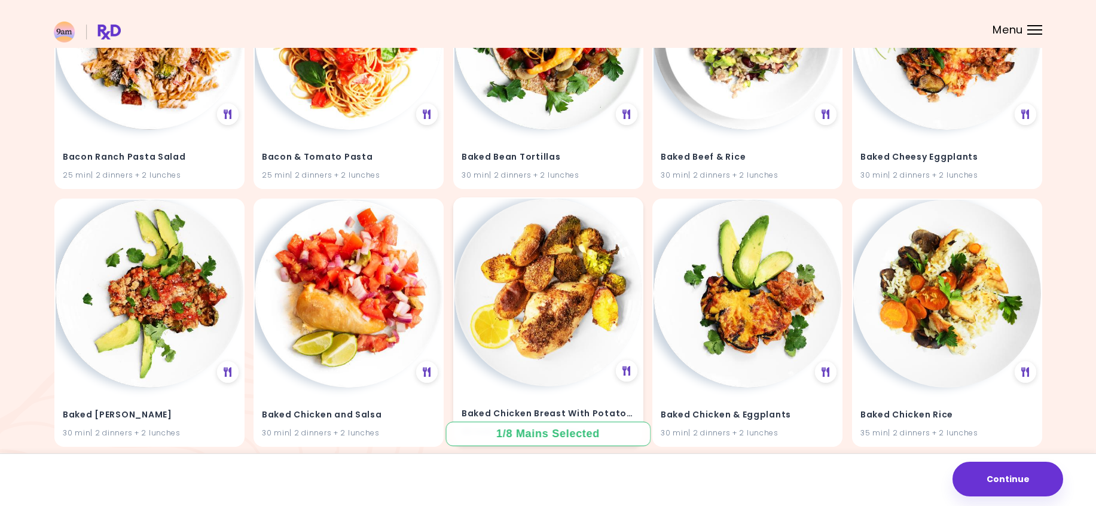
click at [597, 288] on img at bounding box center [549, 293] width 188 height 188
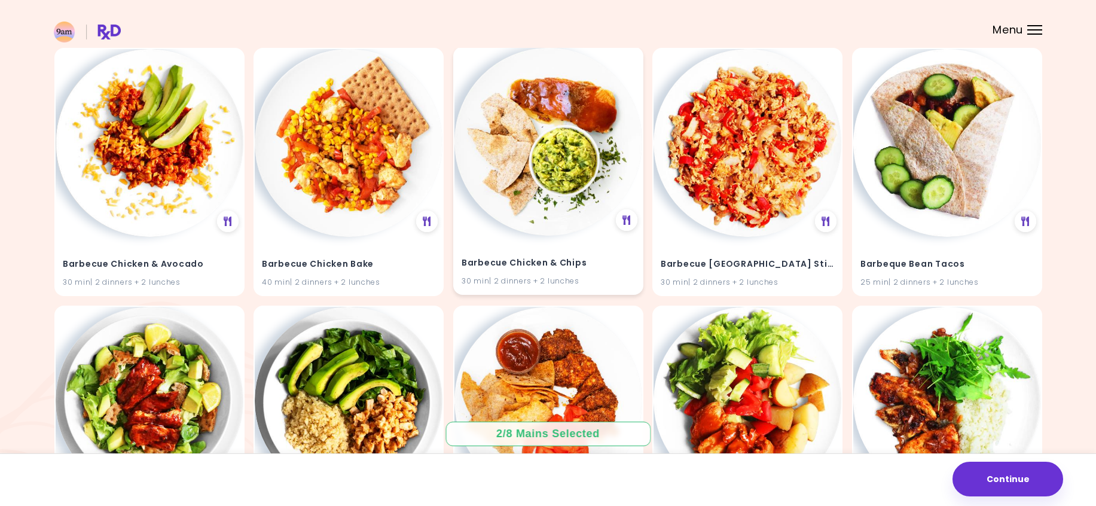
scroll to position [4272, 0]
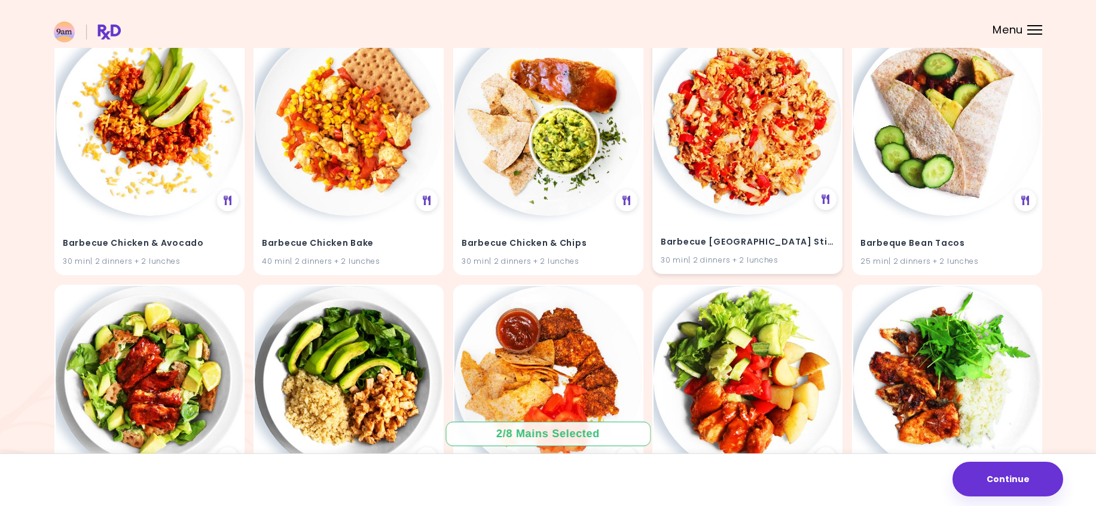
click at [753, 213] on img at bounding box center [748, 121] width 188 height 188
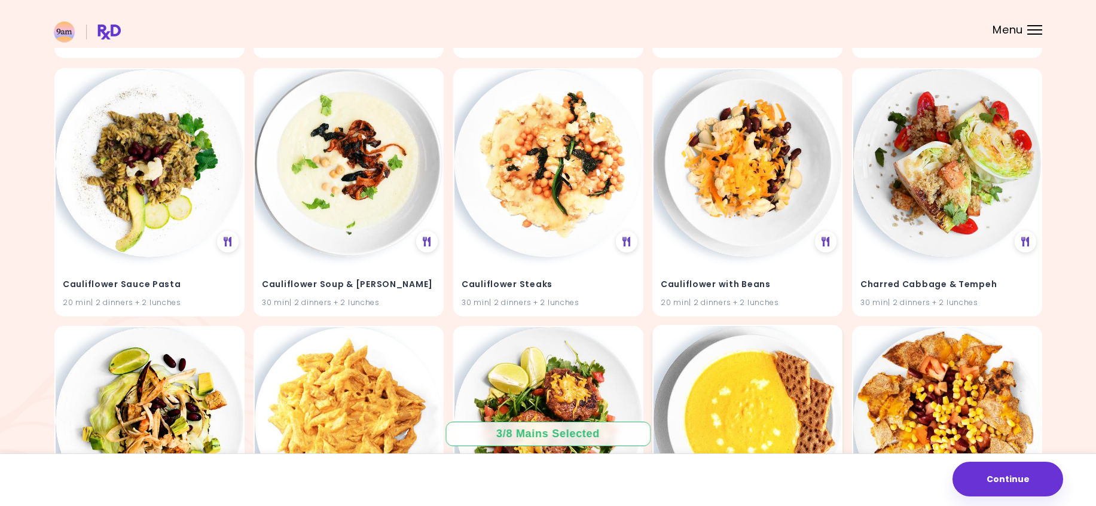
scroll to position [16293, 0]
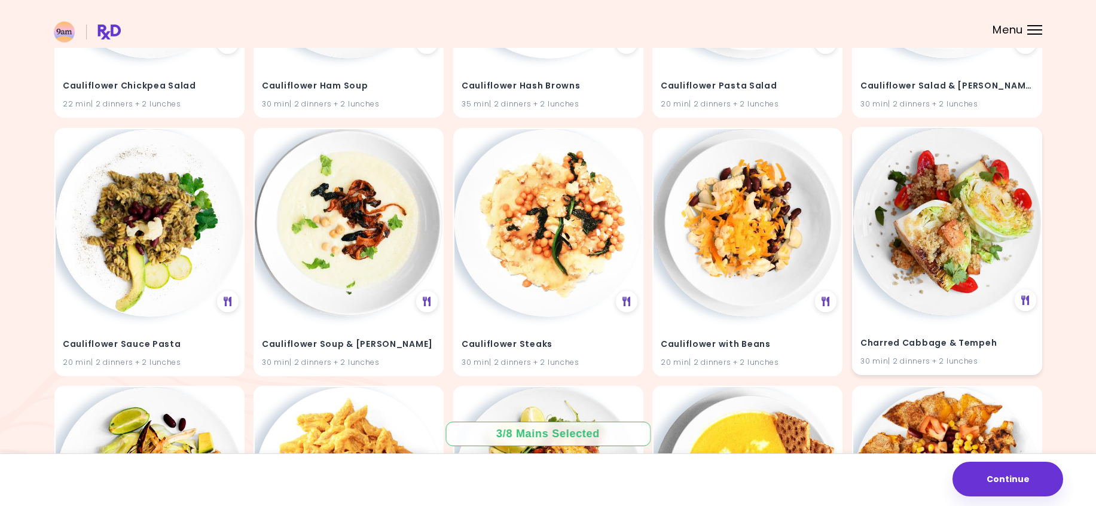
click at [928, 190] on img at bounding box center [947, 222] width 188 height 188
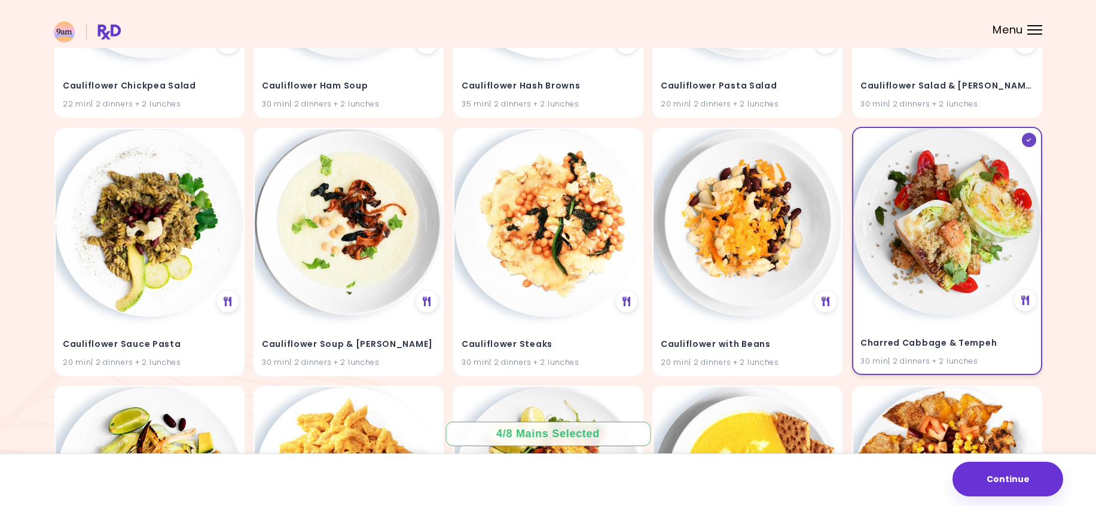
click at [935, 154] on img at bounding box center [947, 222] width 188 height 188
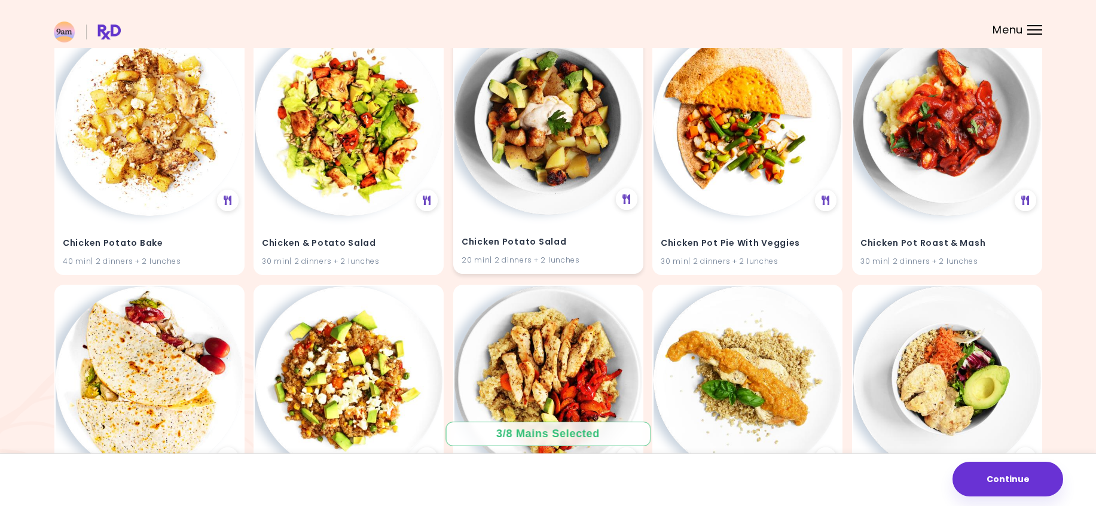
scroll to position [23813, 0]
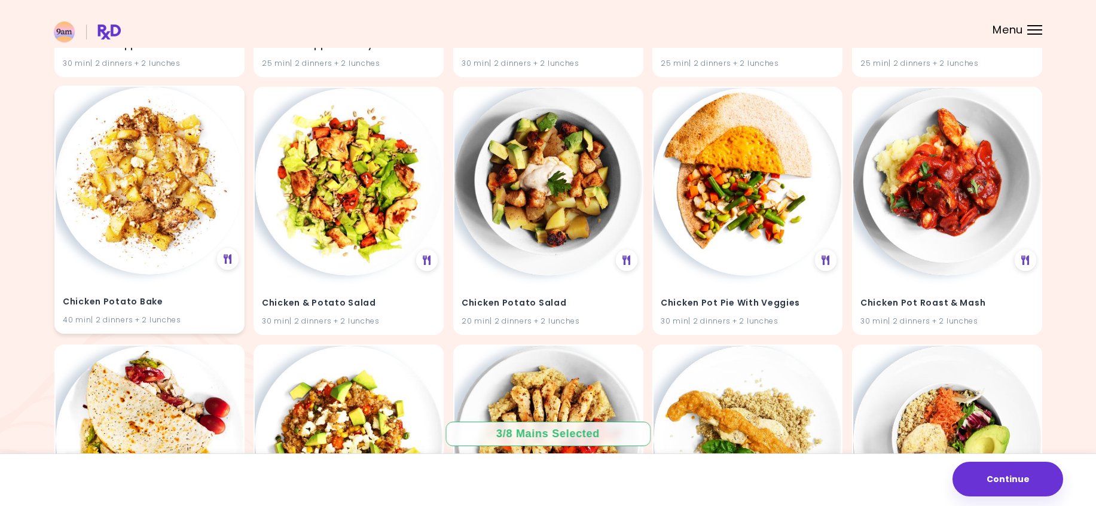
click at [179, 184] on img at bounding box center [150, 181] width 188 height 188
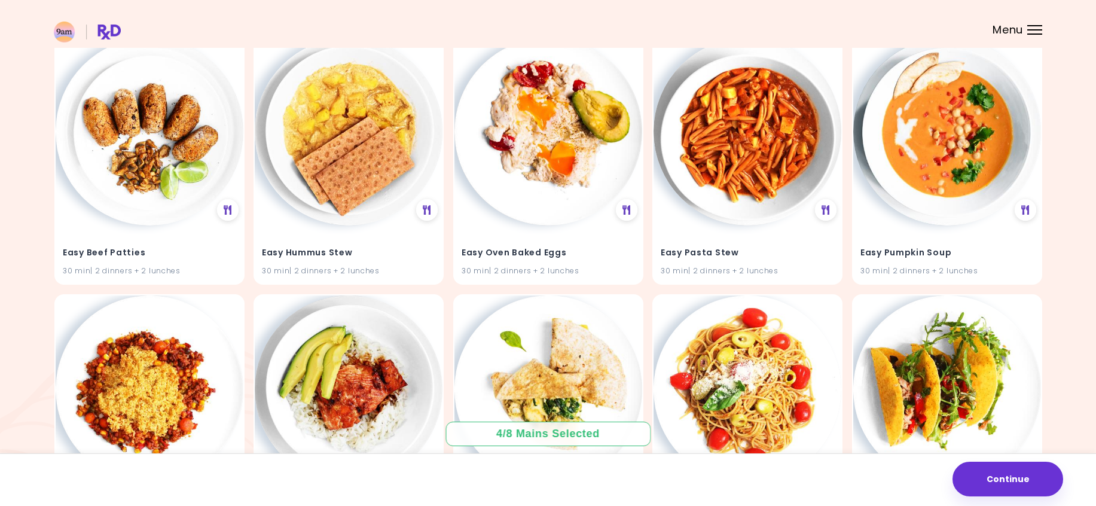
scroll to position [36740, 0]
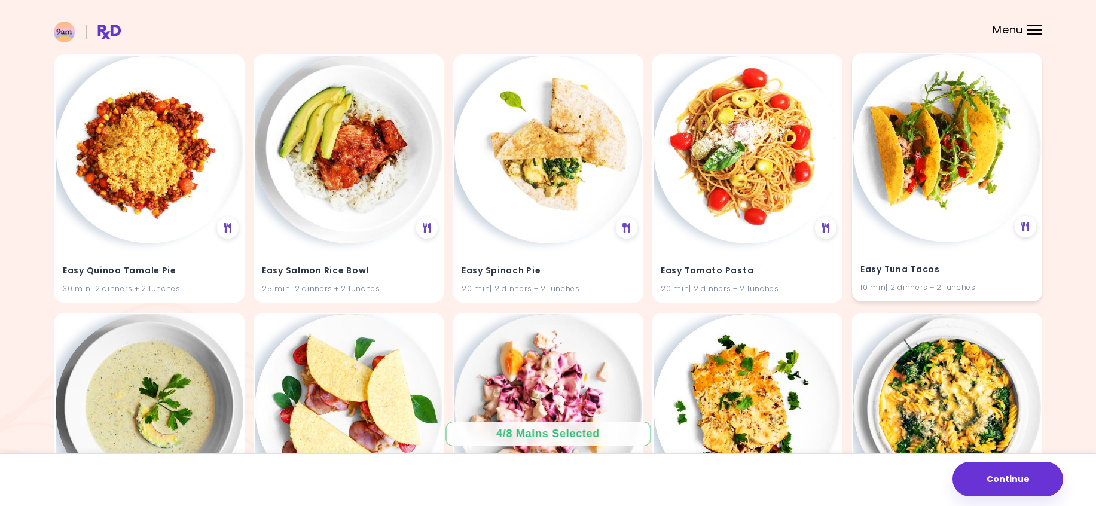
click at [930, 150] on img at bounding box center [947, 148] width 188 height 188
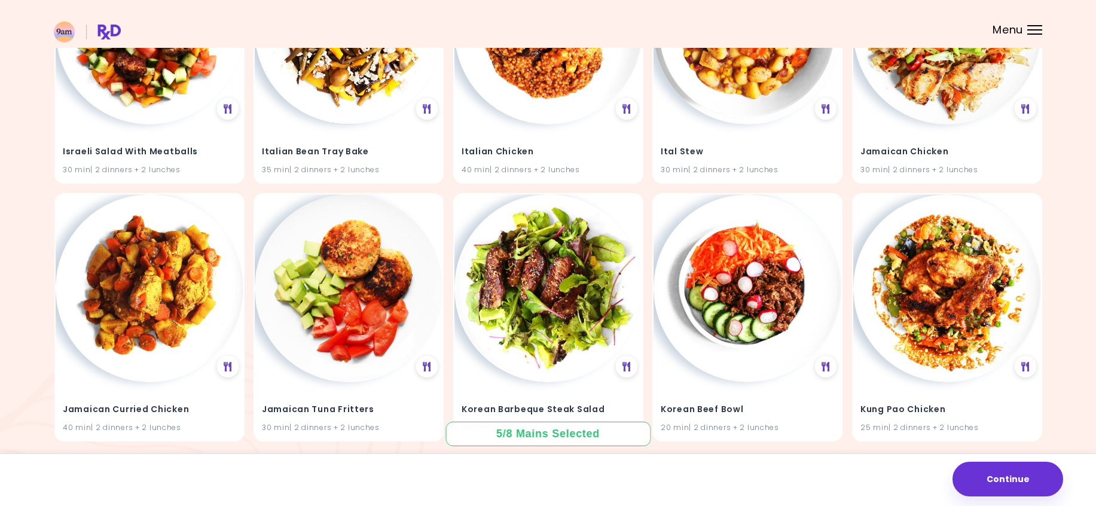
scroll to position [47242, 0]
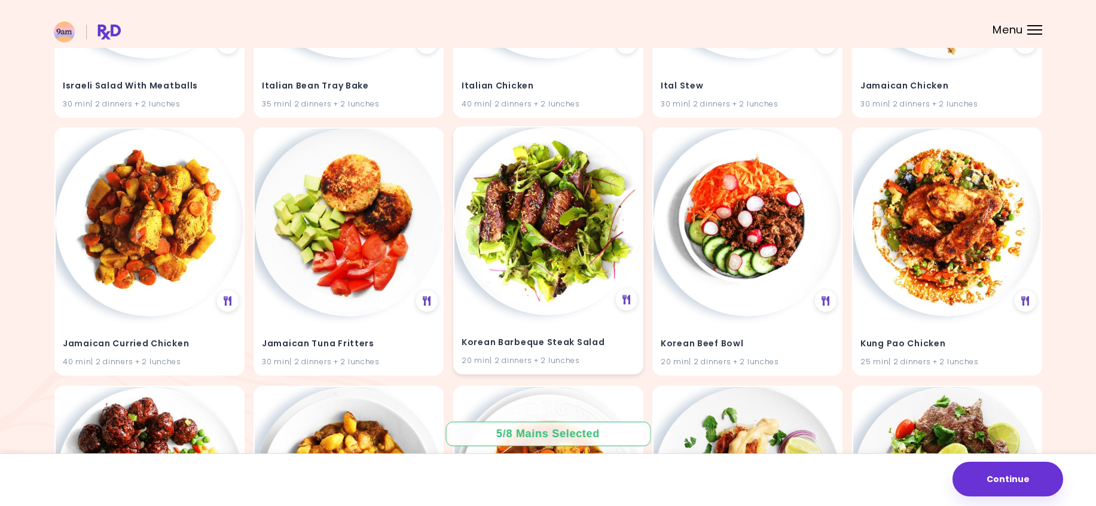
click at [553, 221] on img at bounding box center [549, 221] width 188 height 188
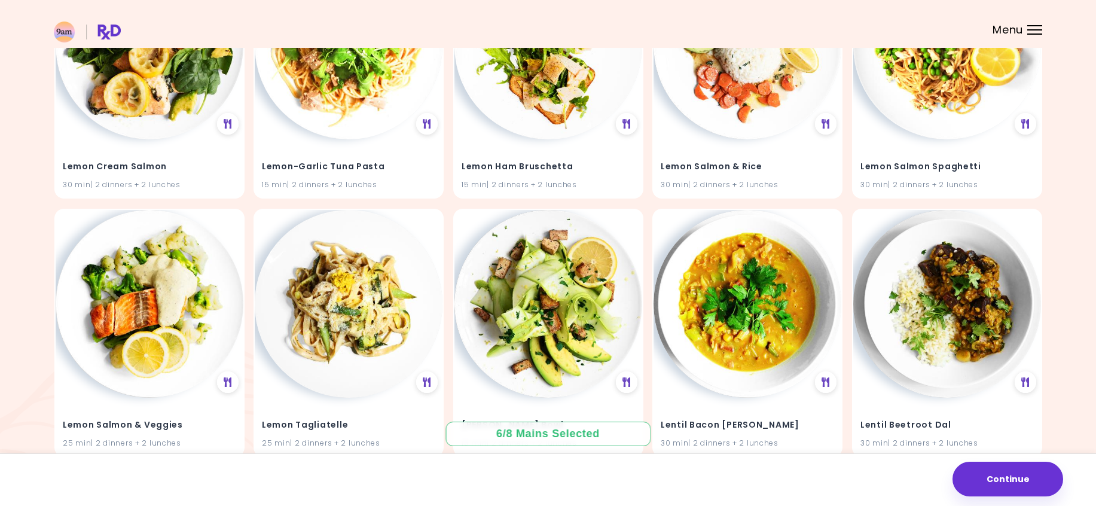
scroll to position [48318, 0]
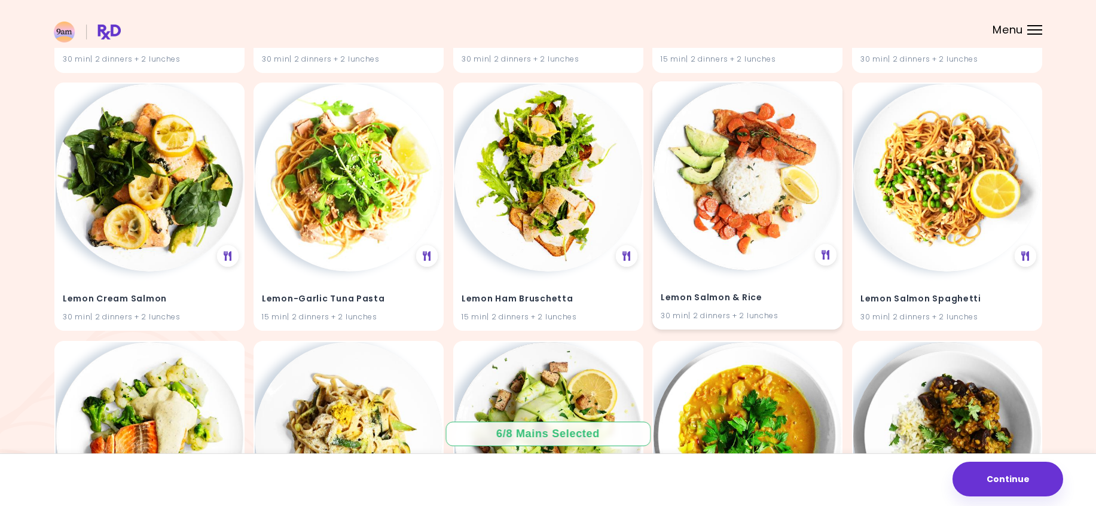
click at [765, 206] on img at bounding box center [748, 177] width 188 height 188
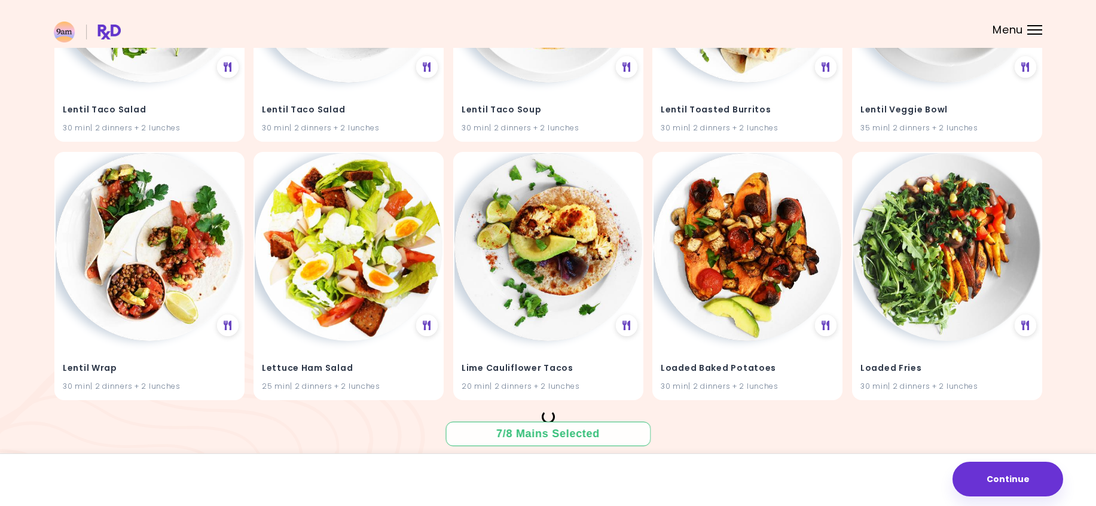
scroll to position [50316, 0]
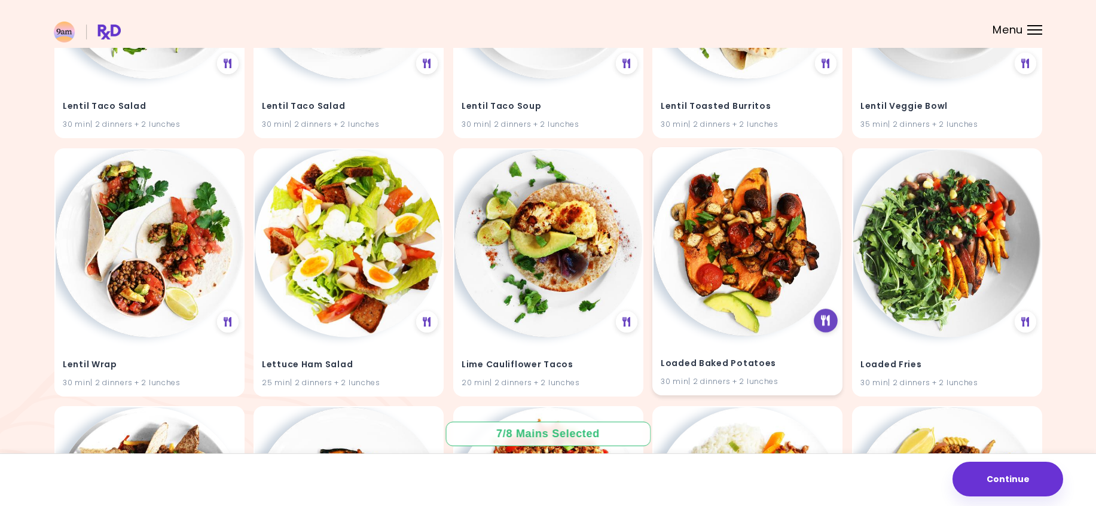
click at [828, 318] on icon at bounding box center [825, 320] width 9 height 11
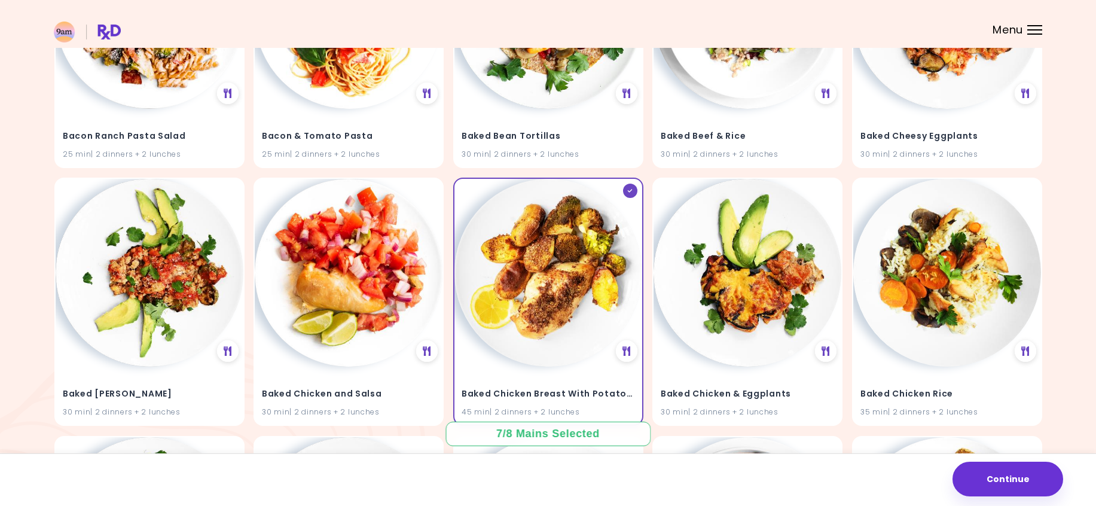
scroll to position [2667, 0]
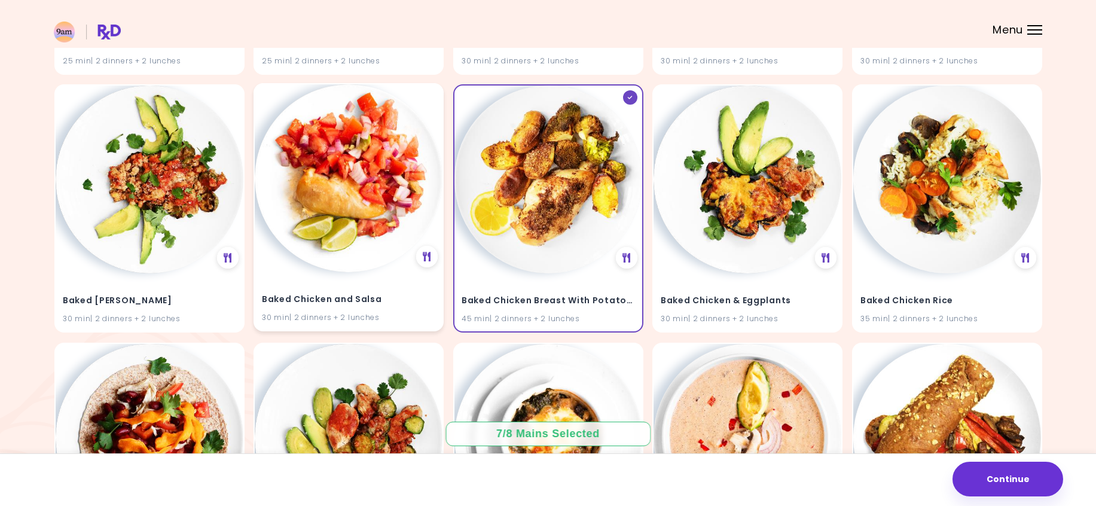
click at [331, 202] on img at bounding box center [349, 178] width 188 height 188
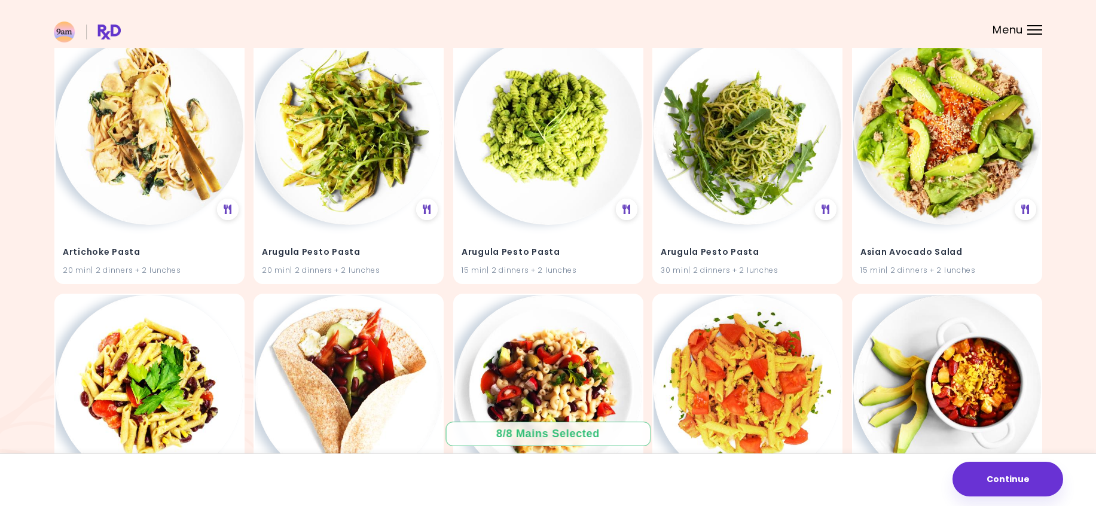
scroll to position [0, 0]
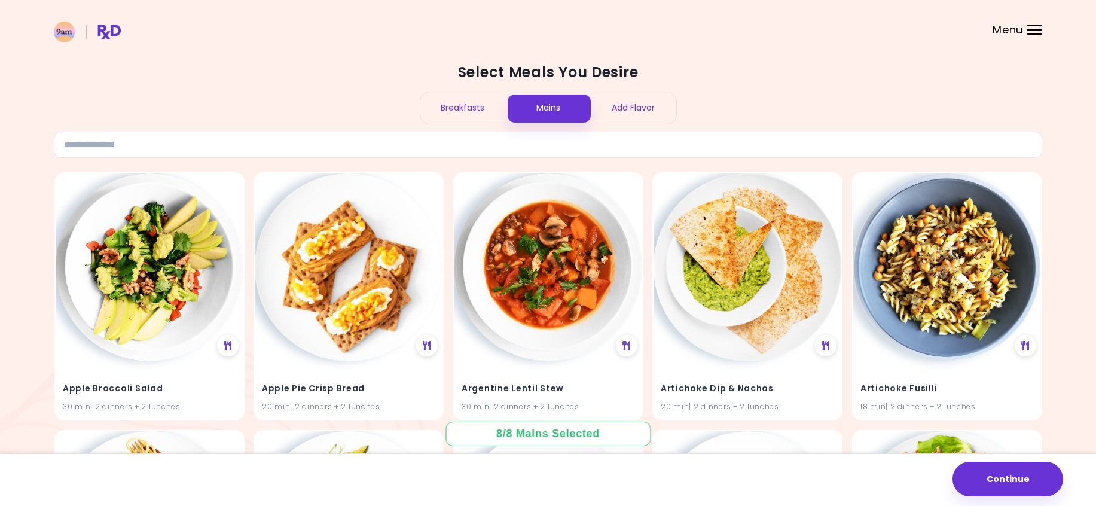
click at [637, 109] on div "Add Flavor" at bounding box center [634, 108] width 86 height 32
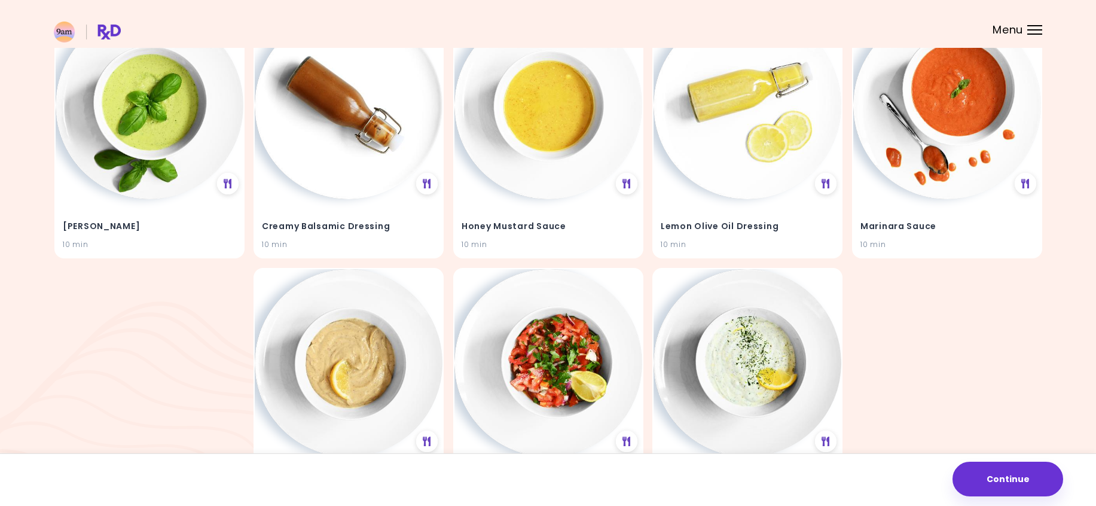
scroll to position [102, 0]
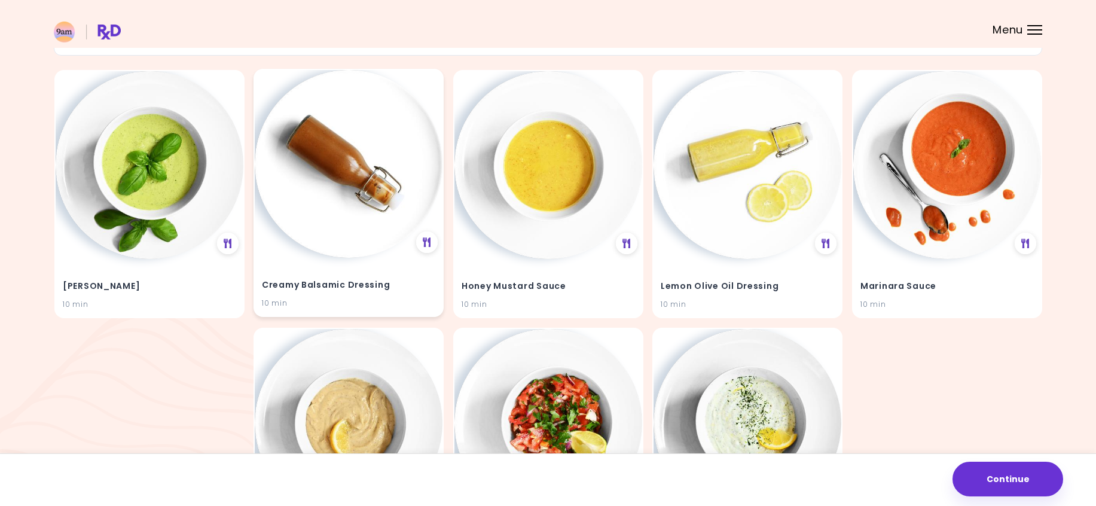
click at [374, 210] on img at bounding box center [349, 164] width 188 height 188
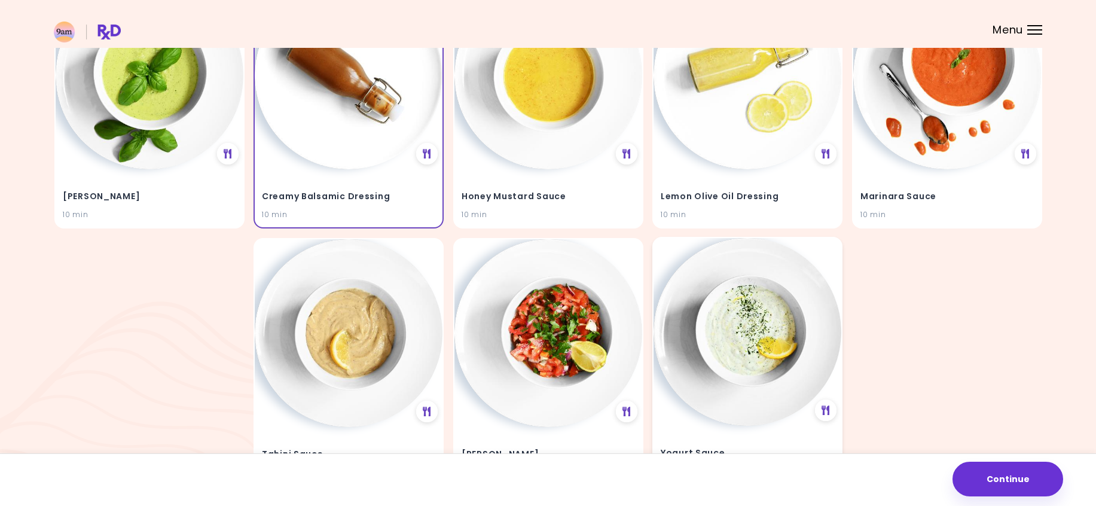
scroll to position [222, 0]
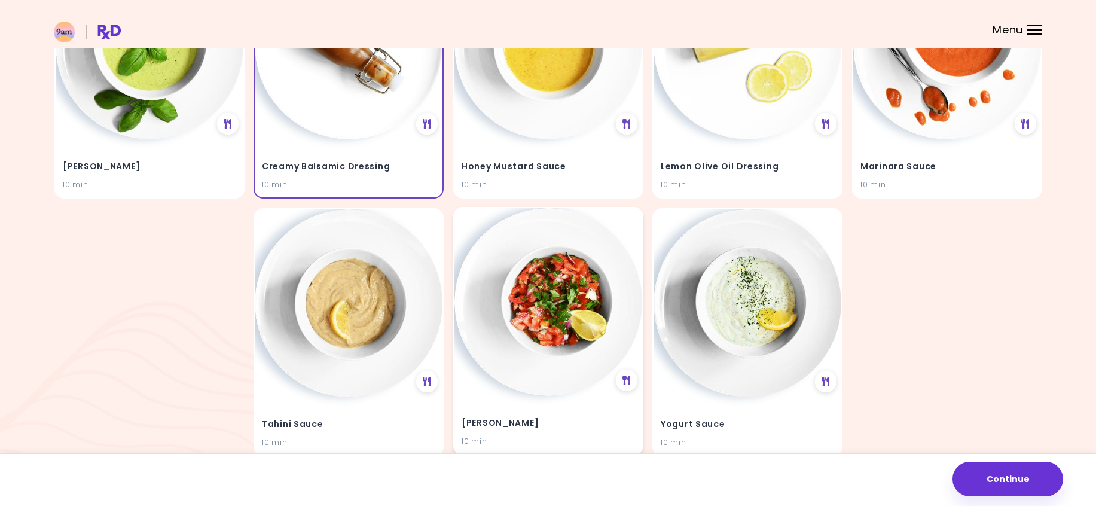
click at [540, 294] on img at bounding box center [549, 302] width 188 height 188
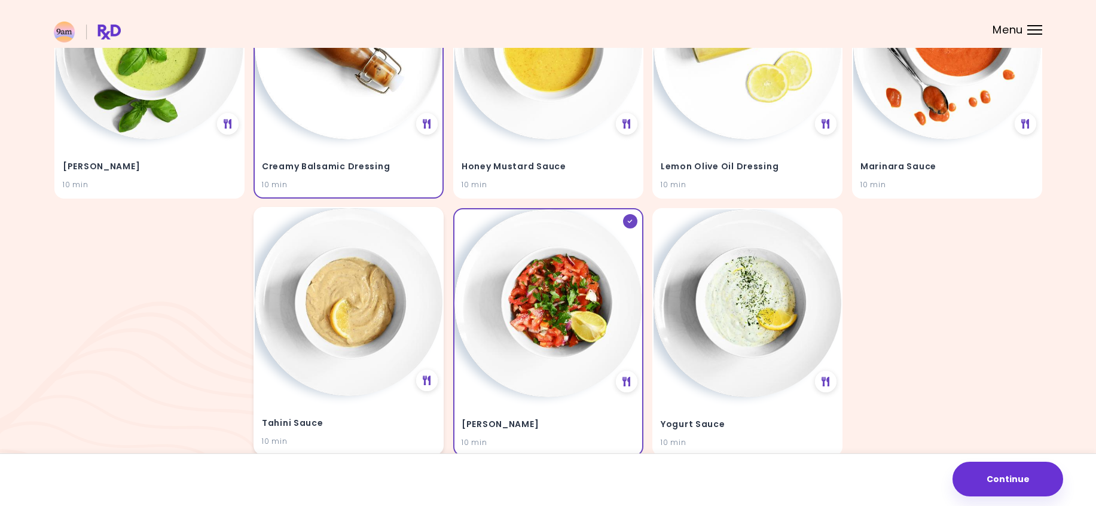
click at [371, 277] on img at bounding box center [349, 302] width 188 height 188
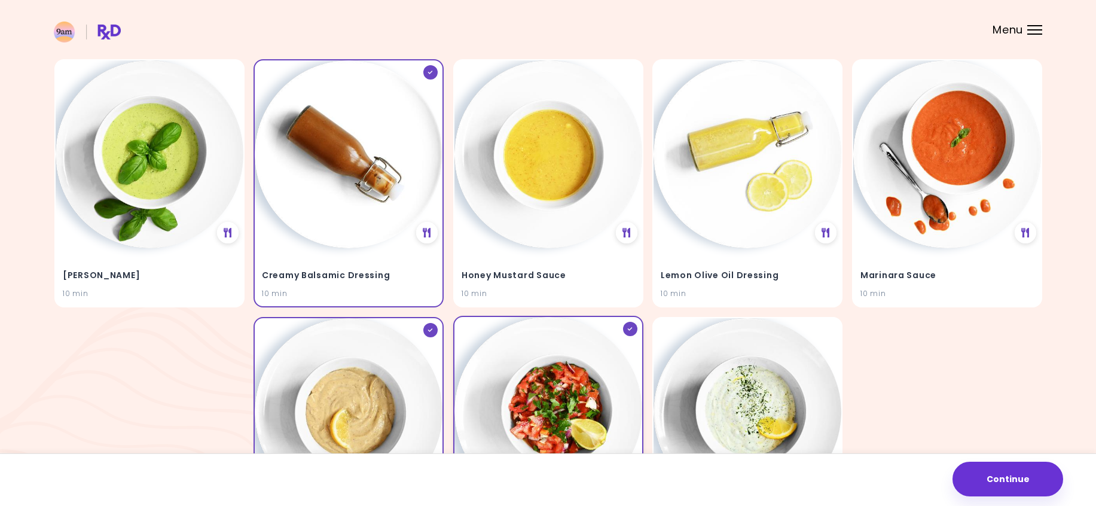
scroll to position [102, 0]
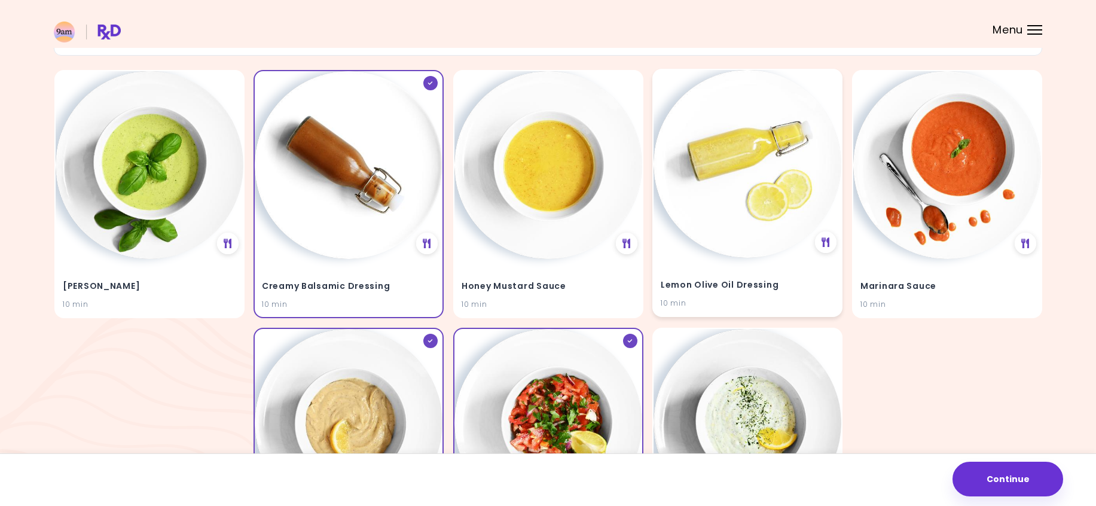
click at [748, 189] on img at bounding box center [748, 164] width 188 height 188
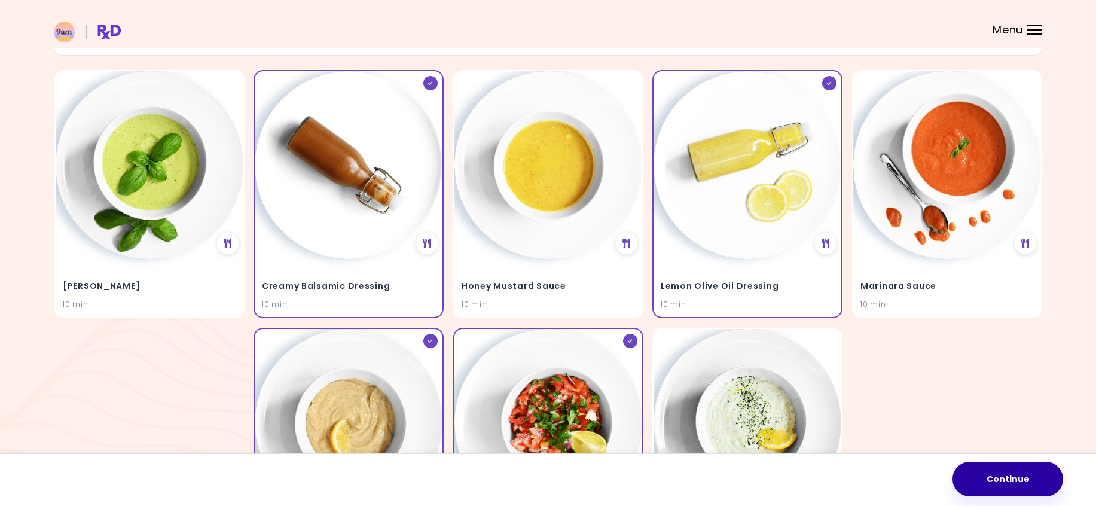
click at [995, 481] on button "Continue" at bounding box center [1008, 479] width 111 height 35
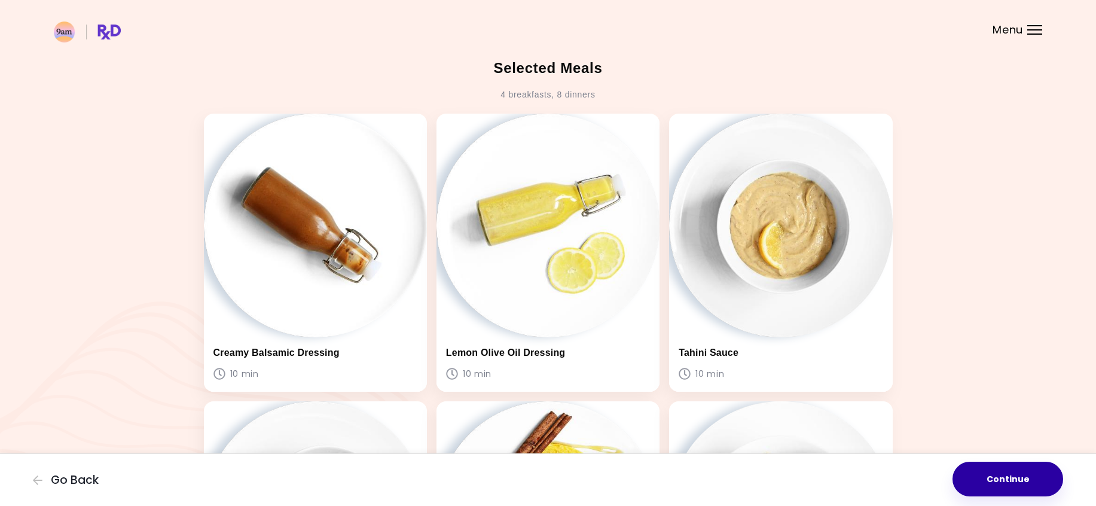
click at [1011, 475] on button "Continue" at bounding box center [1008, 479] width 111 height 35
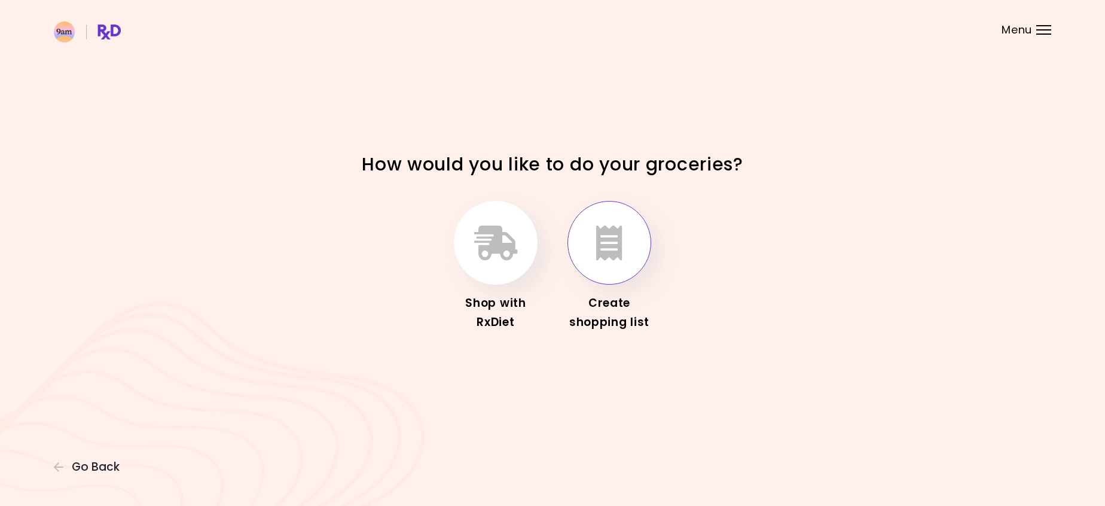
click at [597, 255] on icon "button" at bounding box center [609, 242] width 26 height 35
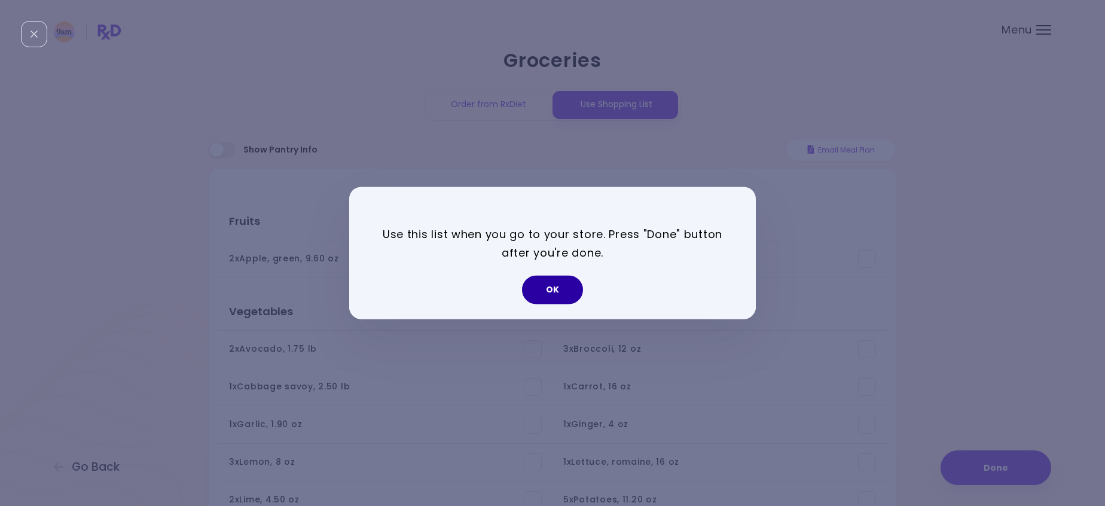
click at [553, 290] on button "OK" at bounding box center [552, 290] width 61 height 29
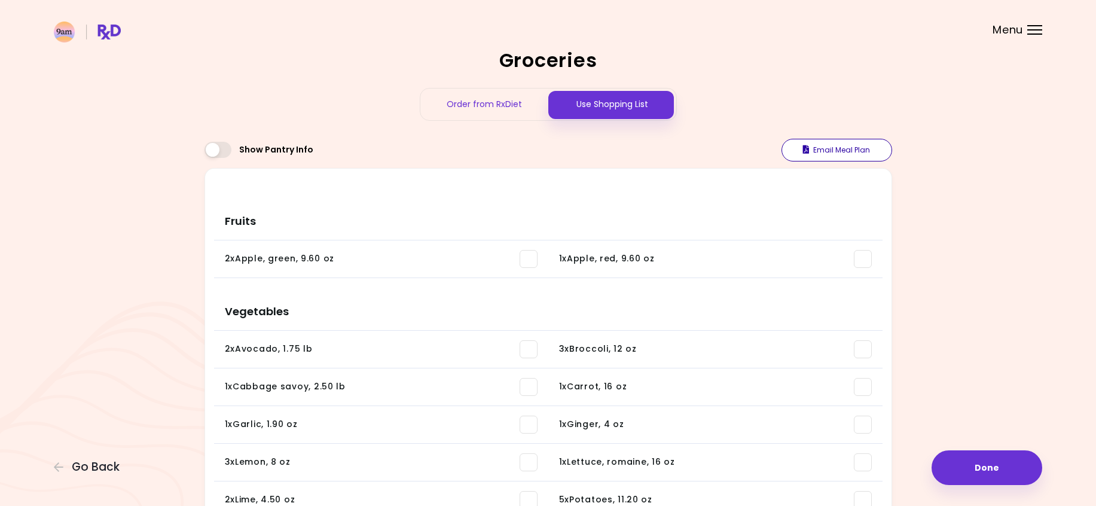
click at [834, 151] on button "Email Meal Plan" at bounding box center [837, 150] width 111 height 23
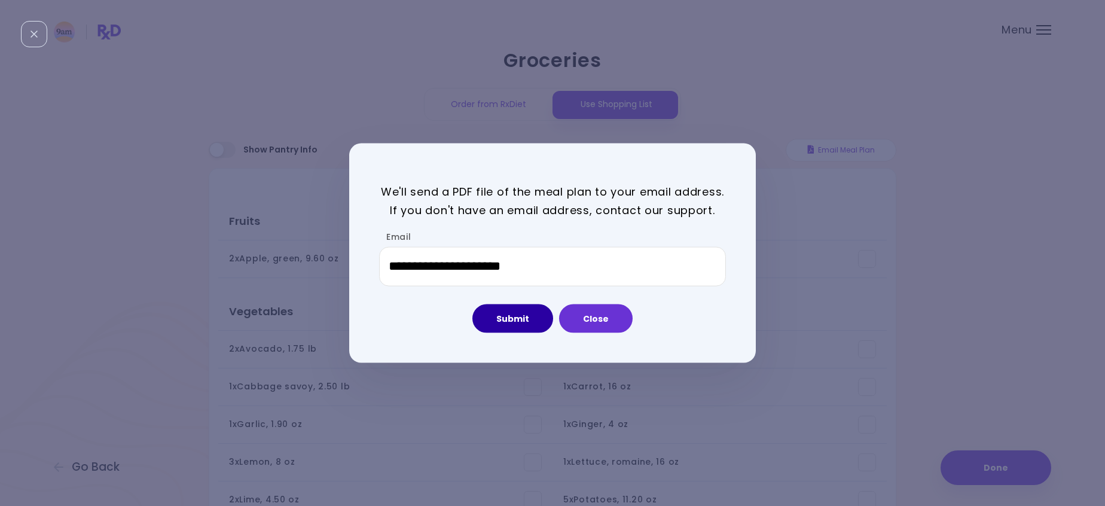
click at [516, 312] on button "Submit" at bounding box center [512, 318] width 81 height 29
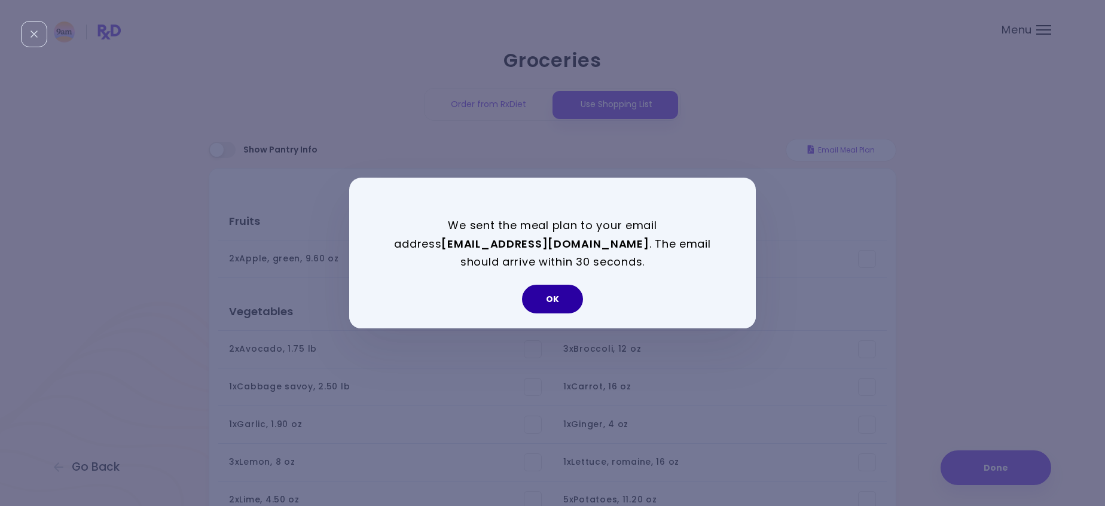
click at [556, 295] on button "OK" at bounding box center [552, 299] width 61 height 29
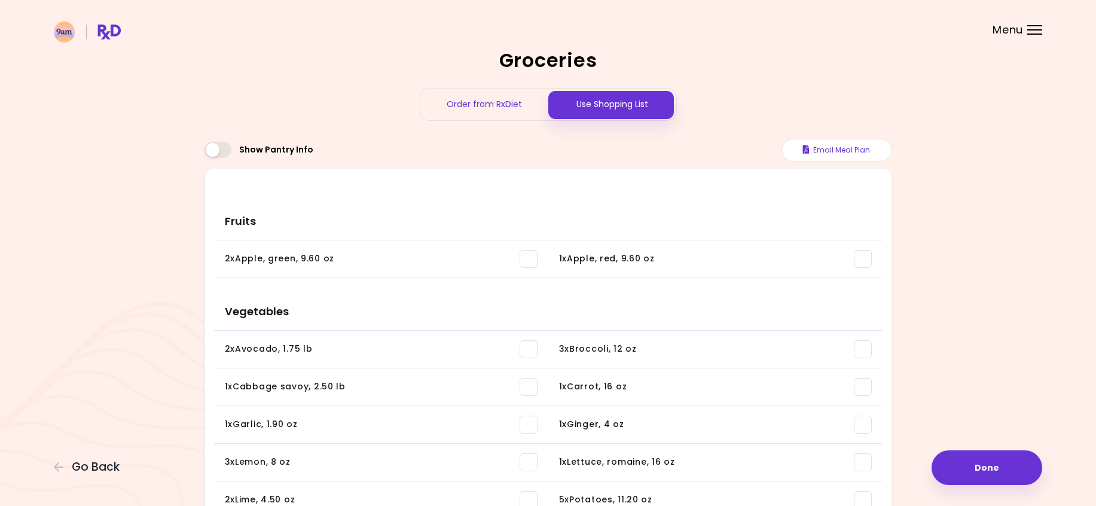
click at [1032, 31] on div "Menu" at bounding box center [1034, 30] width 15 height 10
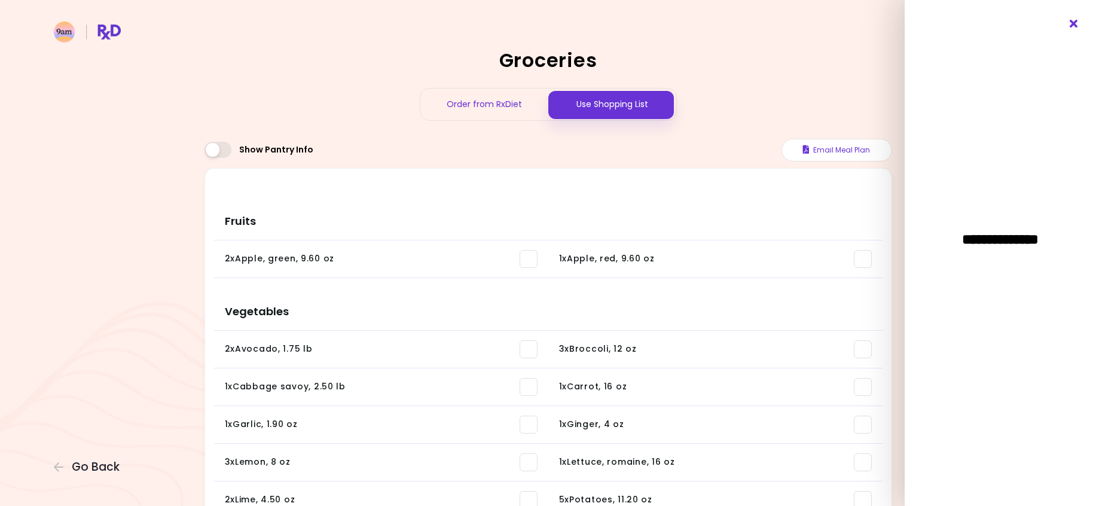
click at [1073, 23] on icon "Close" at bounding box center [1074, 24] width 11 height 8
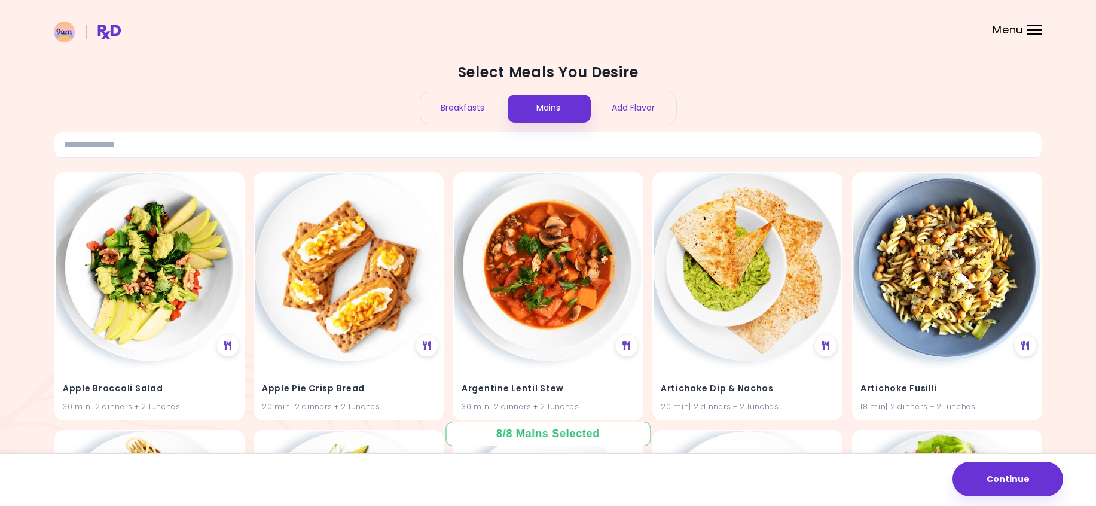
click at [1030, 29] on div at bounding box center [1034, 29] width 15 height 1
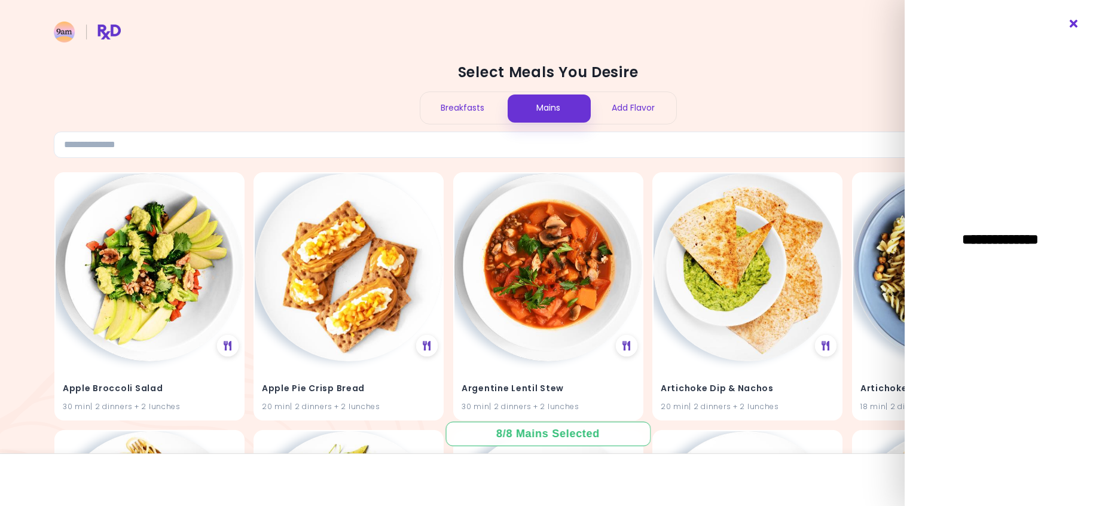
click at [1075, 23] on icon "Close" at bounding box center [1074, 24] width 11 height 8
